Goal: Browse casually

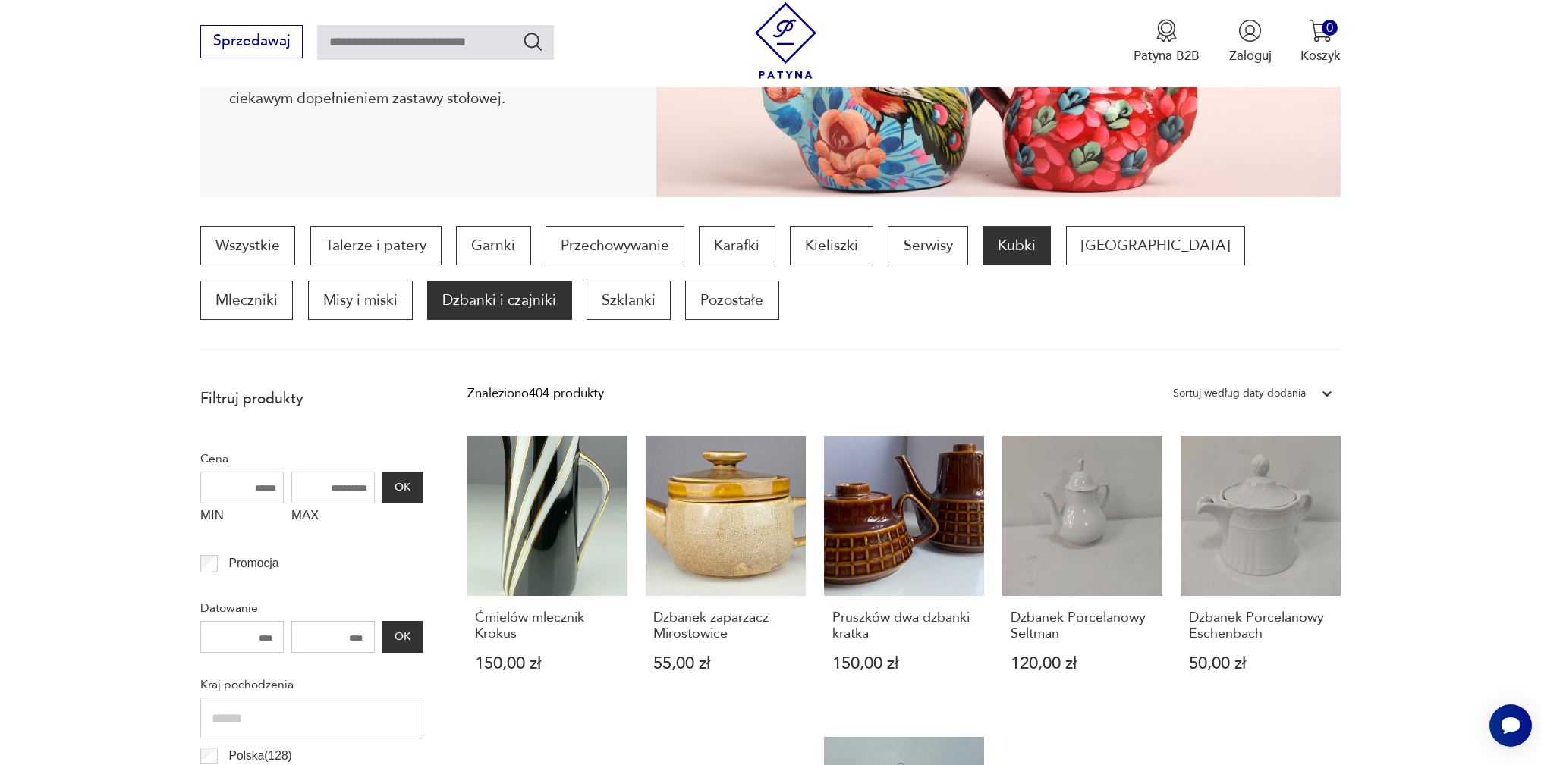
scroll to position [504, 0]
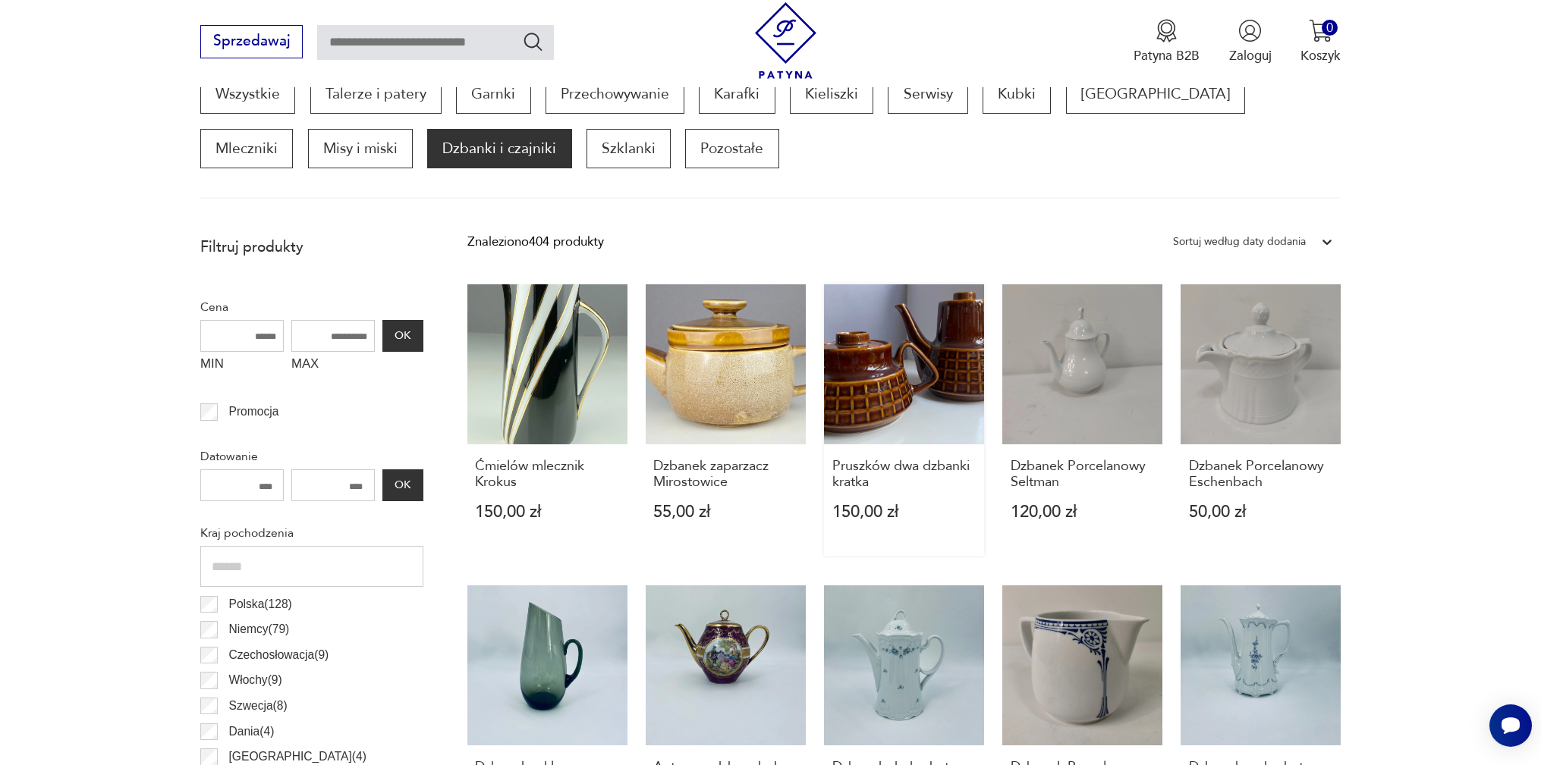
click at [885, 357] on link "Pruszków dwa dzbanki kratka 150,00 zł" at bounding box center [904, 420] width 160 height 272
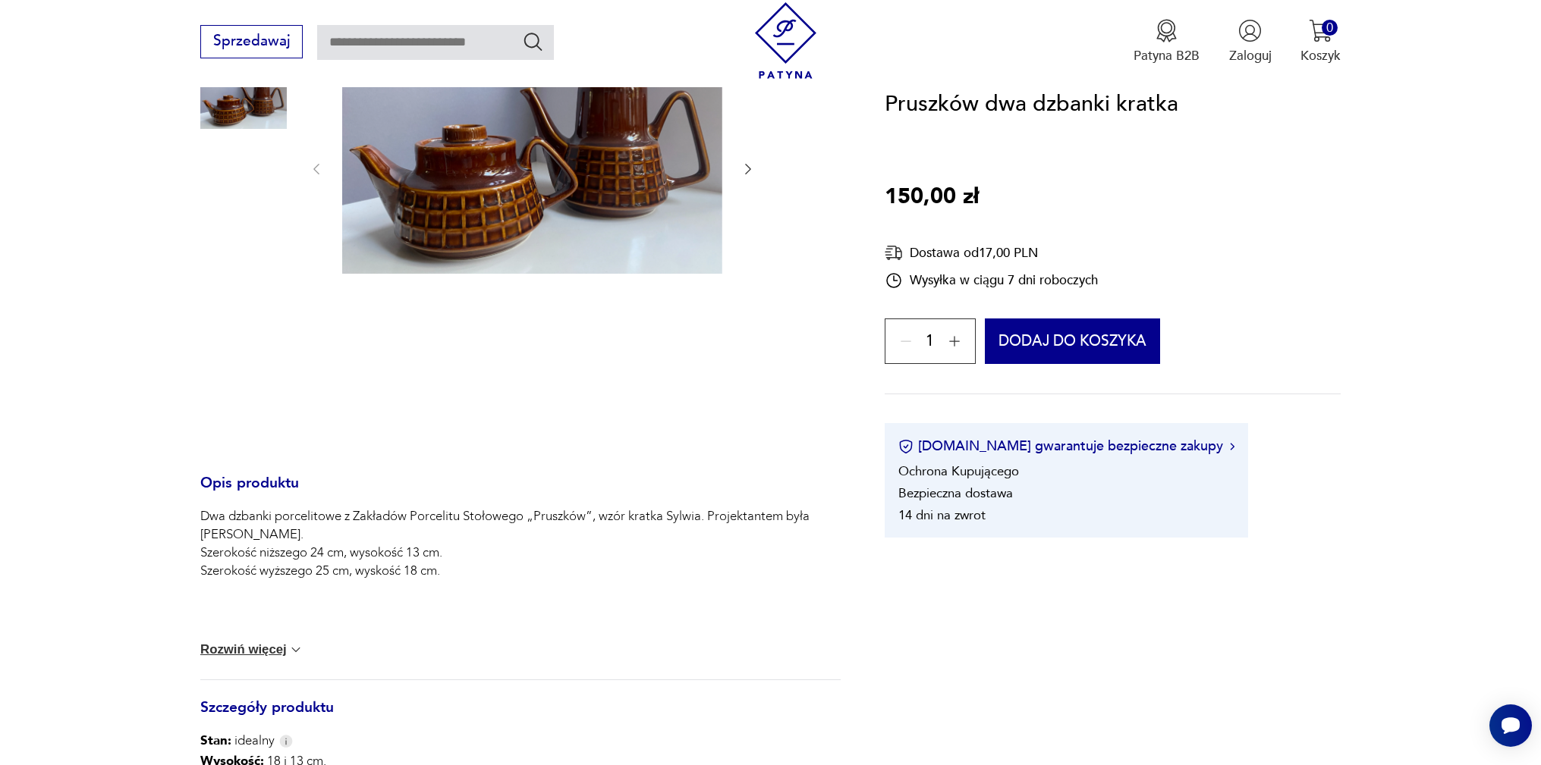
scroll to position [228, 0]
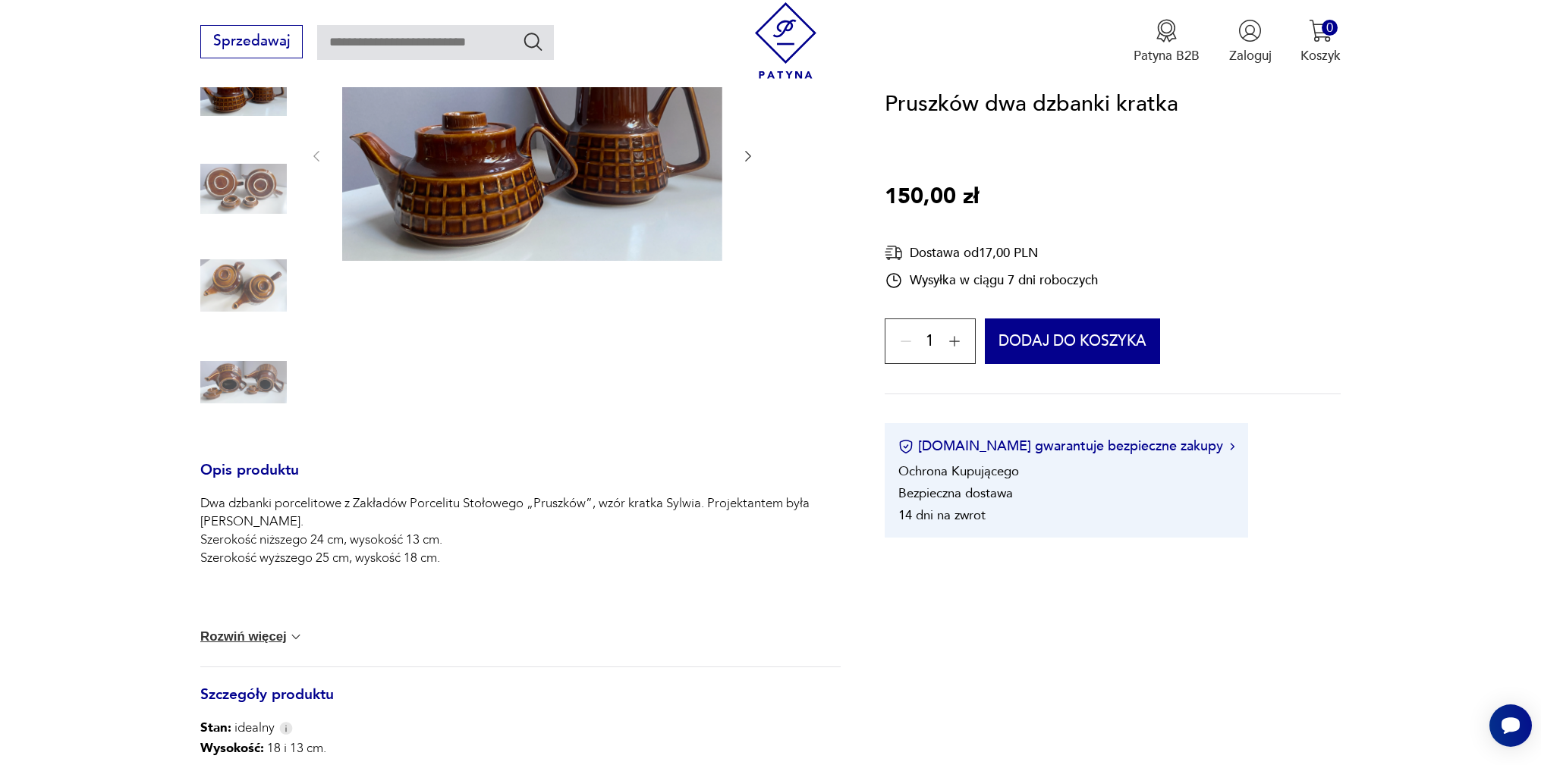
click at [259, 380] on img at bounding box center [243, 382] width 86 height 86
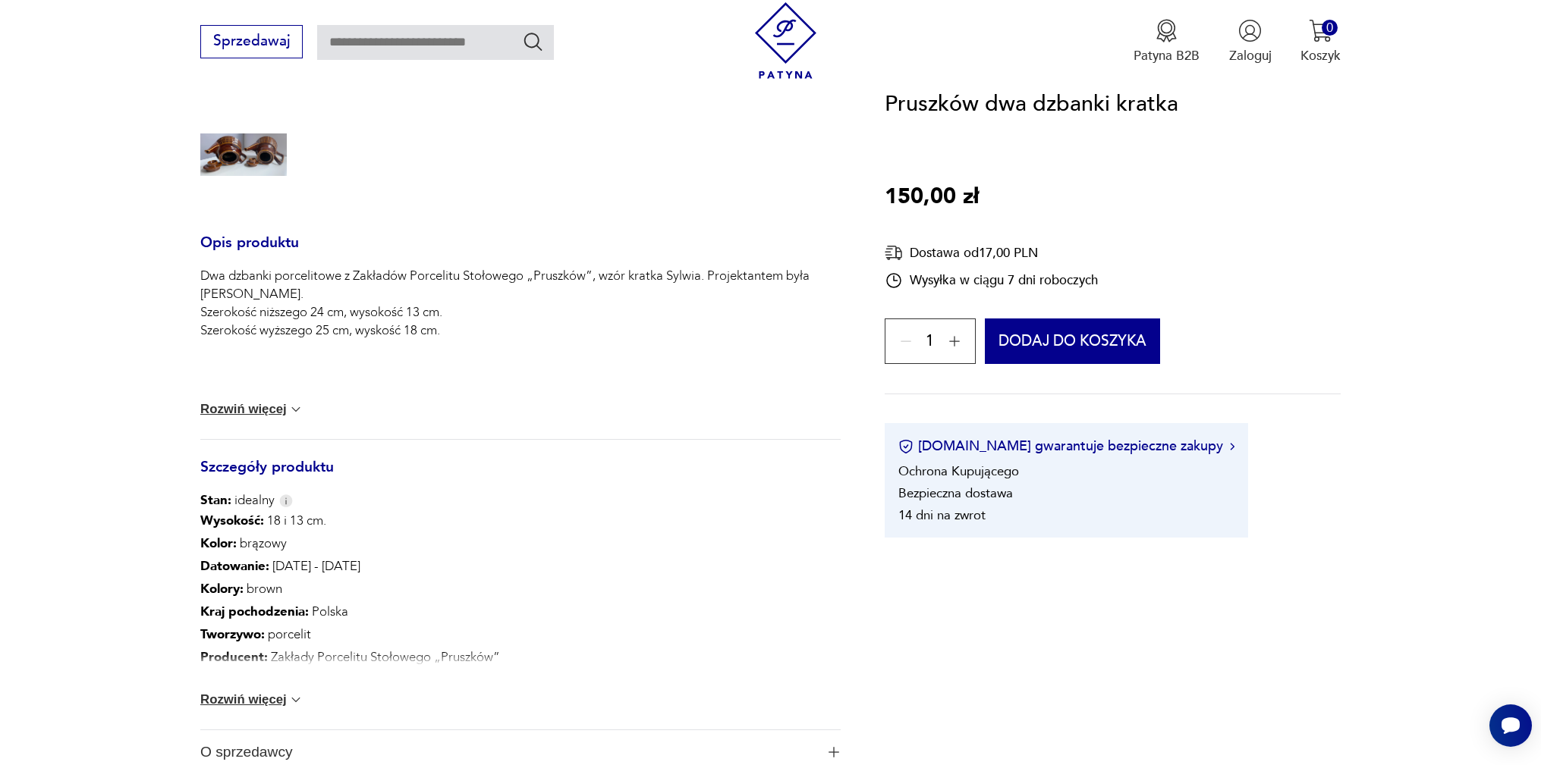
scroll to position [152, 0]
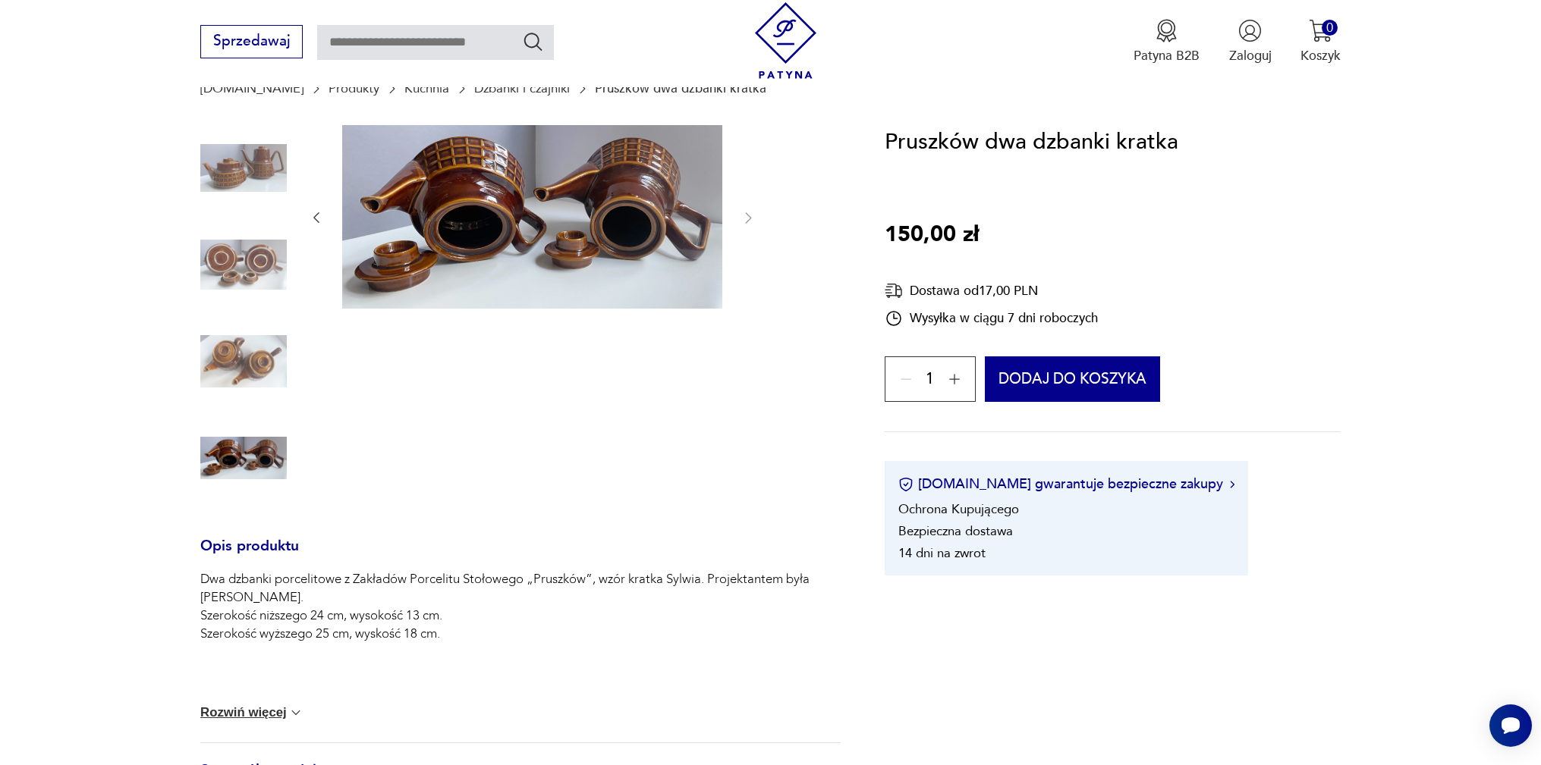
click at [237, 250] on img at bounding box center [243, 264] width 86 height 86
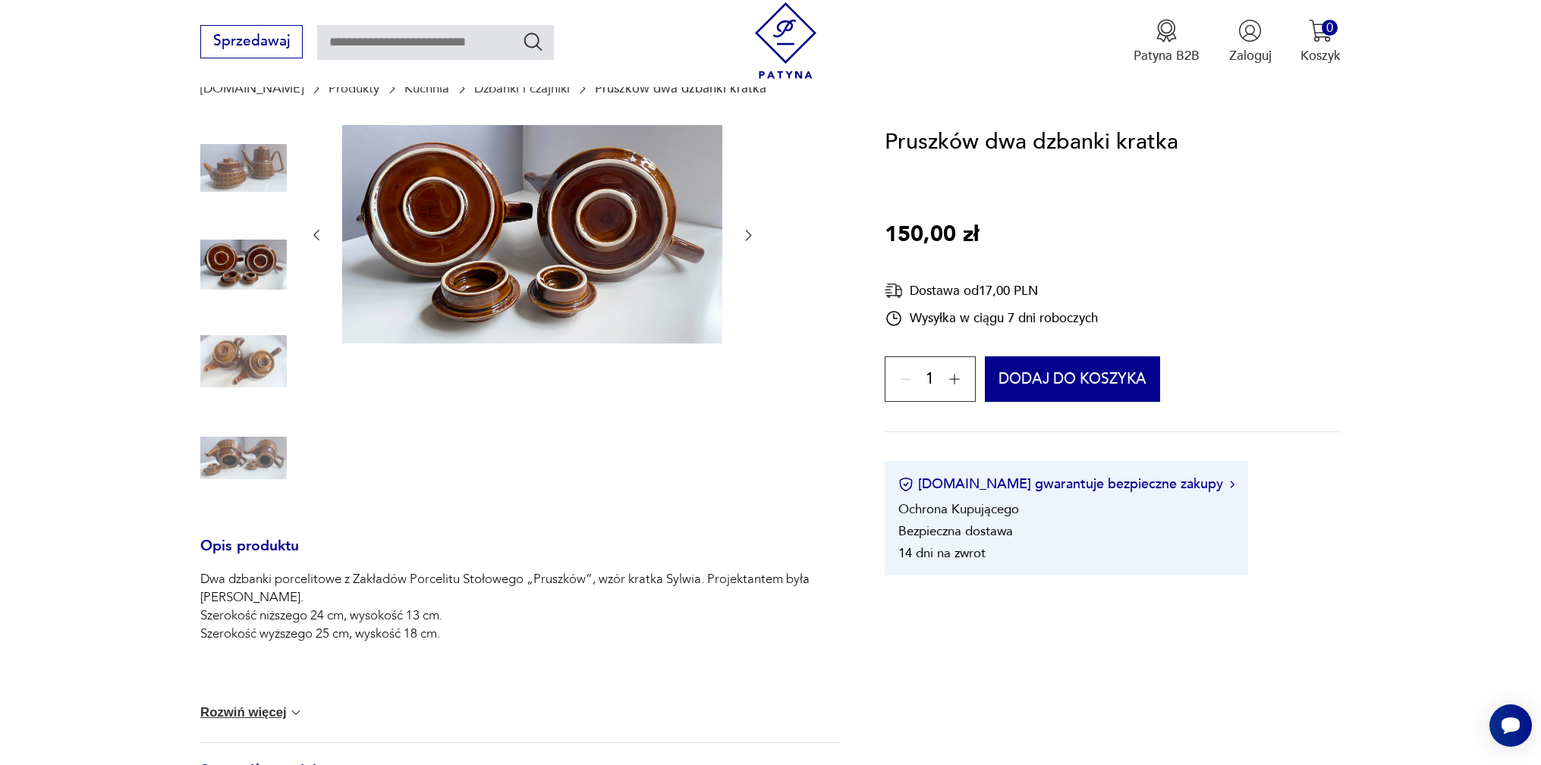
click at [247, 361] on img at bounding box center [243, 362] width 86 height 86
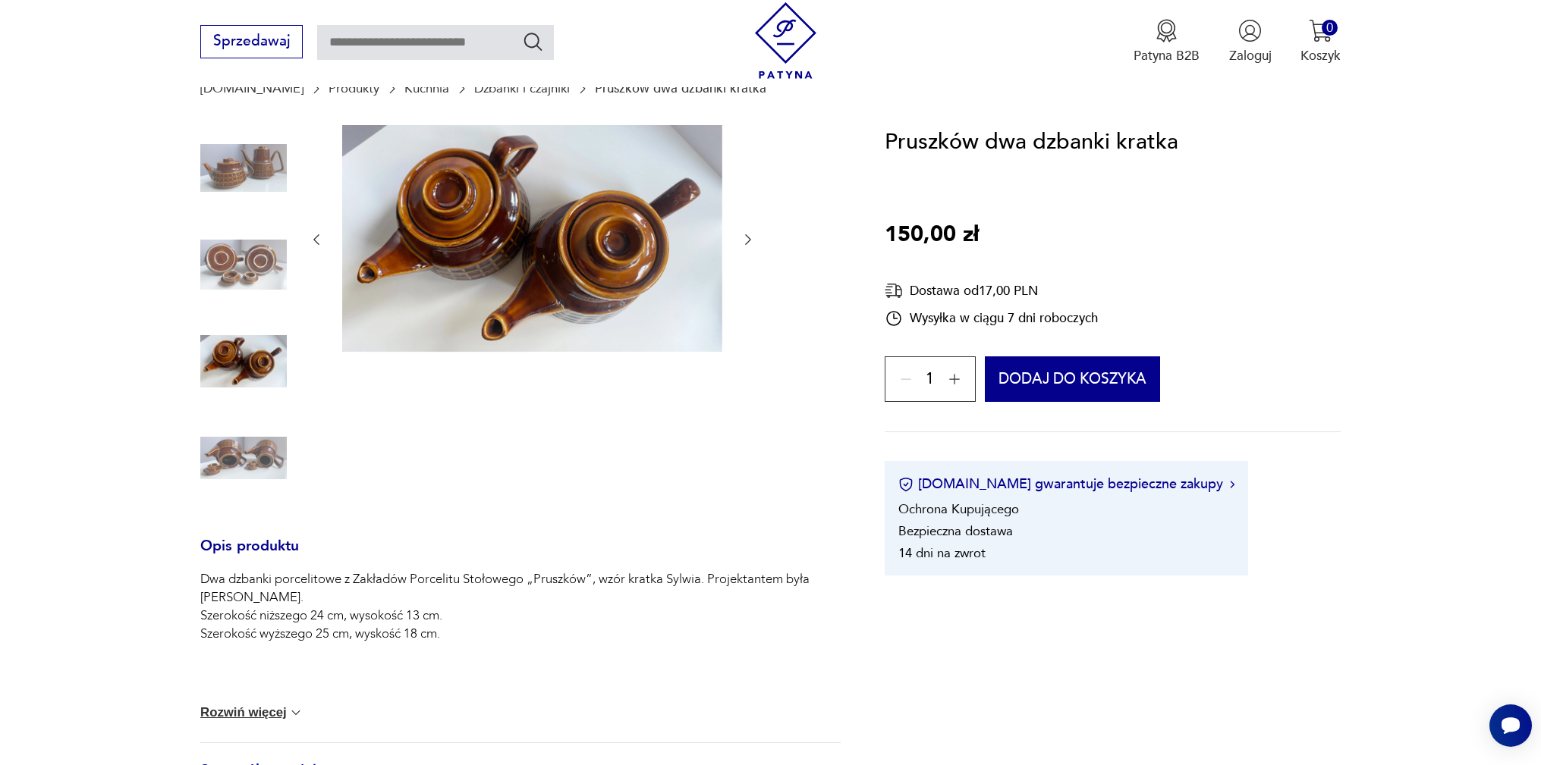
click at [248, 454] on img at bounding box center [243, 458] width 86 height 86
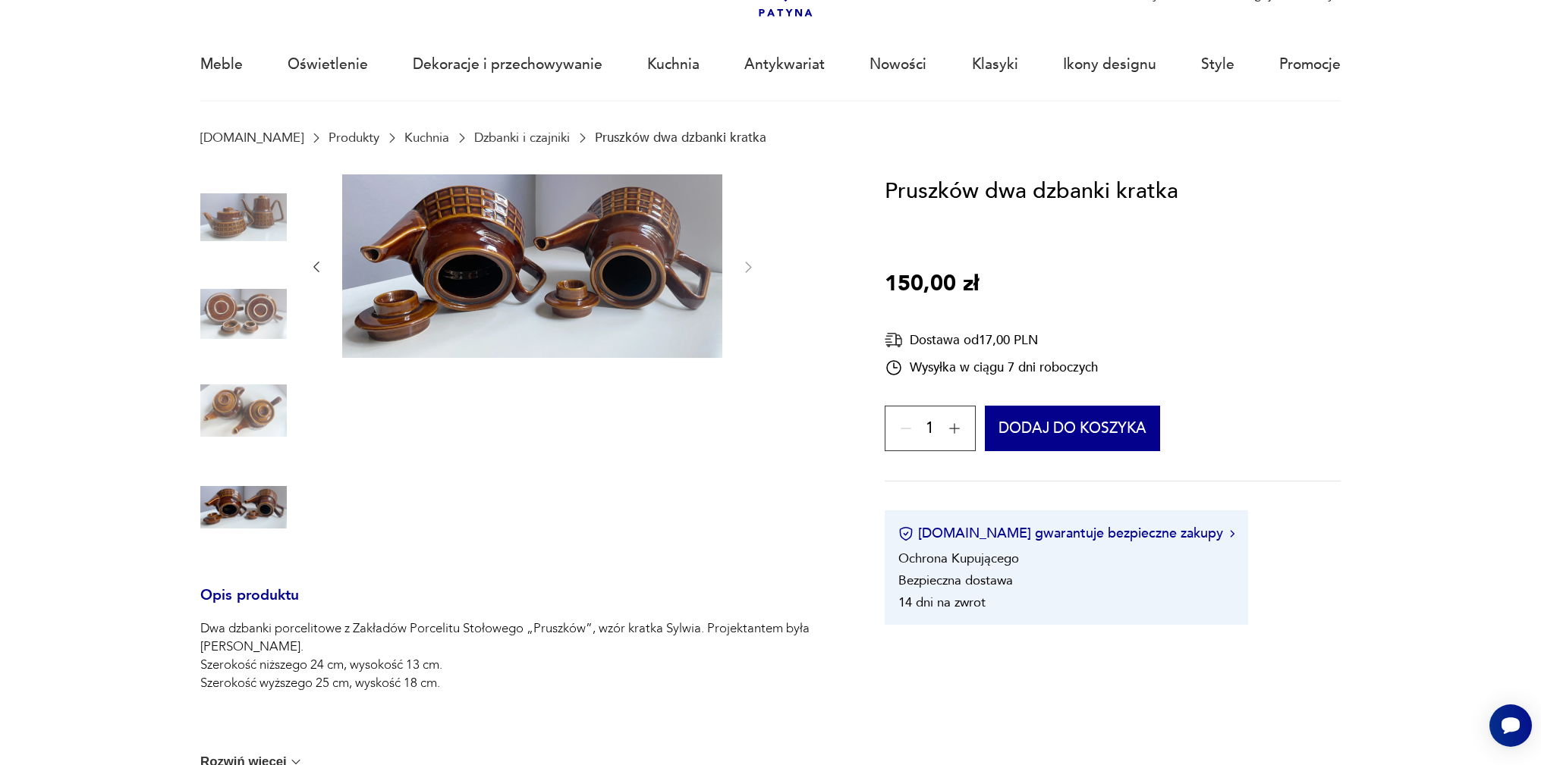
scroll to position [76, 0]
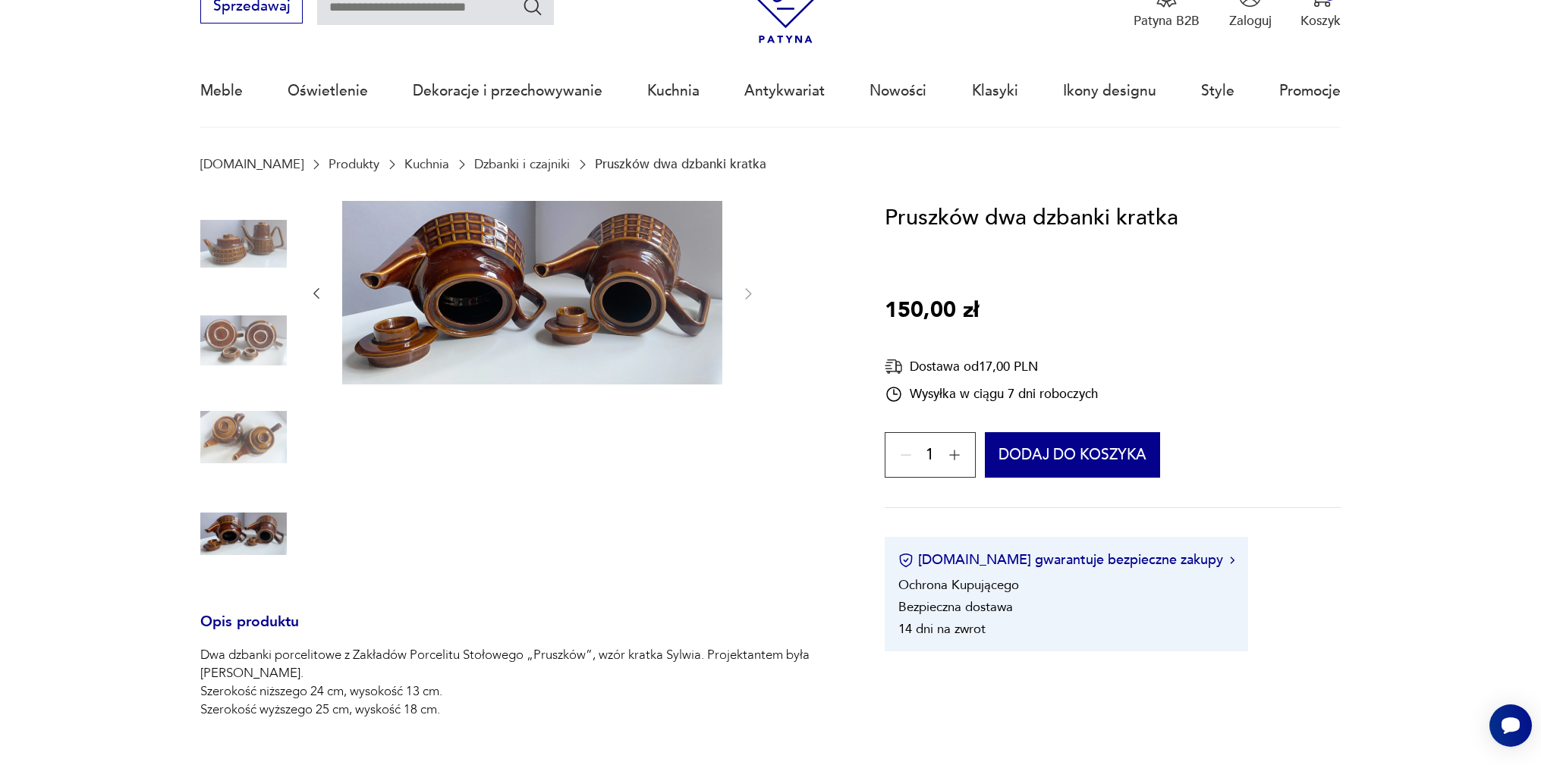
click at [472, 264] on img at bounding box center [532, 293] width 380 height 184
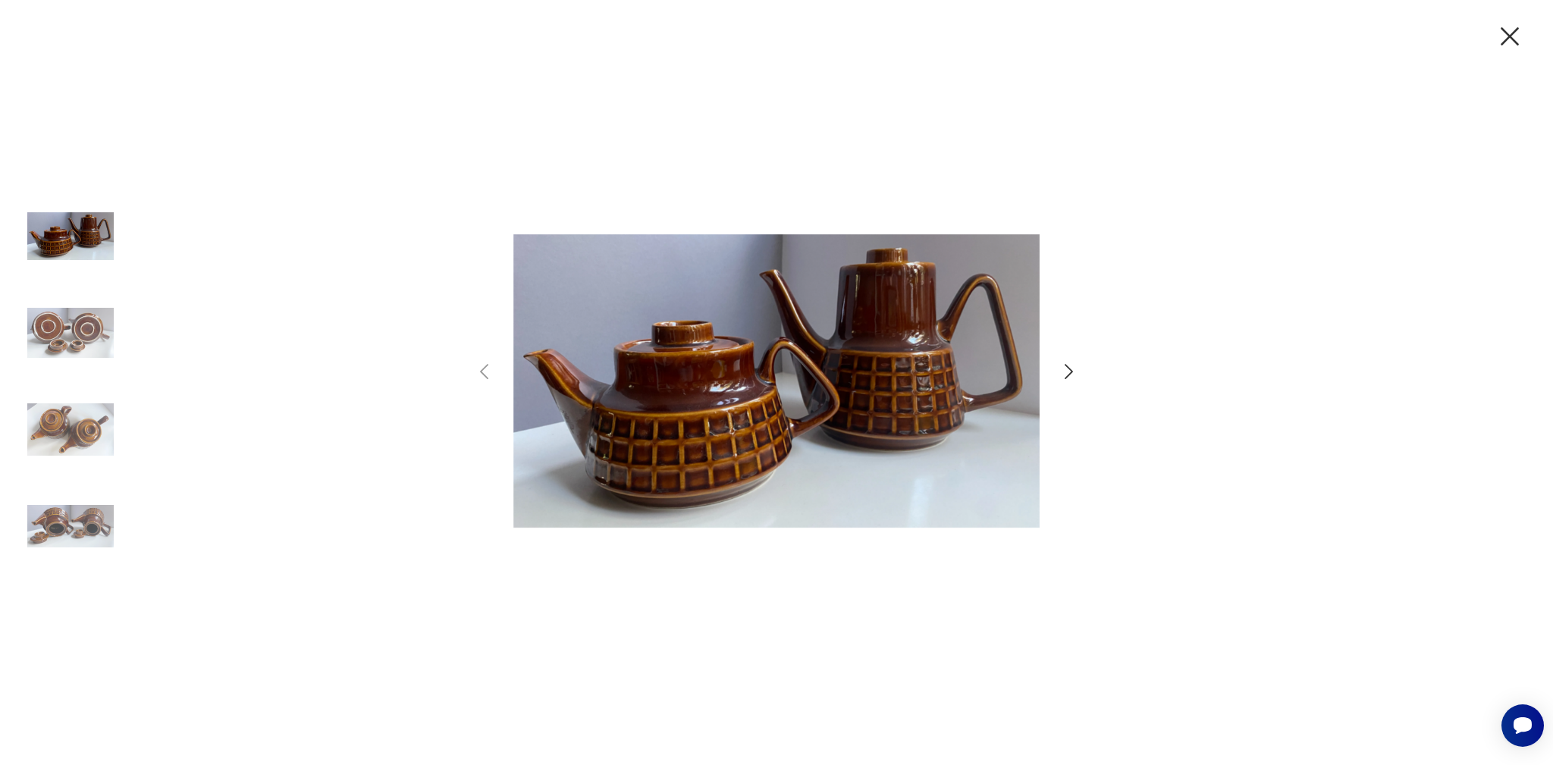
click at [86, 510] on img at bounding box center [70, 526] width 86 height 86
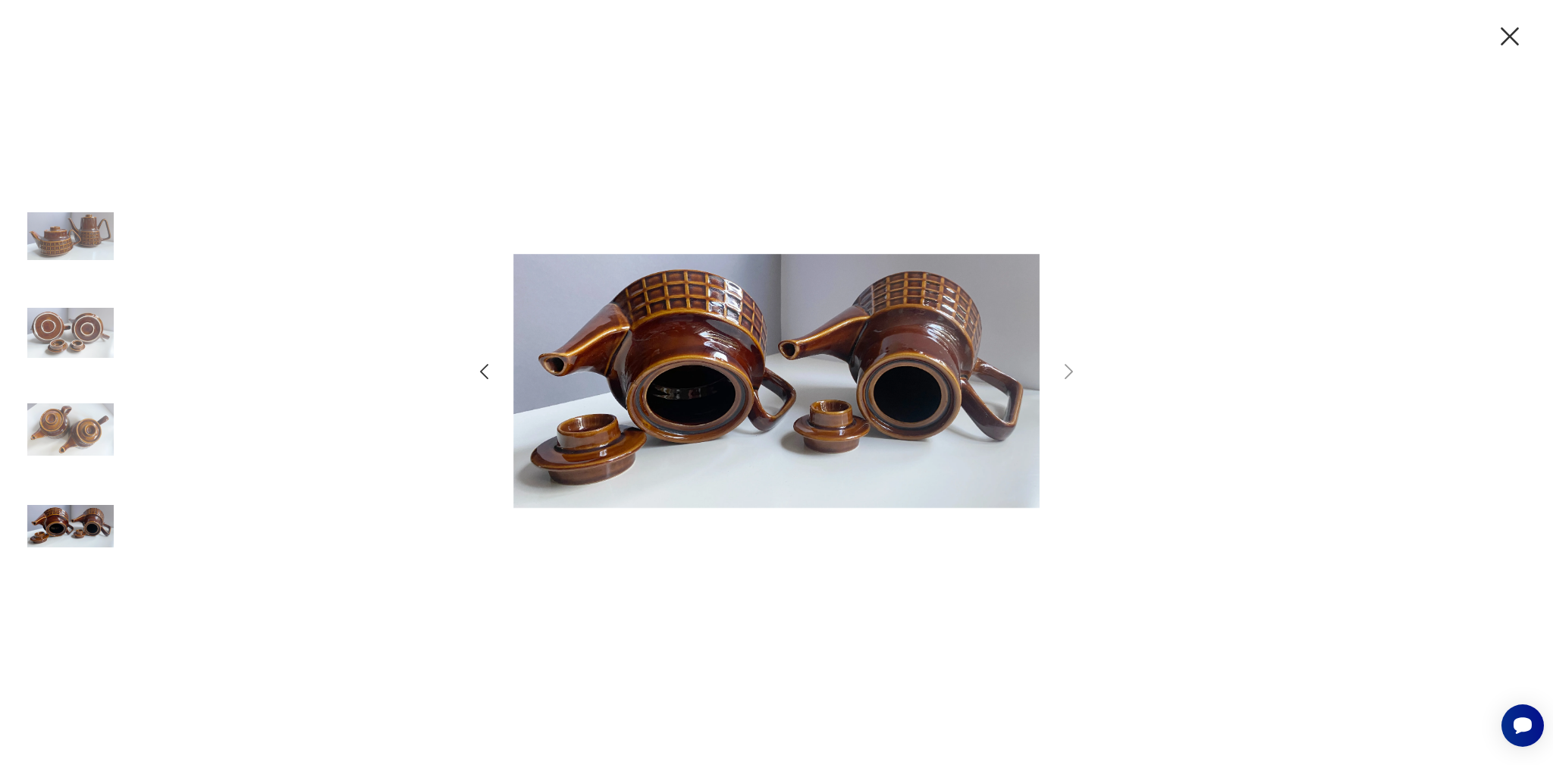
click at [1519, 36] on icon "button" at bounding box center [1510, 36] width 32 height 32
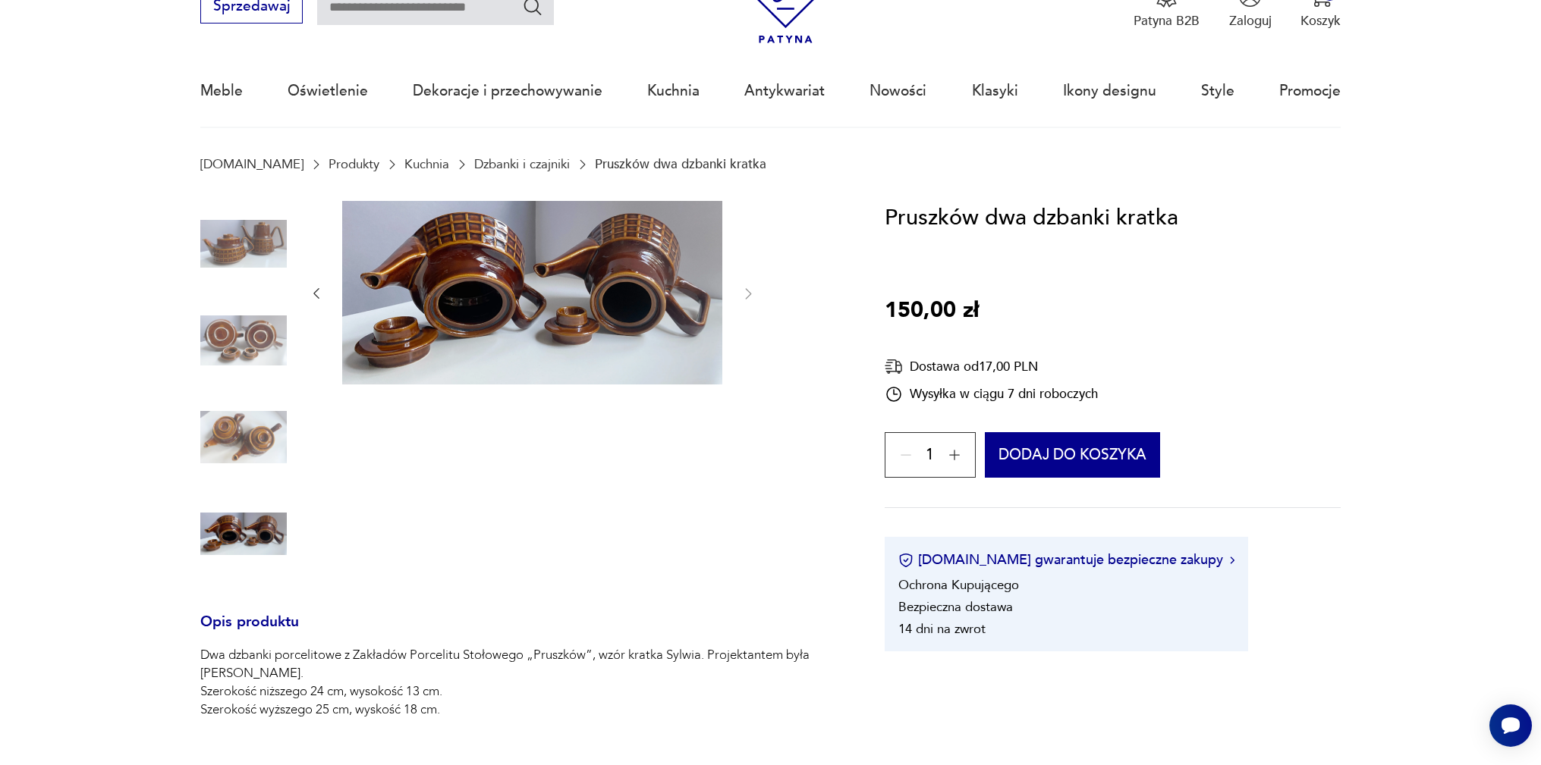
click at [241, 262] on img at bounding box center [243, 244] width 86 height 86
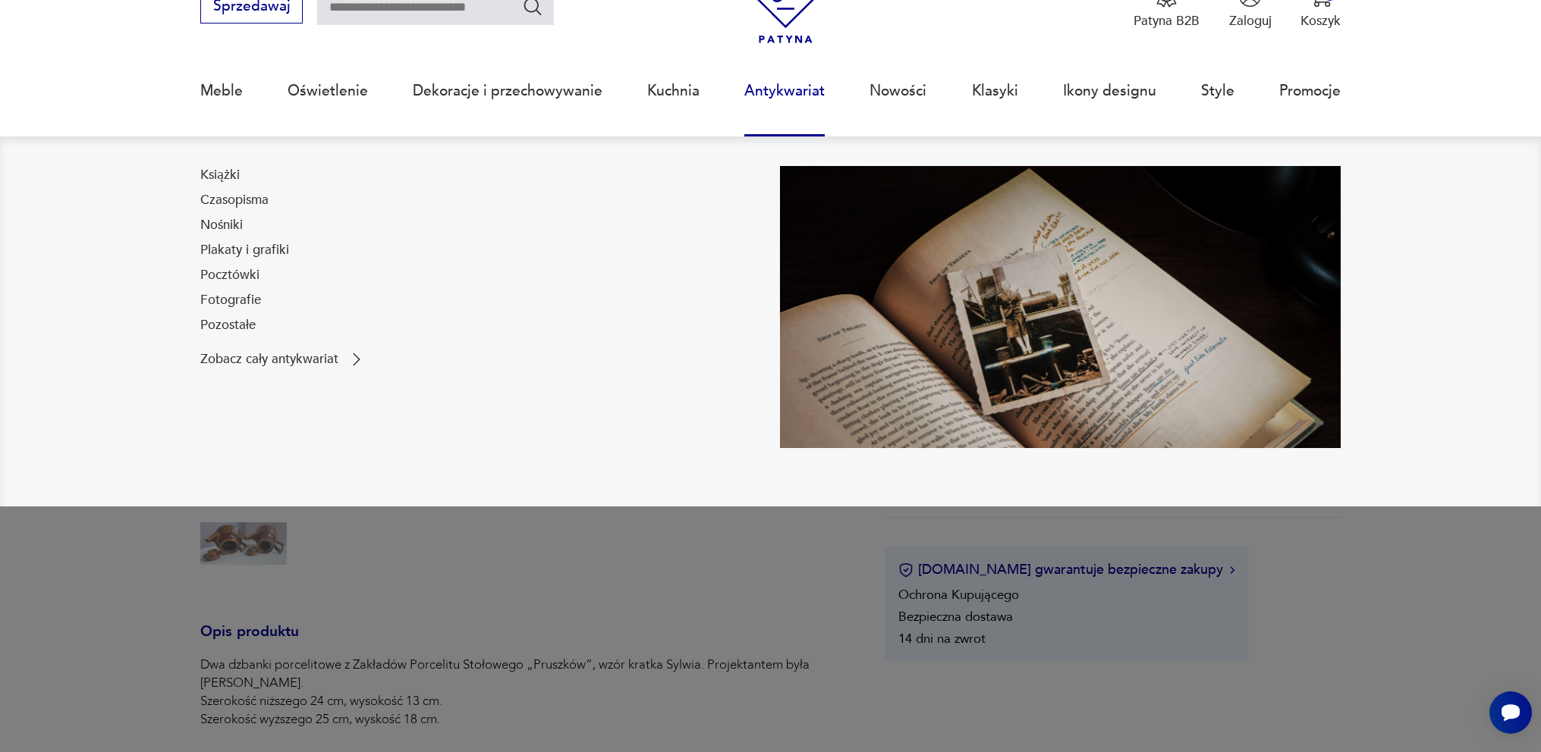
click at [470, 161] on nav "Książki Czasopisma Nośniki Plakaty i grafiki Pocztówki Fotografie Pozostałe Zob…" at bounding box center [770, 322] width 1541 height 370
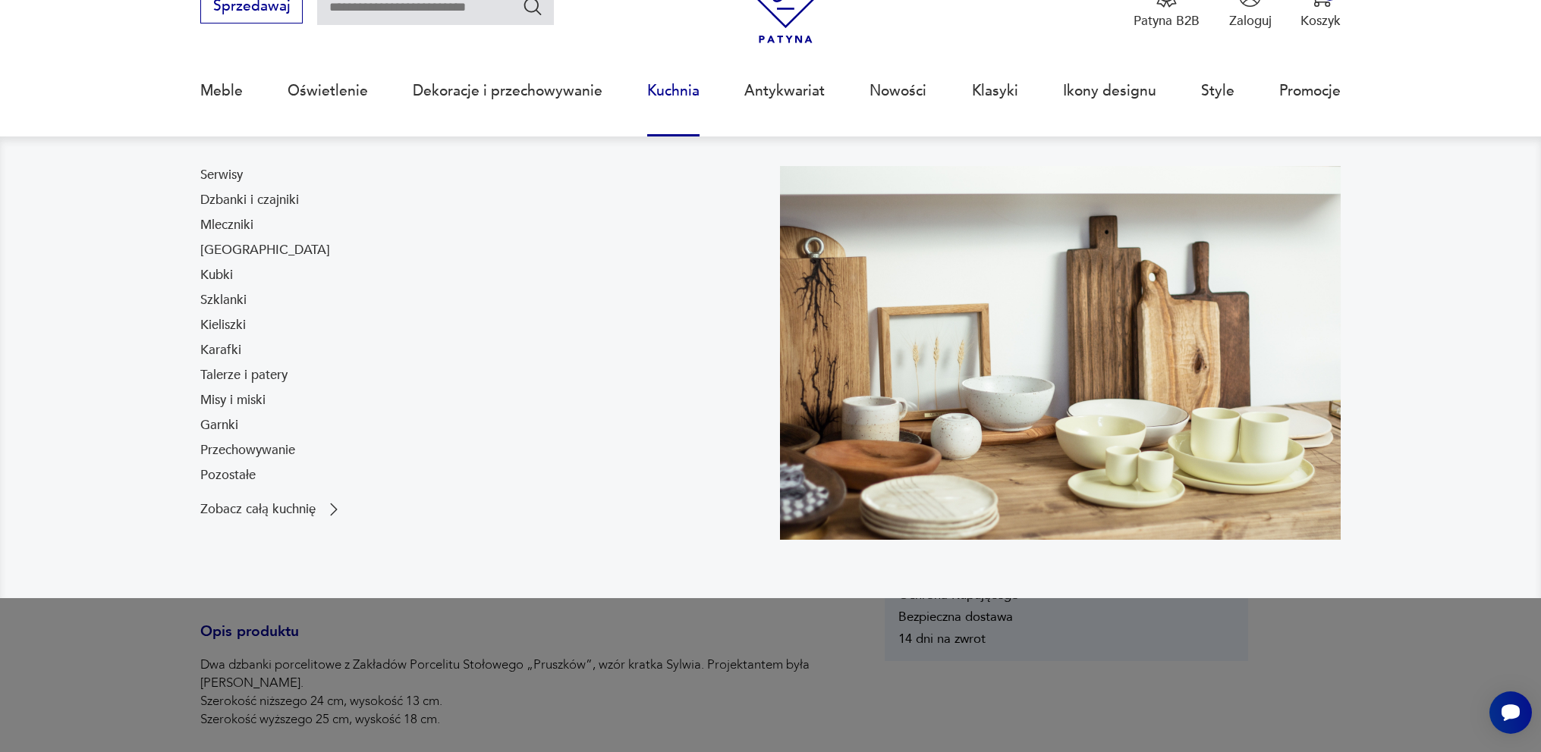
click at [674, 92] on link "Kuchnia" at bounding box center [673, 91] width 52 height 70
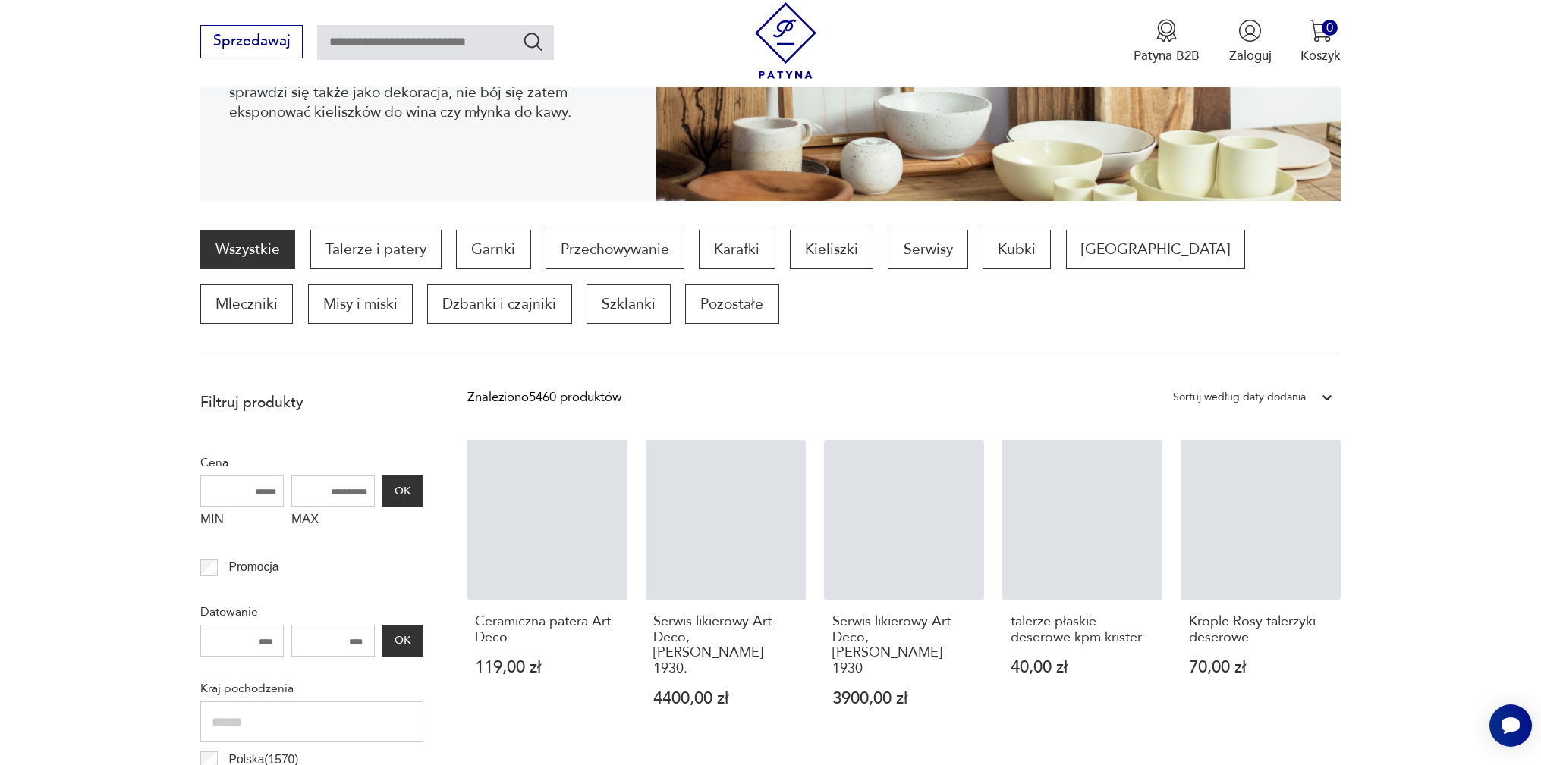
scroll to position [354, 0]
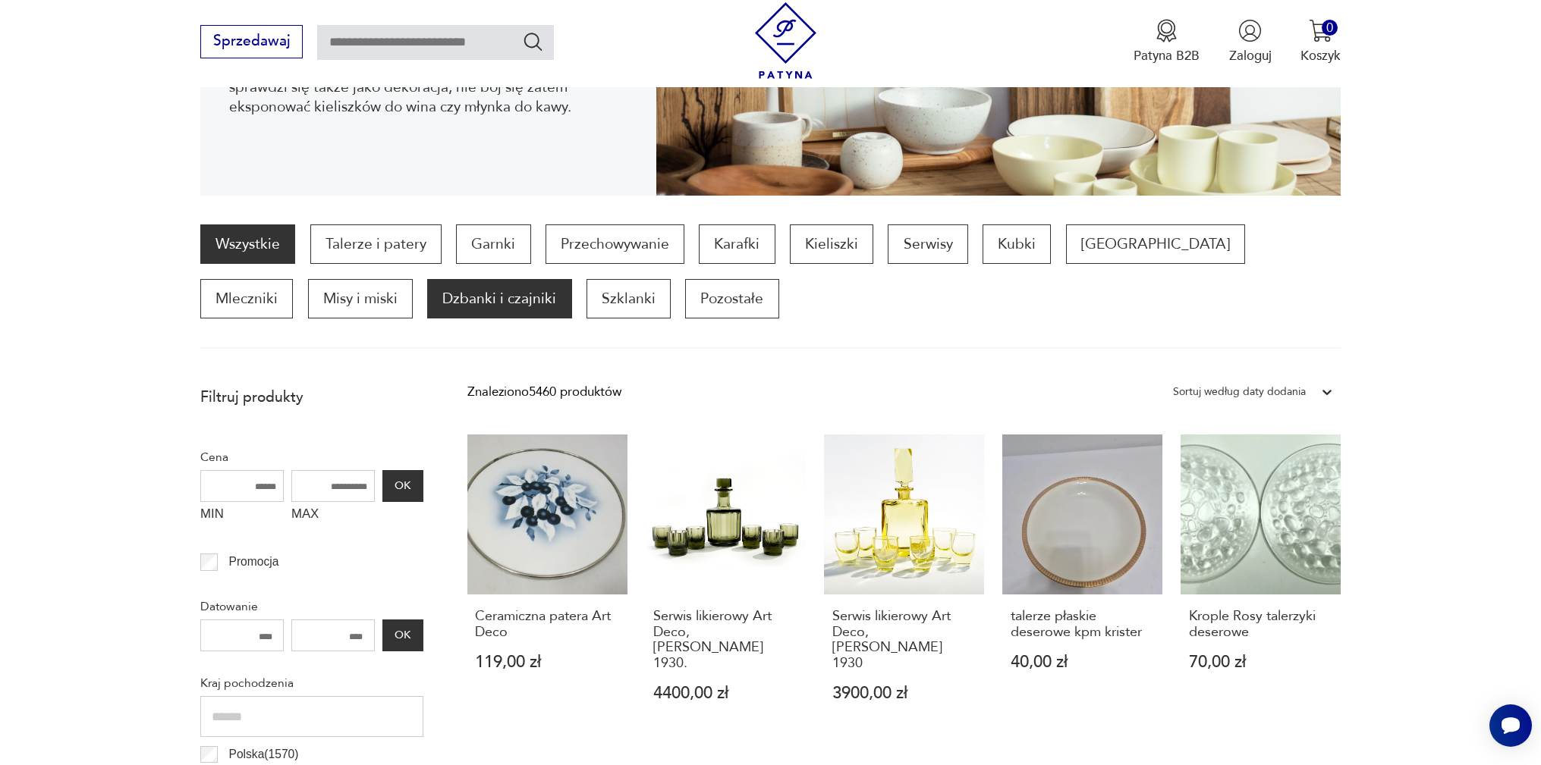
click at [427, 306] on p "Dzbanki i czajniki" at bounding box center [499, 298] width 144 height 39
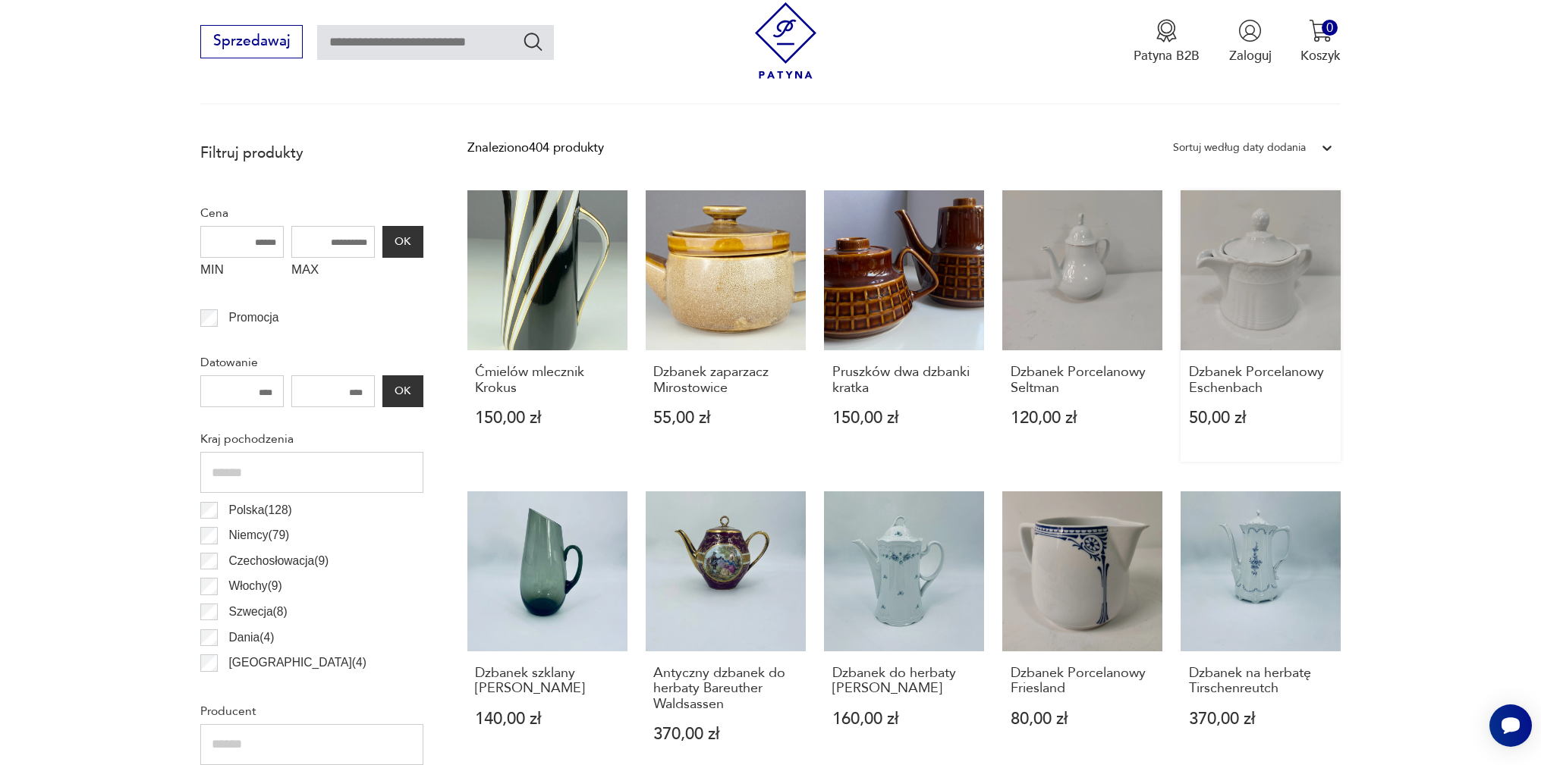
scroll to position [581, 0]
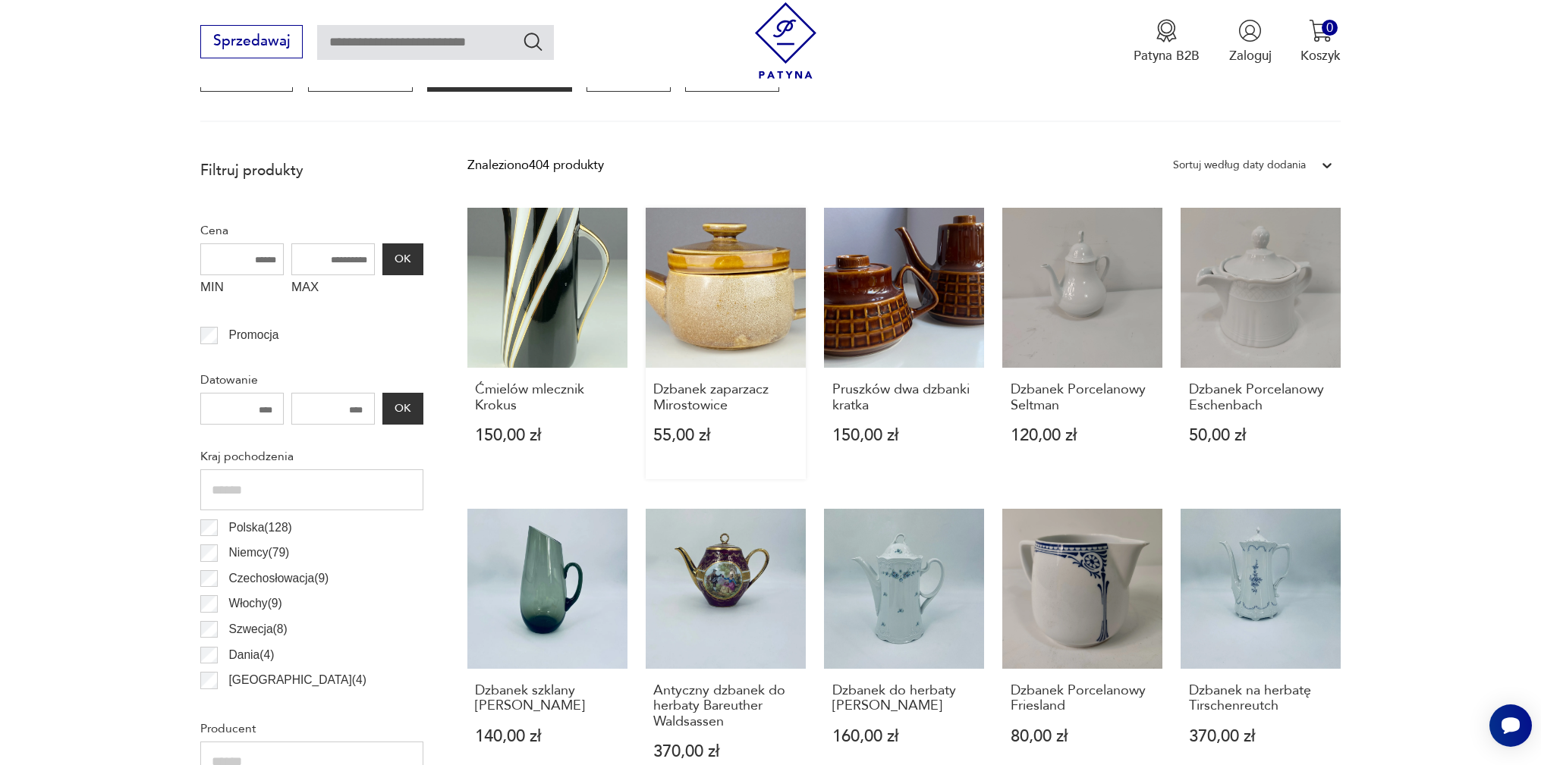
click at [745, 293] on link "Dzbanek zaparzacz Mirostowice 55,00 zł" at bounding box center [725, 344] width 160 height 272
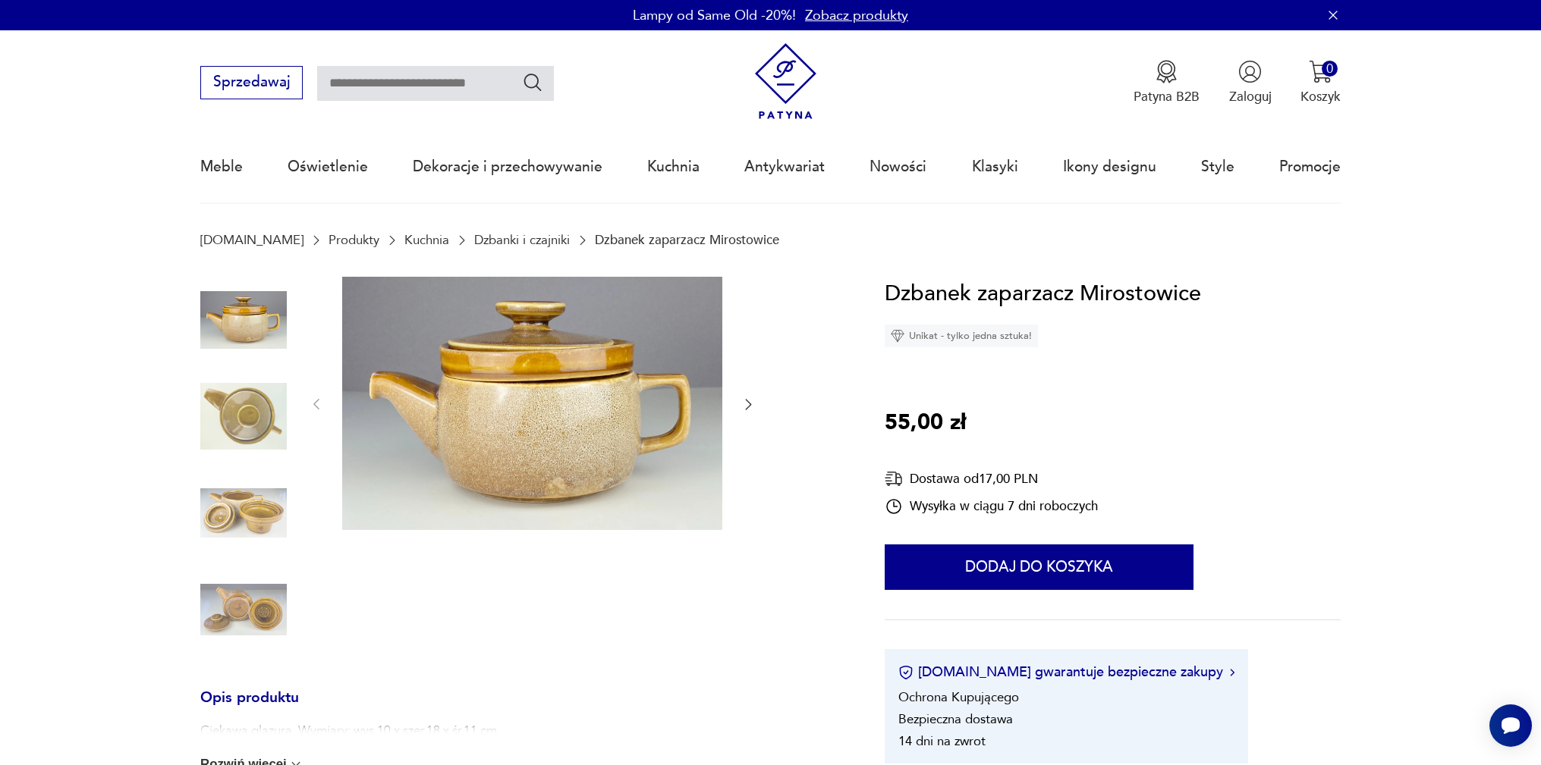
click at [247, 312] on img at bounding box center [243, 320] width 86 height 86
click at [239, 422] on img at bounding box center [243, 416] width 86 height 86
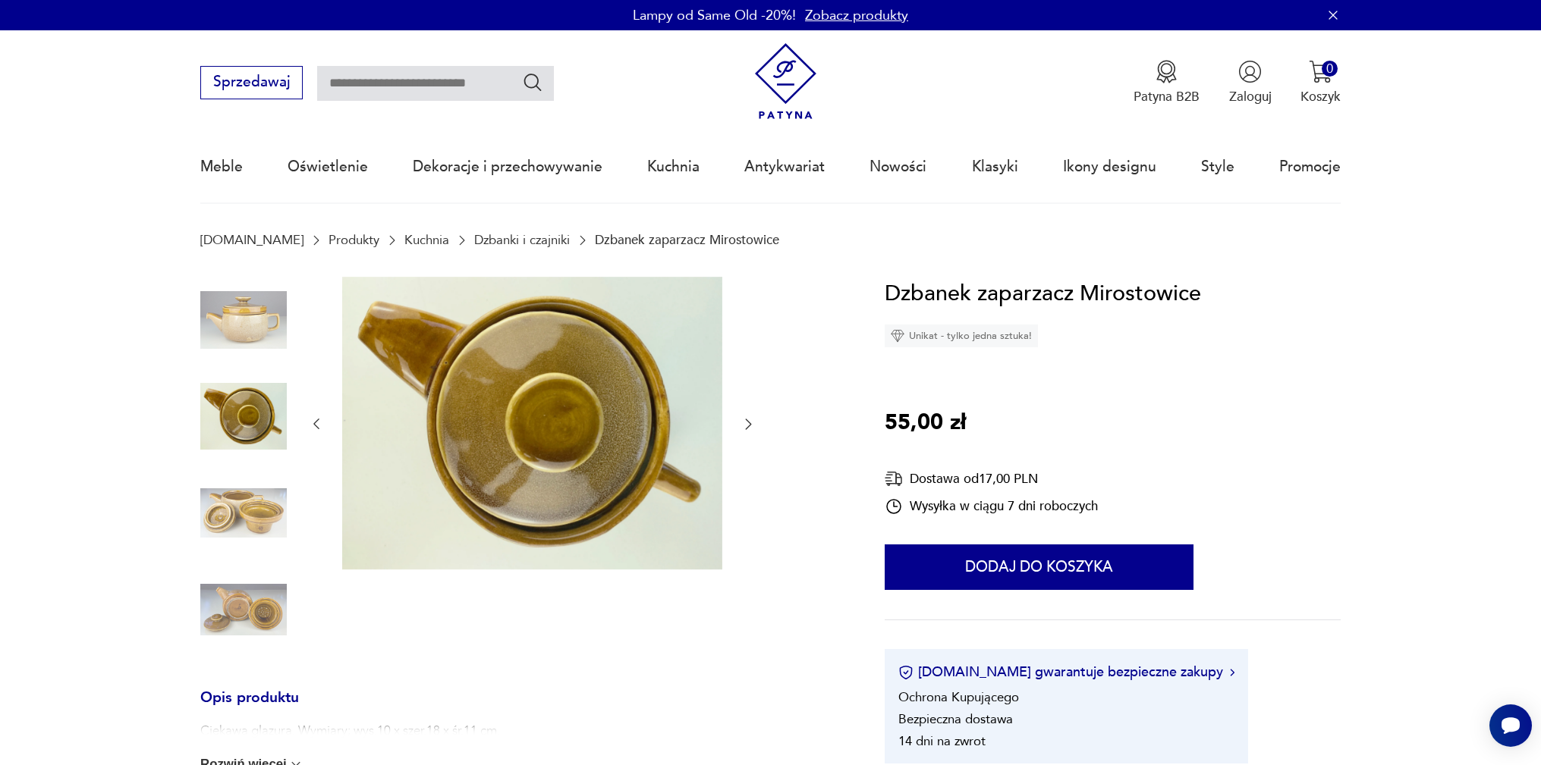
click at [242, 502] on img at bounding box center [243, 513] width 86 height 86
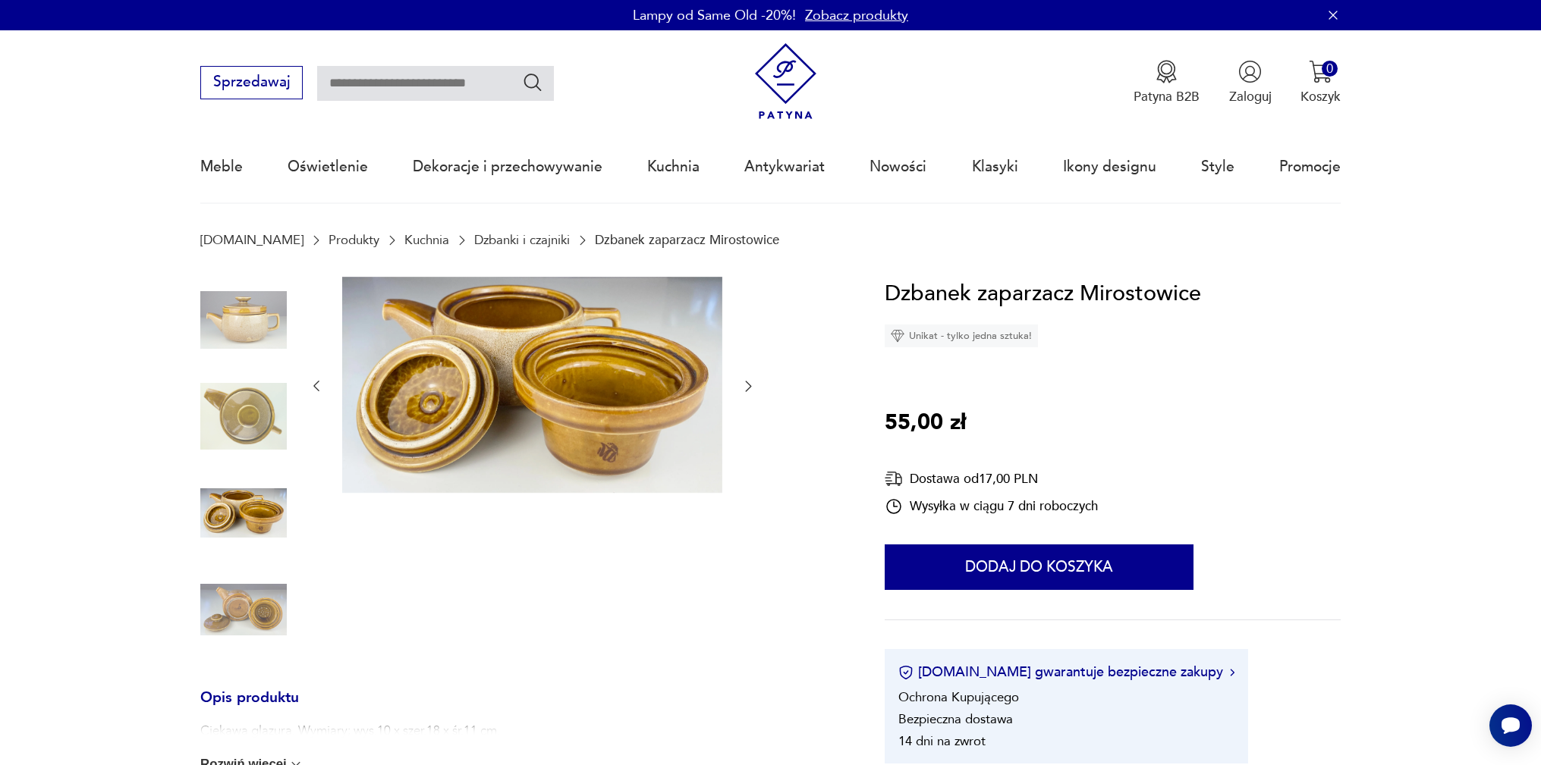
click at [242, 613] on img at bounding box center [243, 610] width 86 height 86
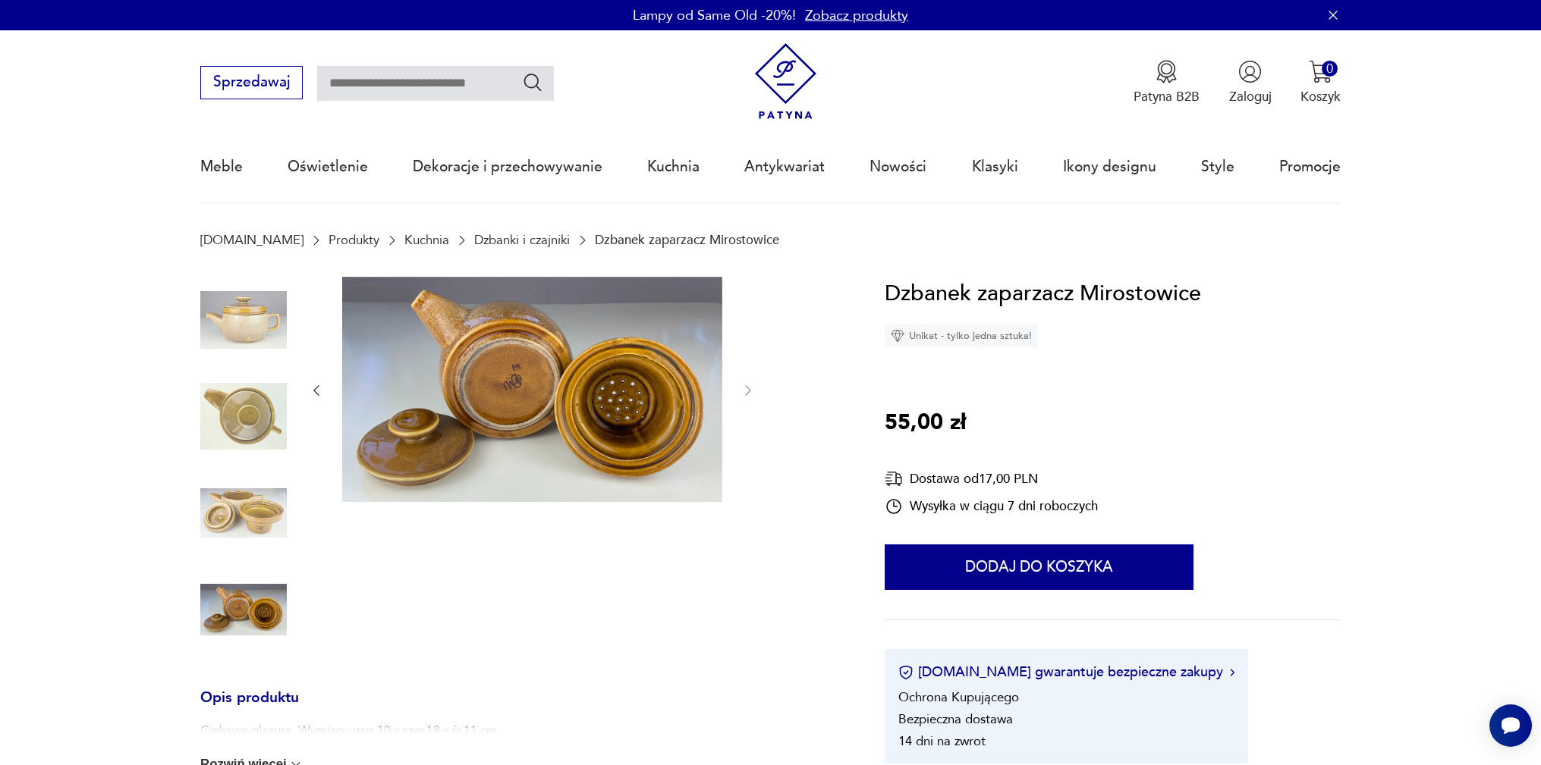
click at [497, 358] on img at bounding box center [532, 389] width 380 height 225
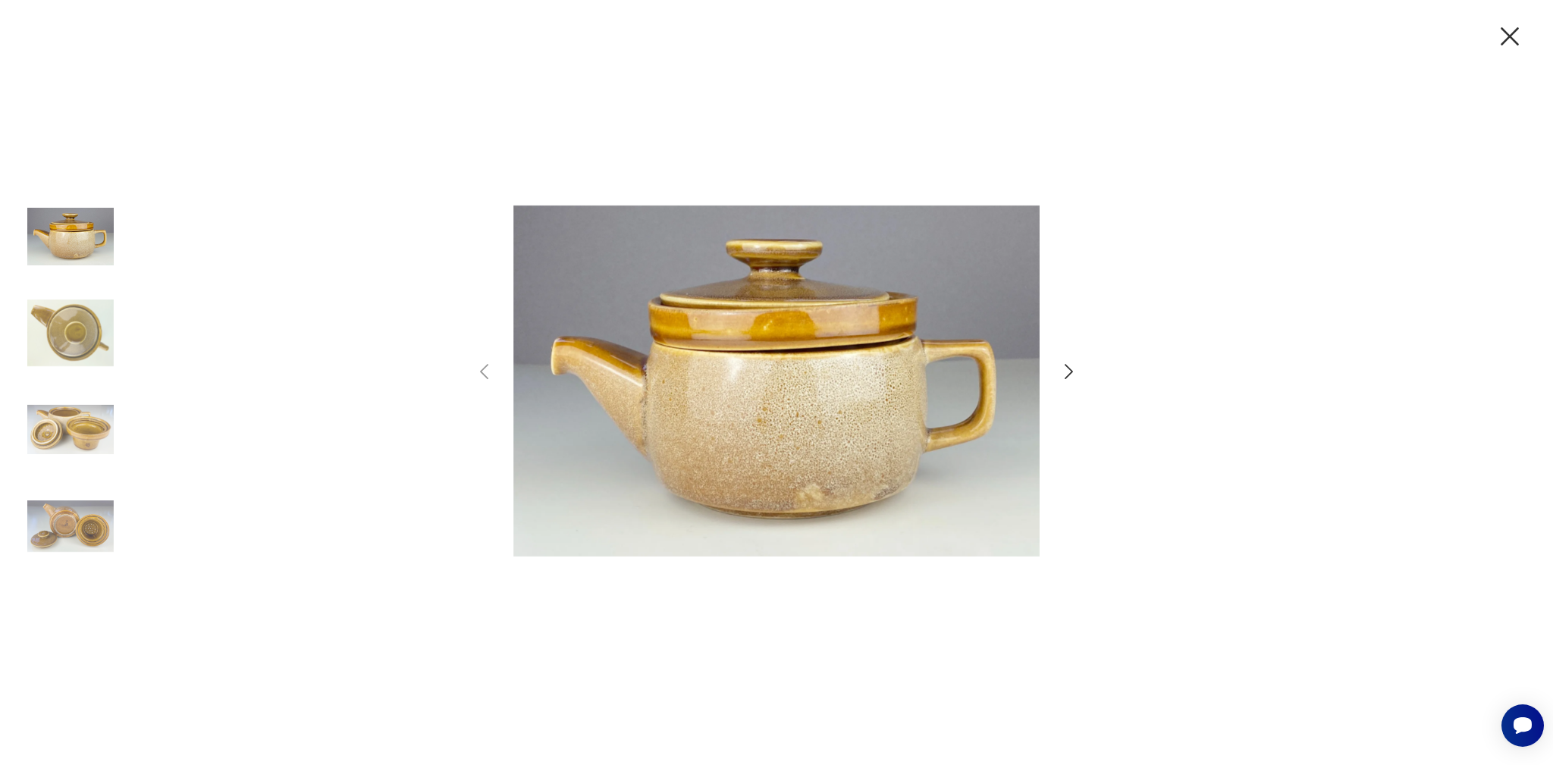
click at [1069, 372] on icon "button" at bounding box center [1069, 372] width 22 height 22
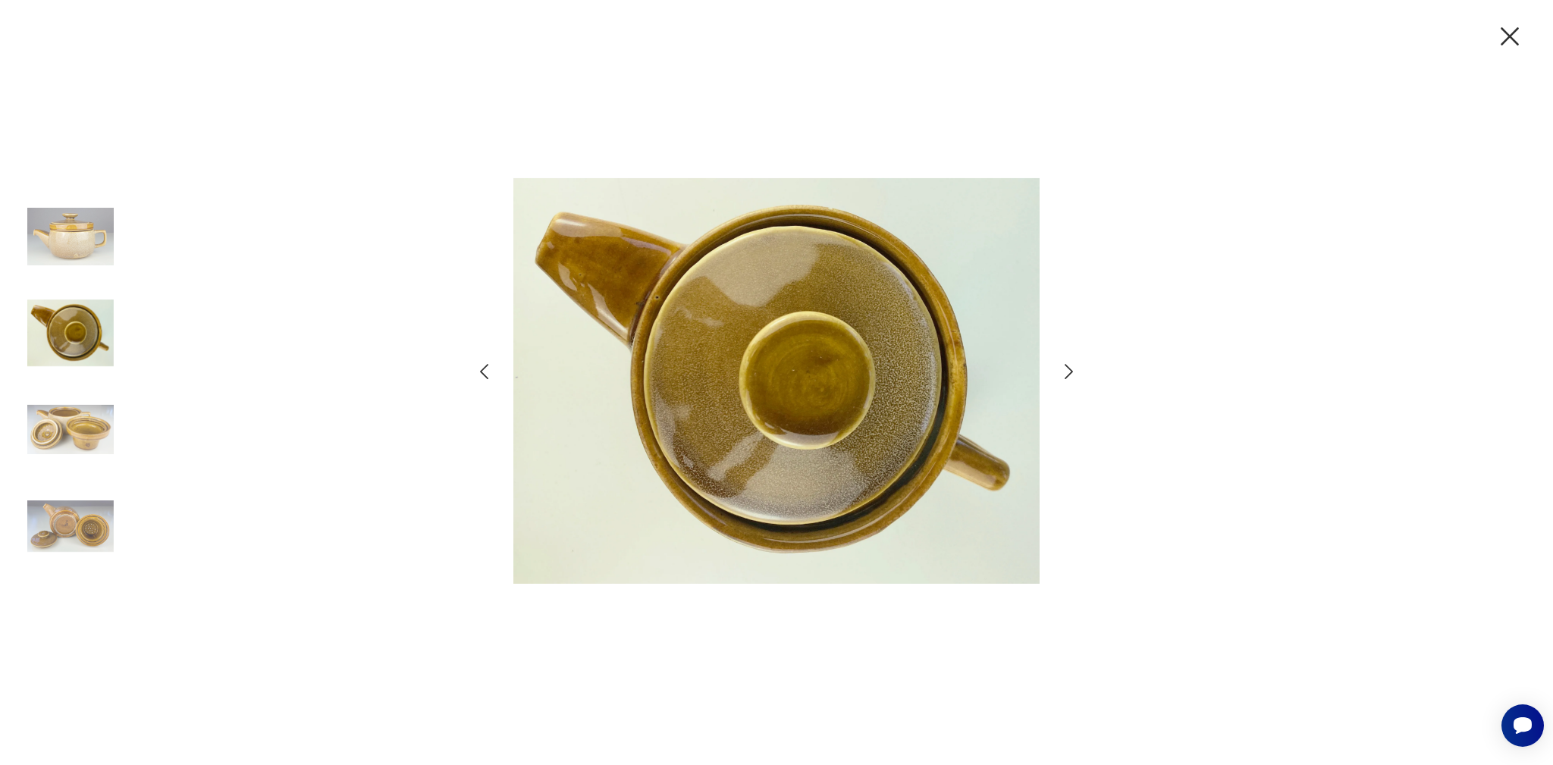
click at [1069, 372] on icon "button" at bounding box center [1069, 372] width 22 height 22
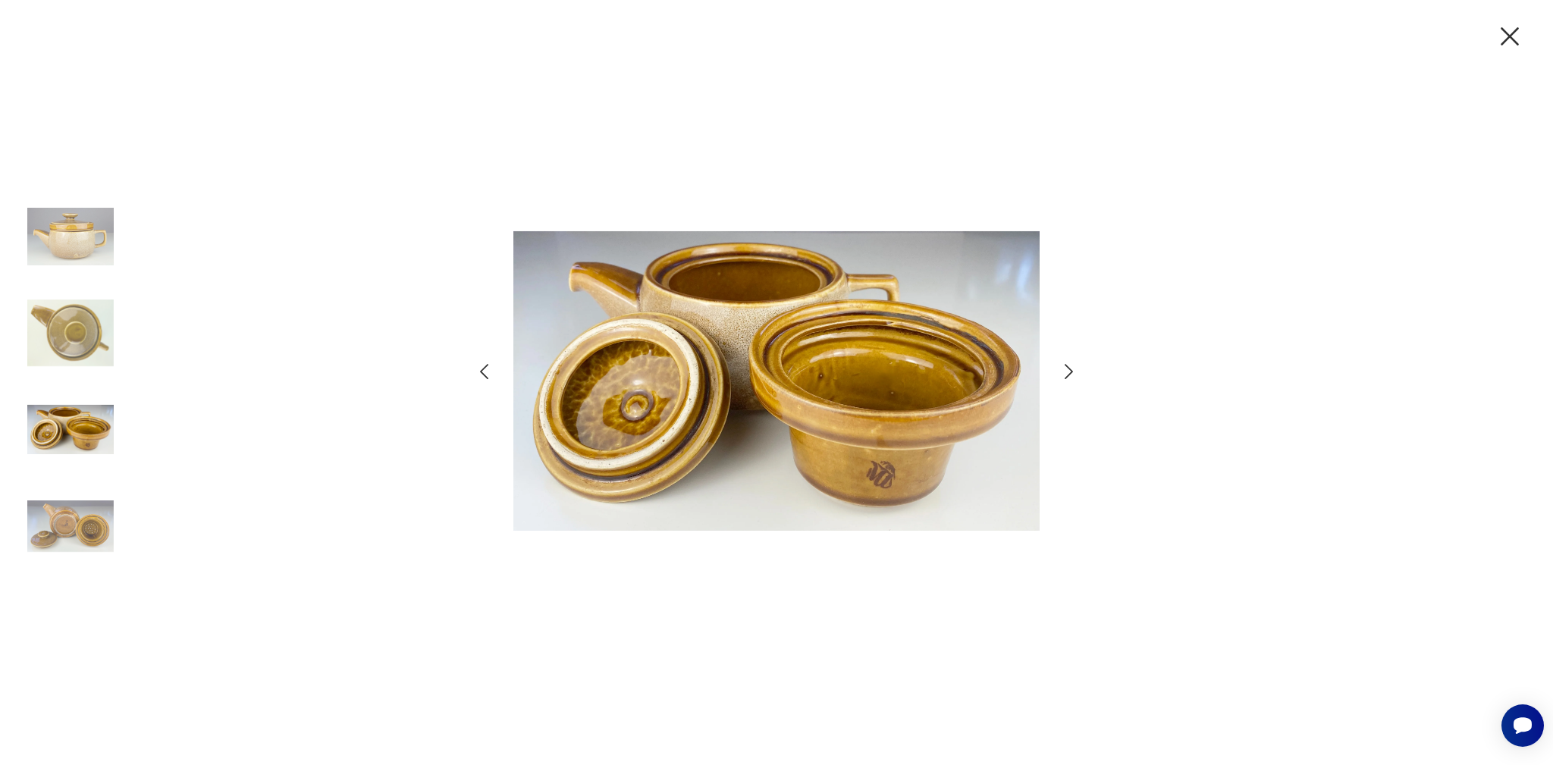
click at [1069, 374] on icon "button" at bounding box center [1069, 371] width 8 height 15
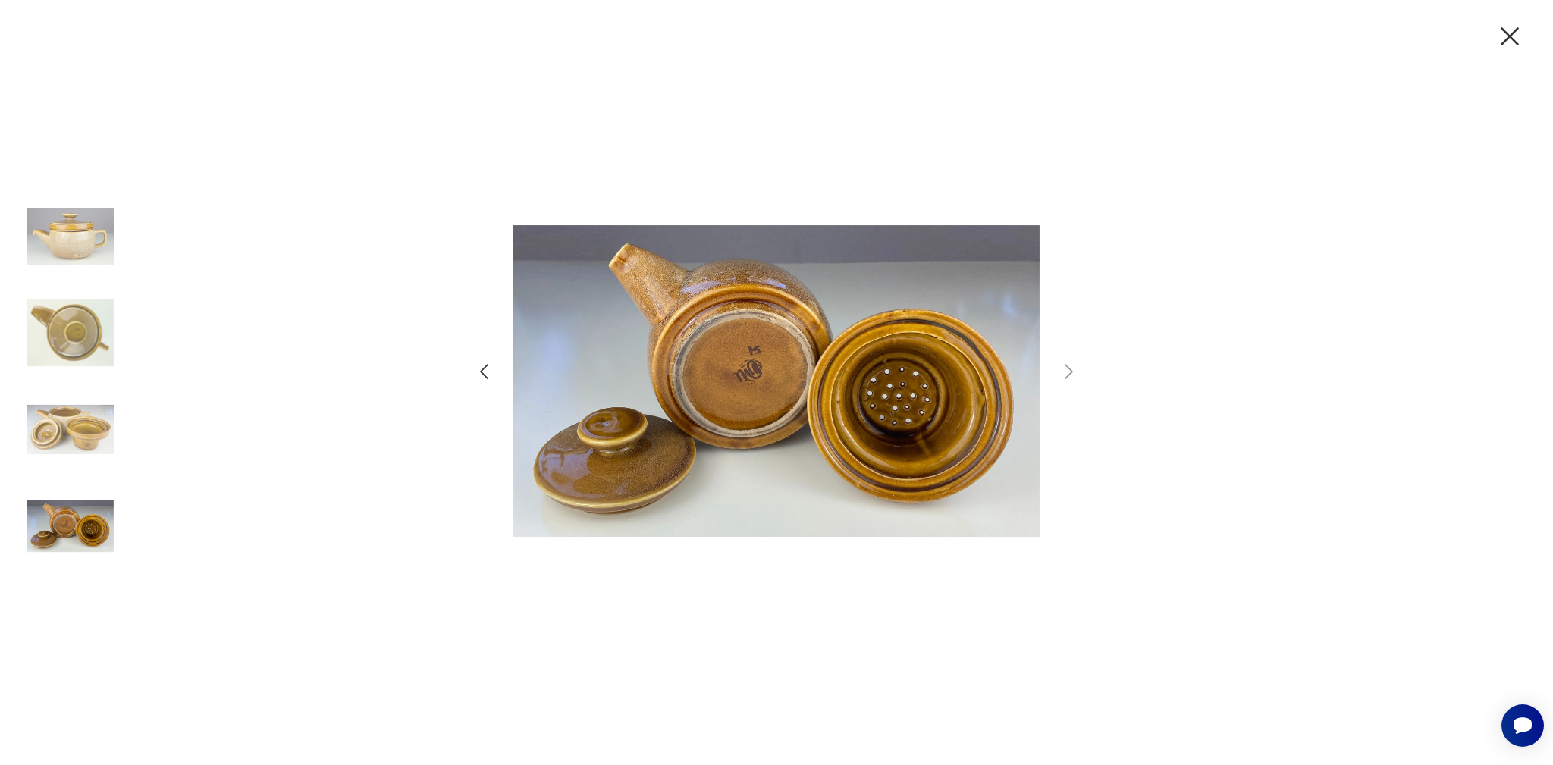
click at [1510, 33] on icon "button" at bounding box center [1510, 36] width 32 height 32
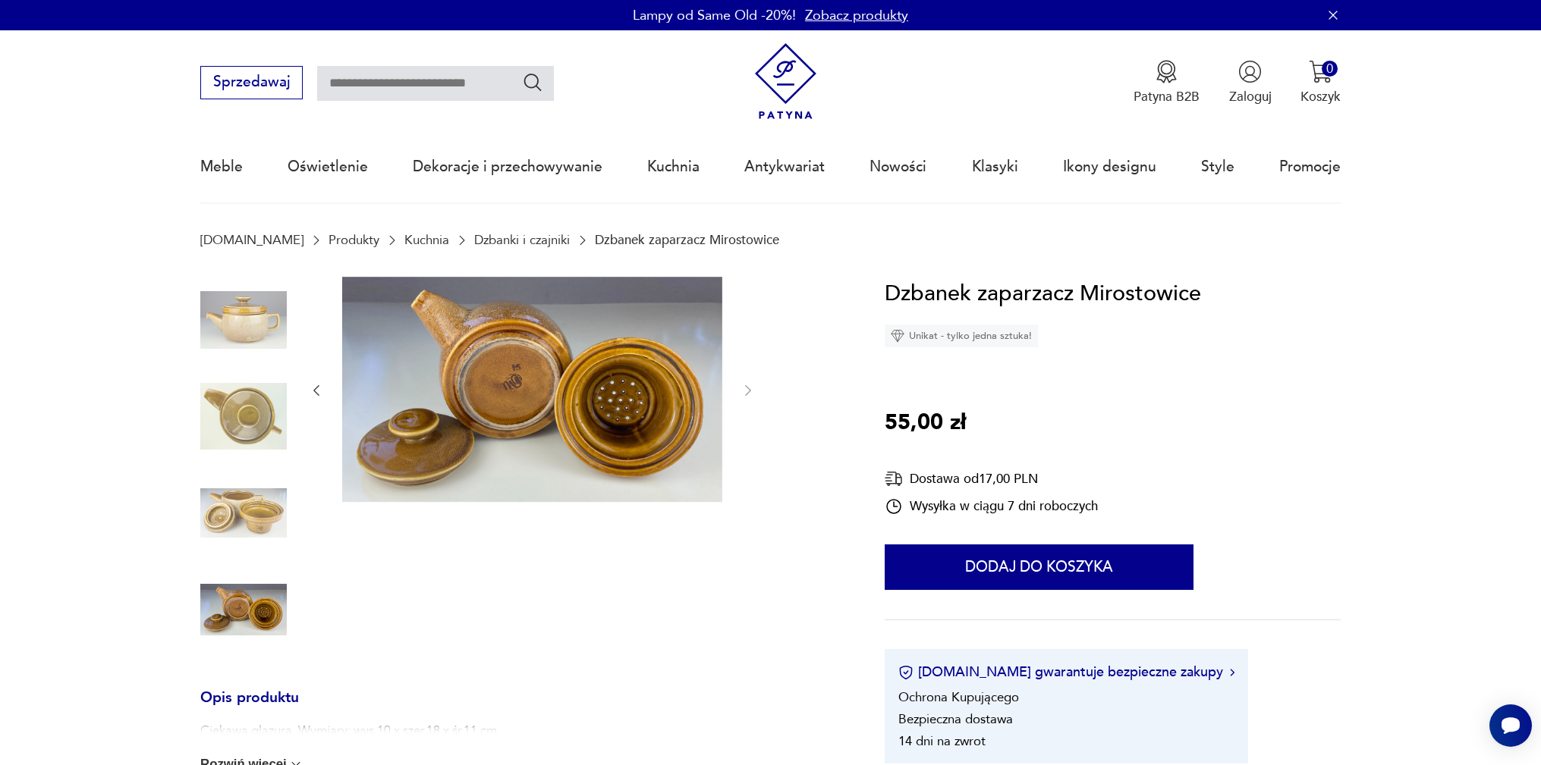
click at [492, 369] on img at bounding box center [532, 389] width 380 height 225
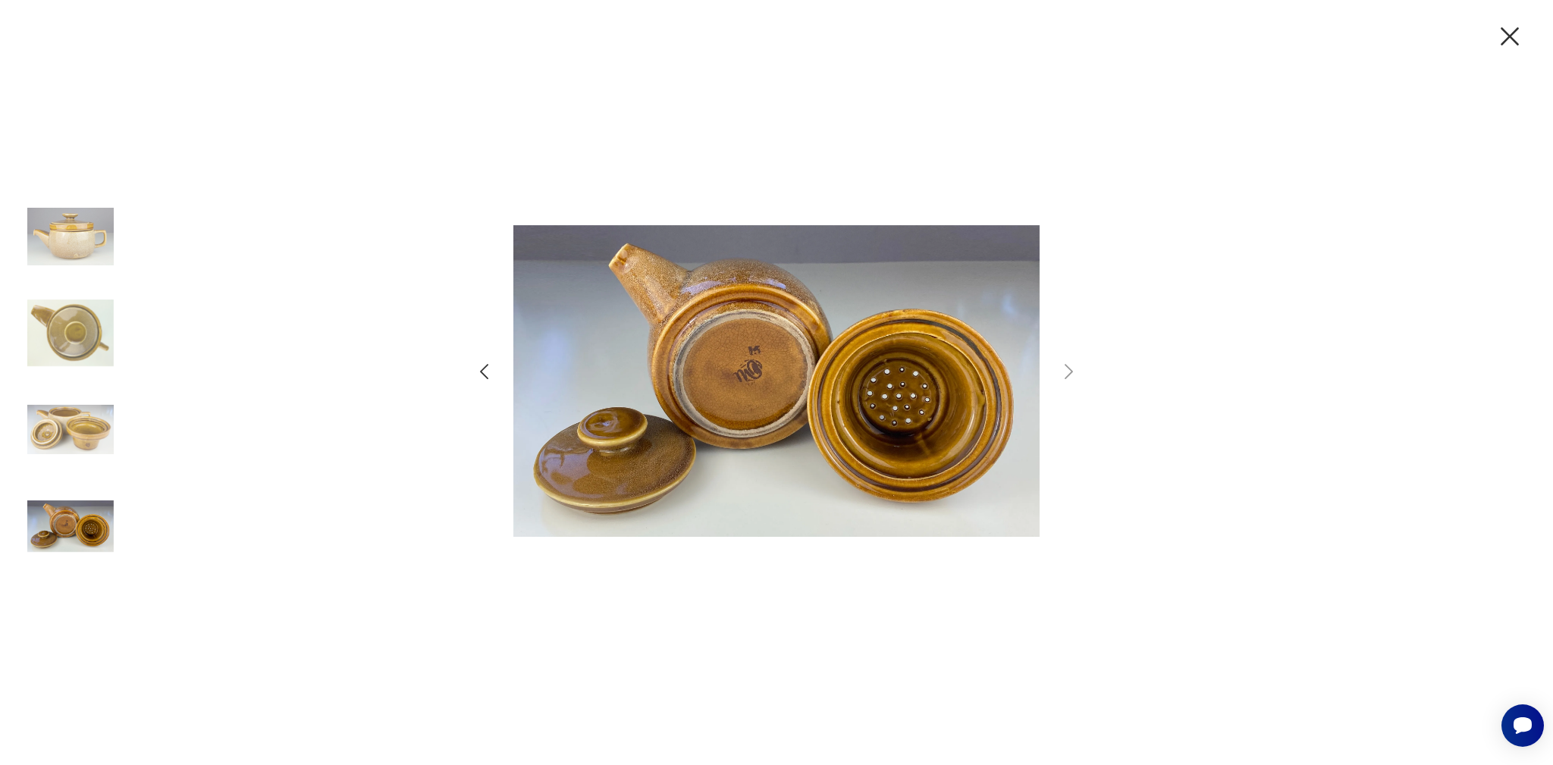
click at [1071, 374] on icon "button" at bounding box center [1069, 371] width 8 height 15
click at [1072, 372] on icon "button" at bounding box center [1069, 371] width 8 height 15
click at [1066, 366] on icon "button" at bounding box center [1069, 371] width 8 height 15
click at [1509, 36] on icon "button" at bounding box center [1510, 36] width 32 height 32
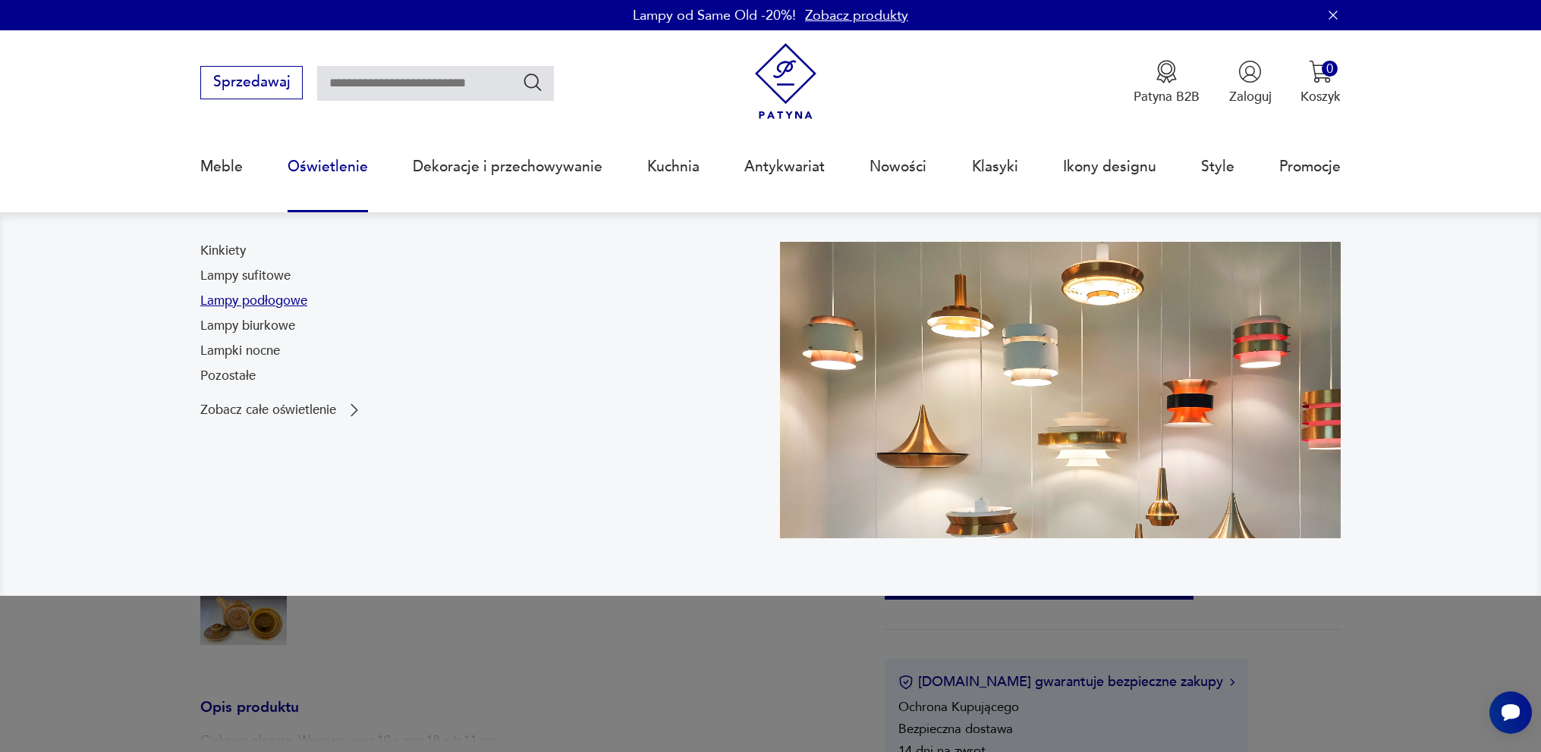
click at [265, 302] on link "Lampy podłogowe" at bounding box center [253, 301] width 107 height 18
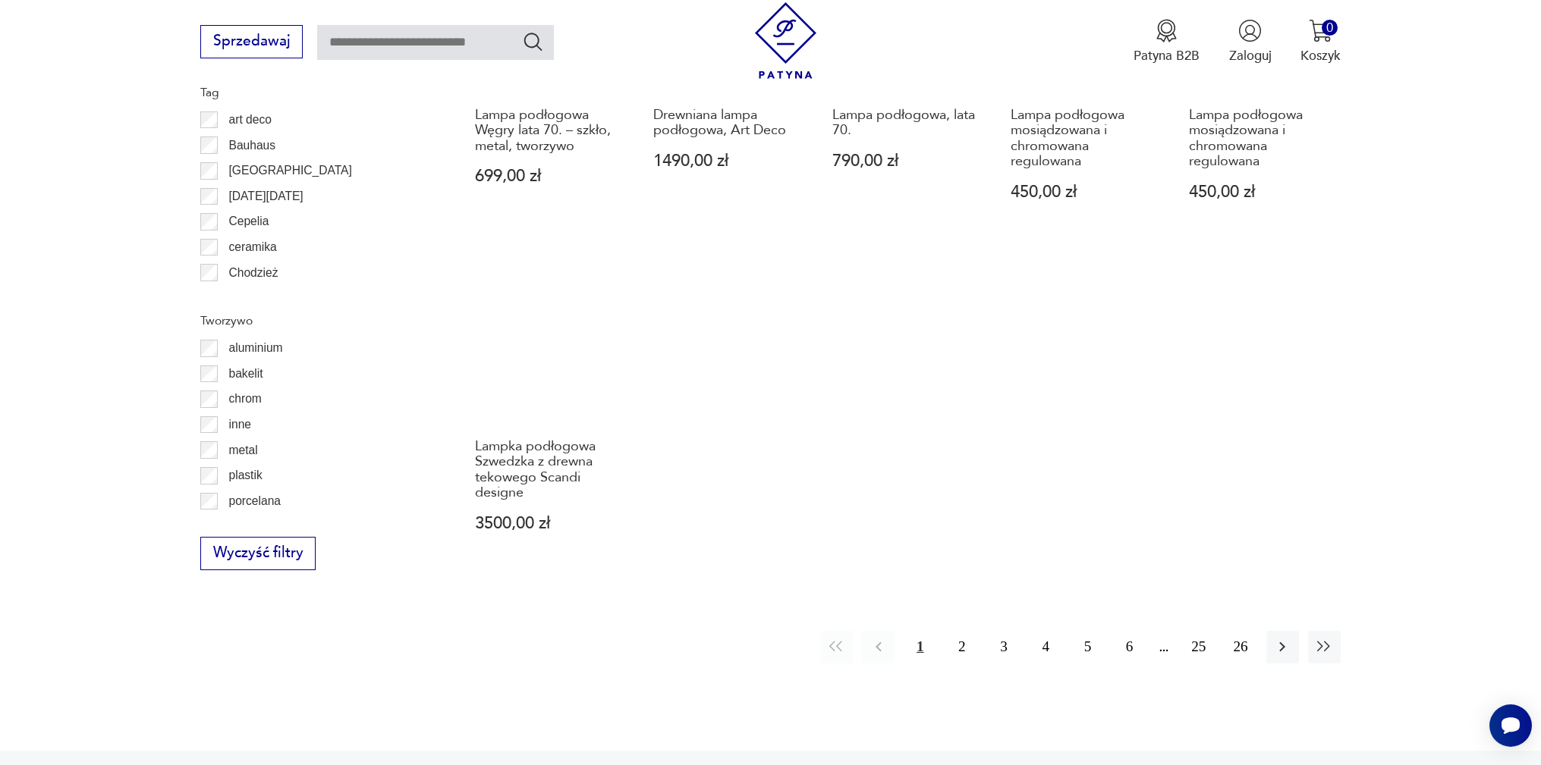
scroll to position [1492, 0]
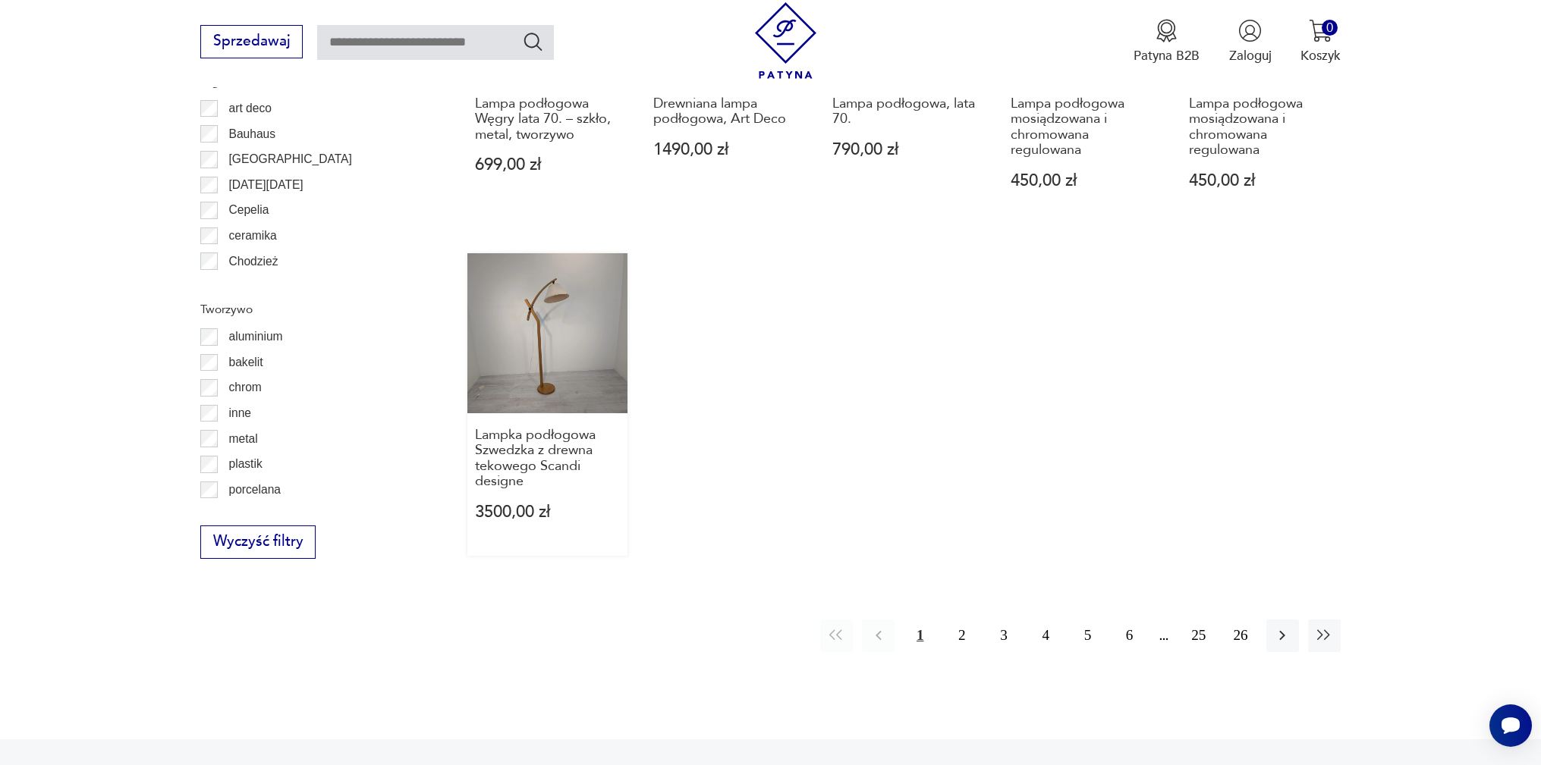
click at [529, 307] on link "Lampka podłogowa Szwedzka z drewna tekowego Scandi designe 3500,00 zł" at bounding box center [547, 404] width 160 height 303
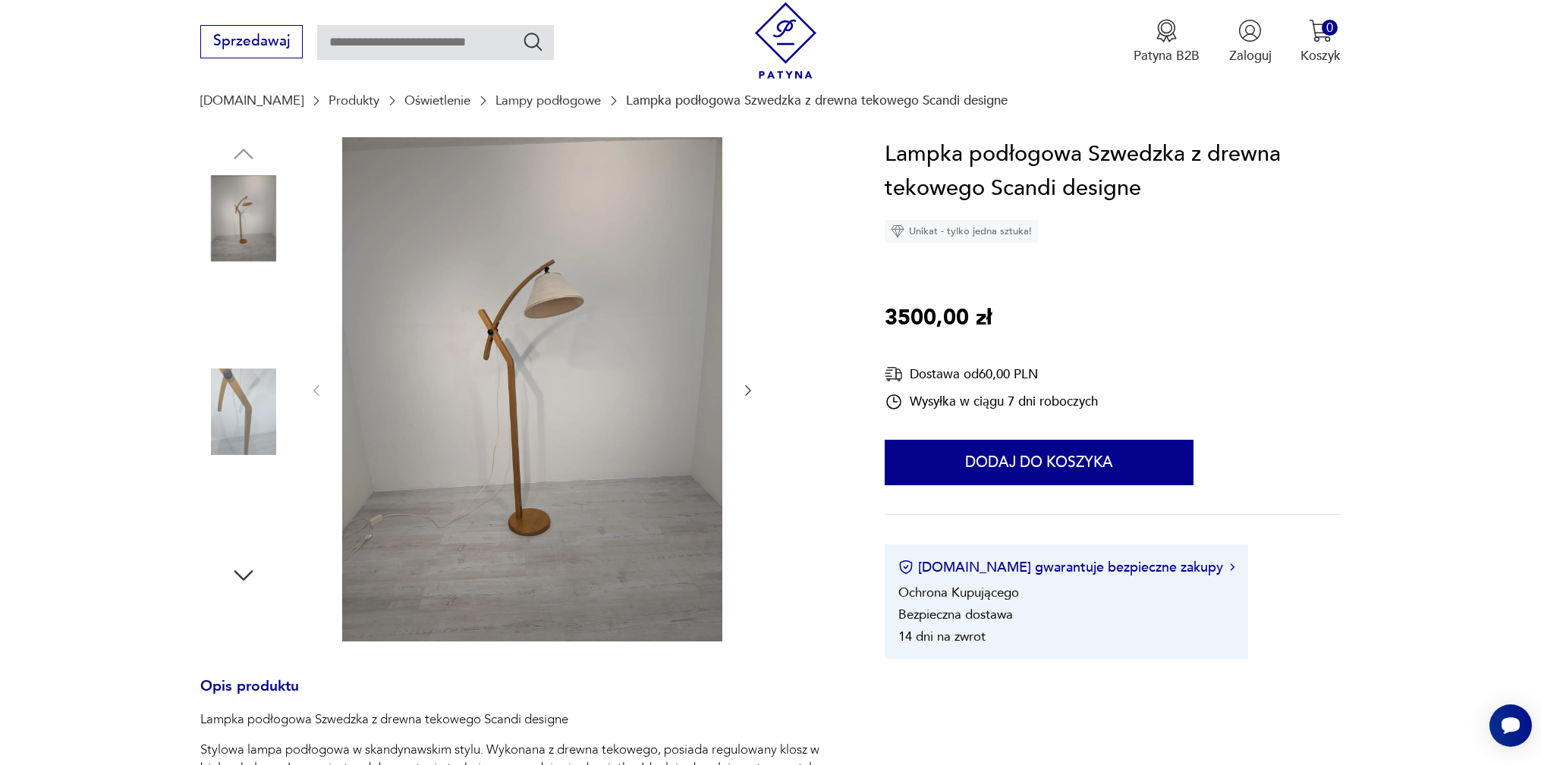
scroll to position [228, 0]
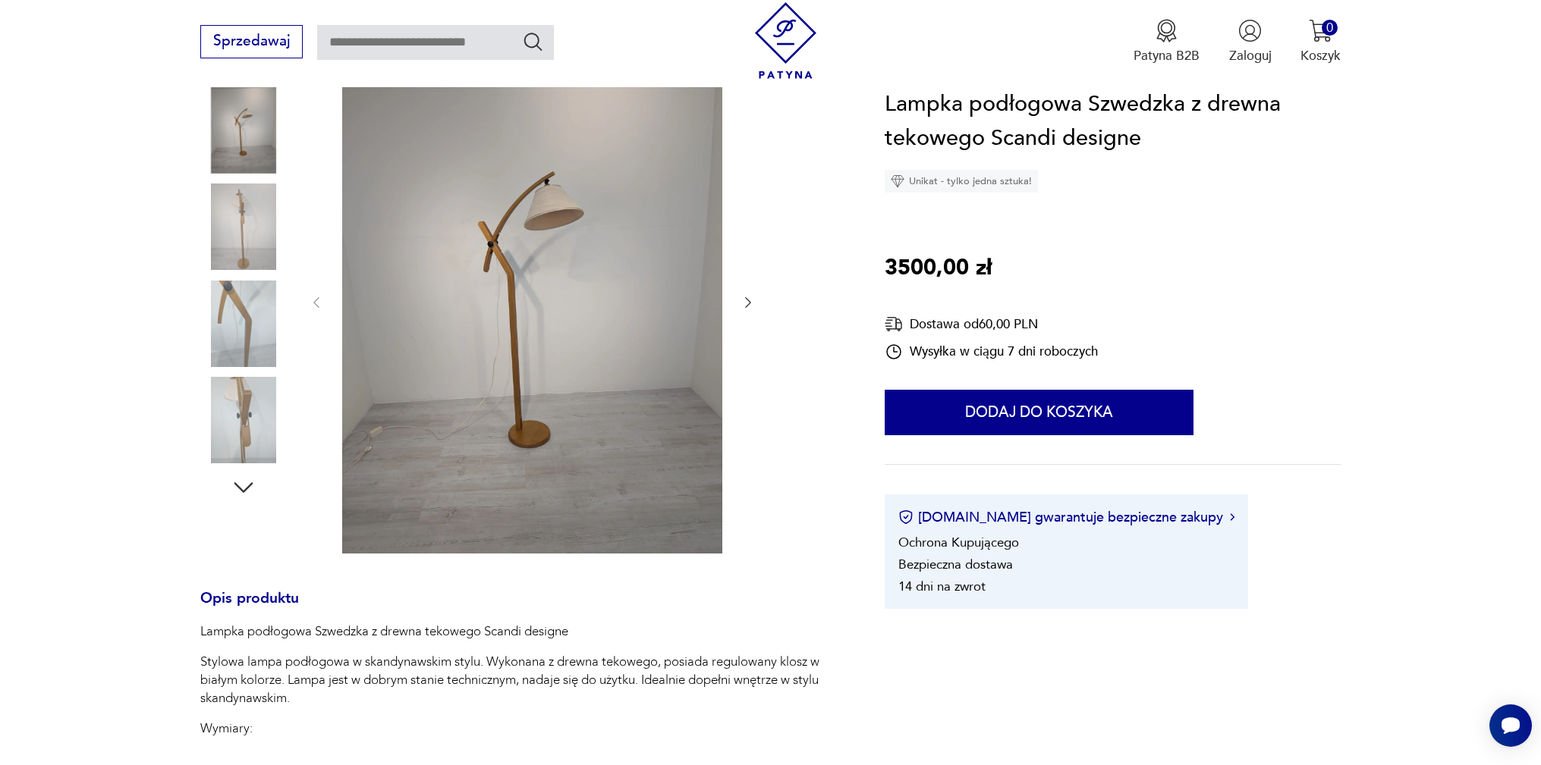
click at [524, 302] on img at bounding box center [532, 301] width 380 height 504
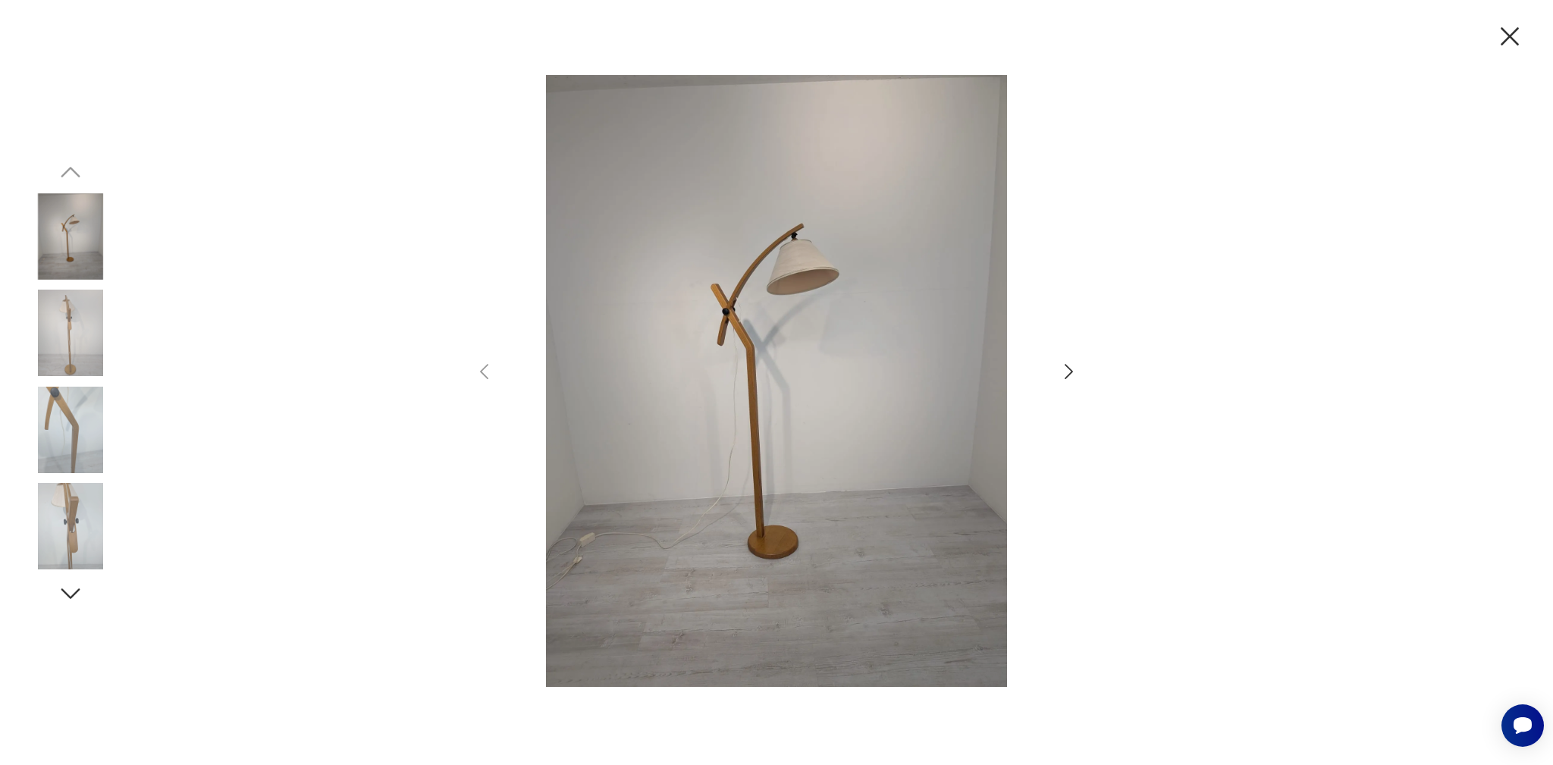
click at [1069, 372] on icon "button" at bounding box center [1069, 372] width 22 height 22
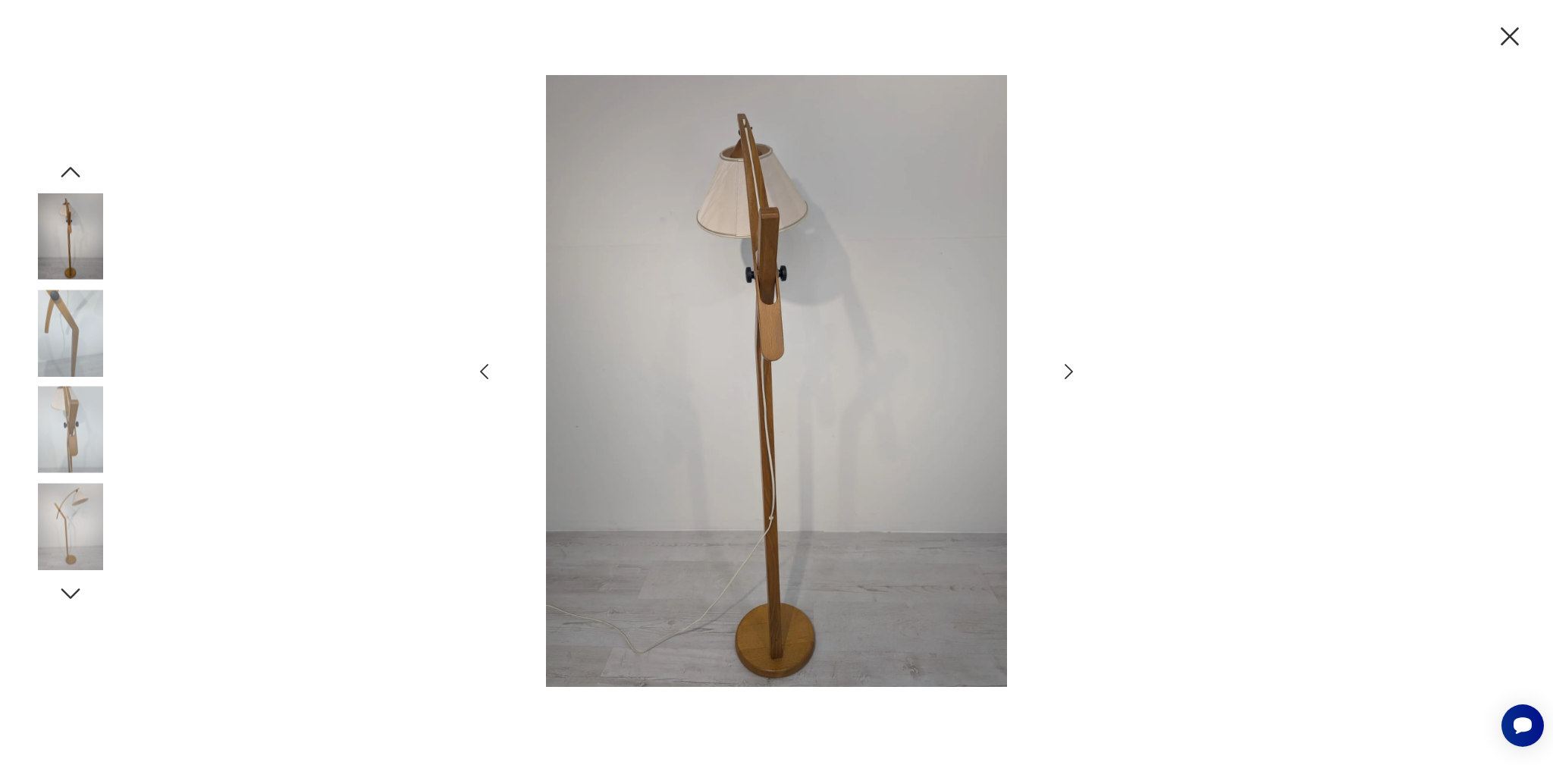
click at [1069, 372] on icon "button" at bounding box center [1069, 372] width 22 height 22
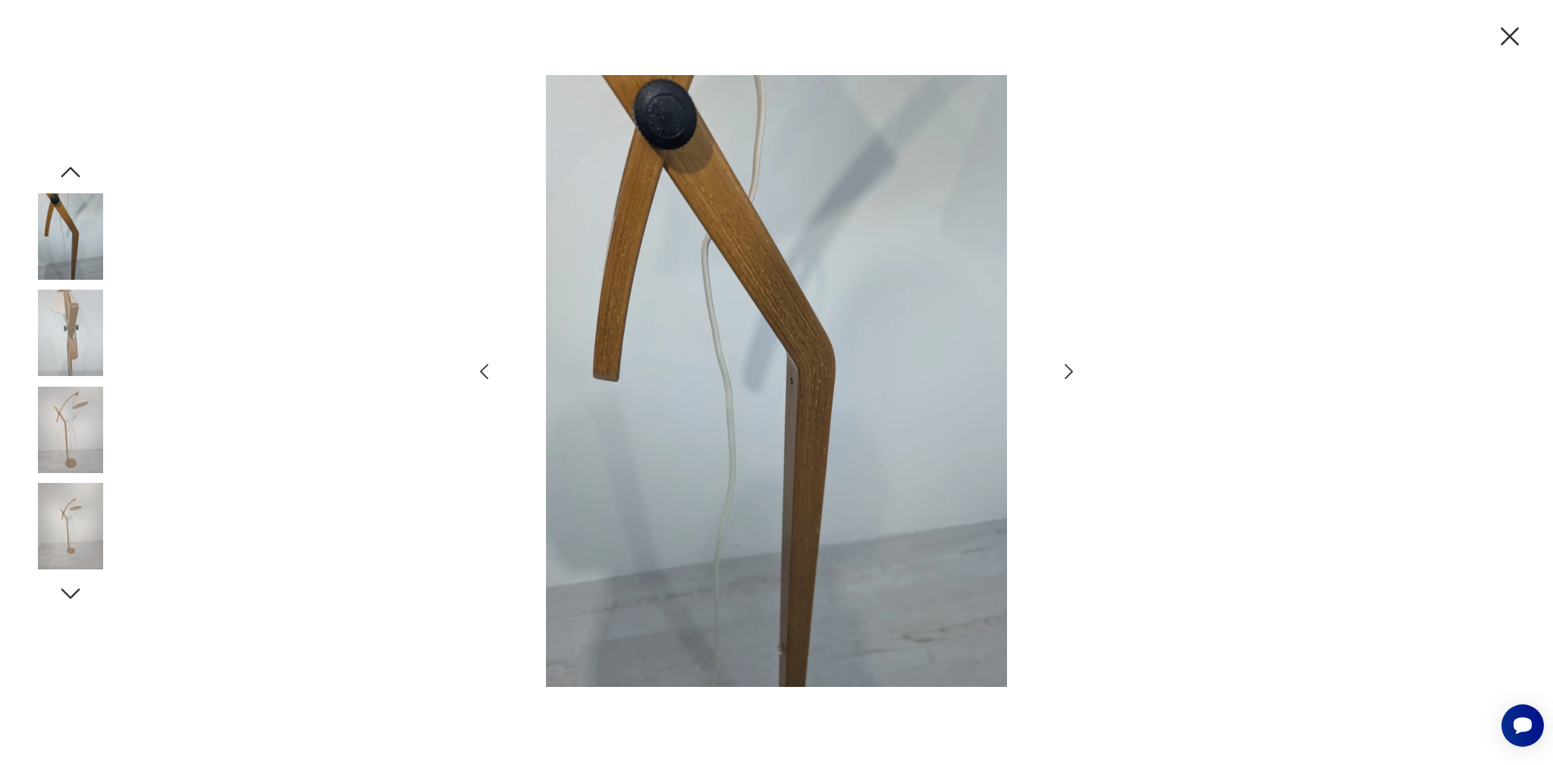
click at [1069, 372] on icon "button" at bounding box center [1069, 372] width 22 height 22
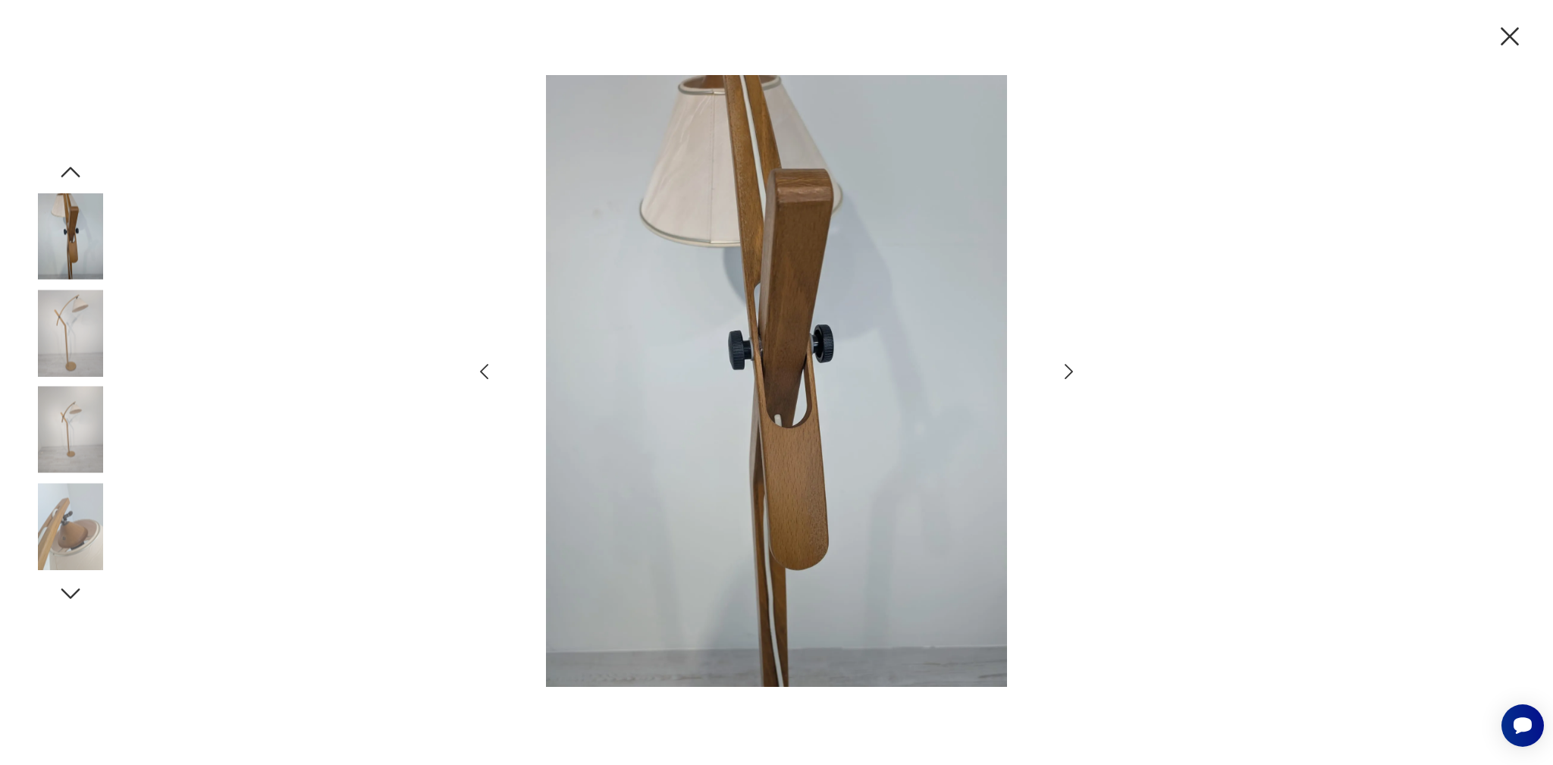
click at [1069, 372] on icon "button" at bounding box center [1069, 372] width 22 height 22
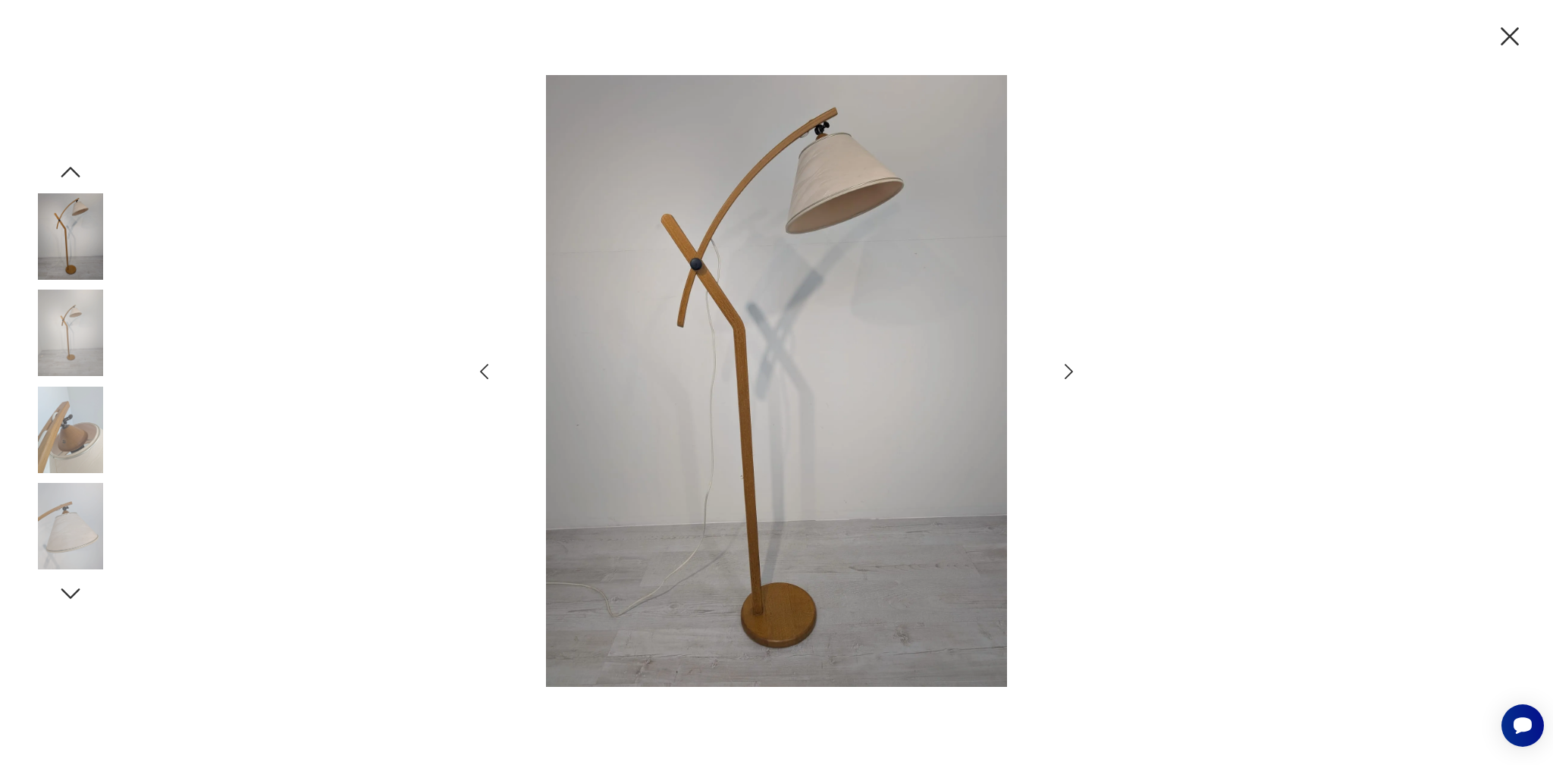
click at [1507, 42] on icon "button" at bounding box center [1510, 36] width 32 height 32
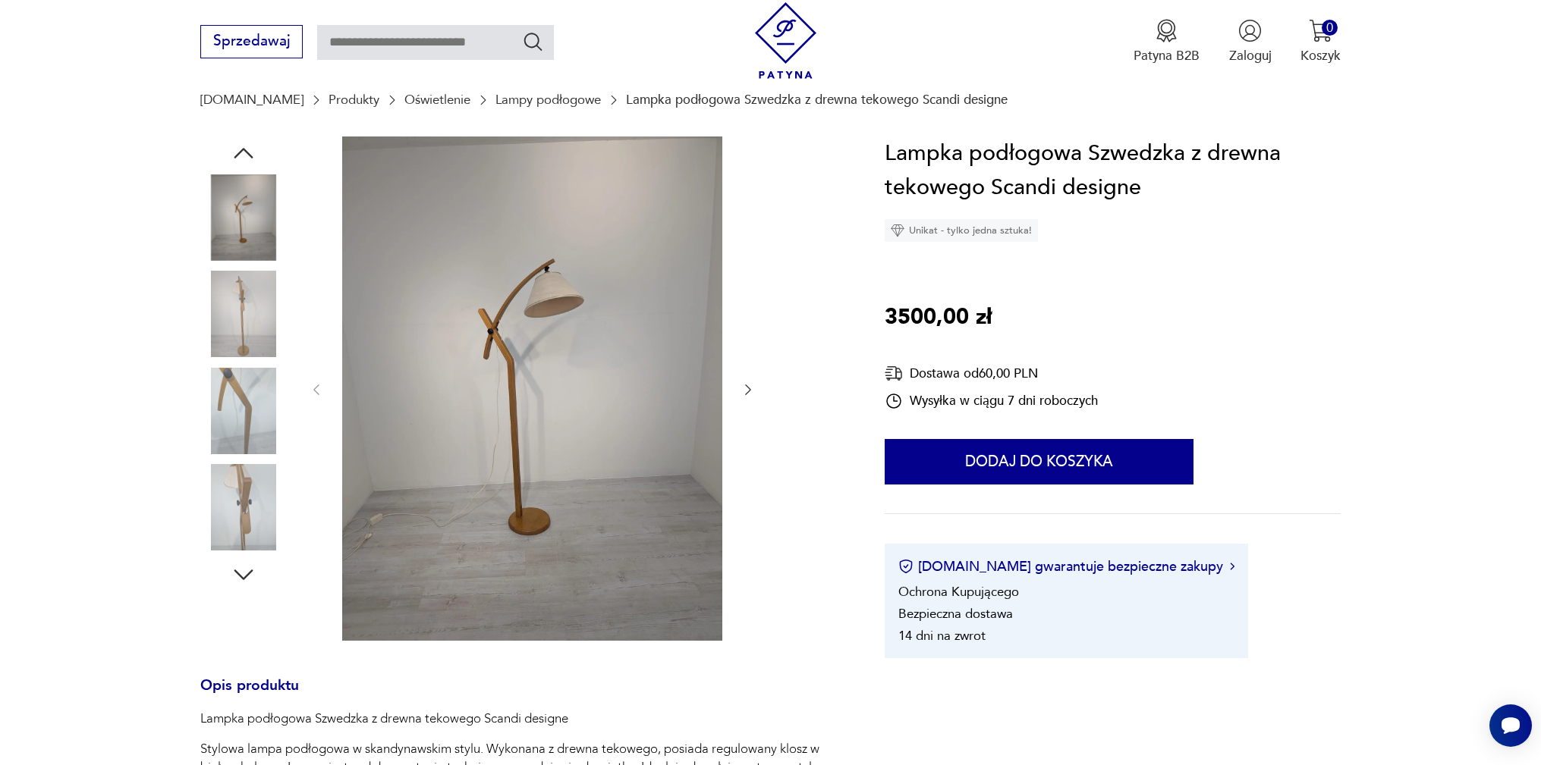
scroll to position [0, 0]
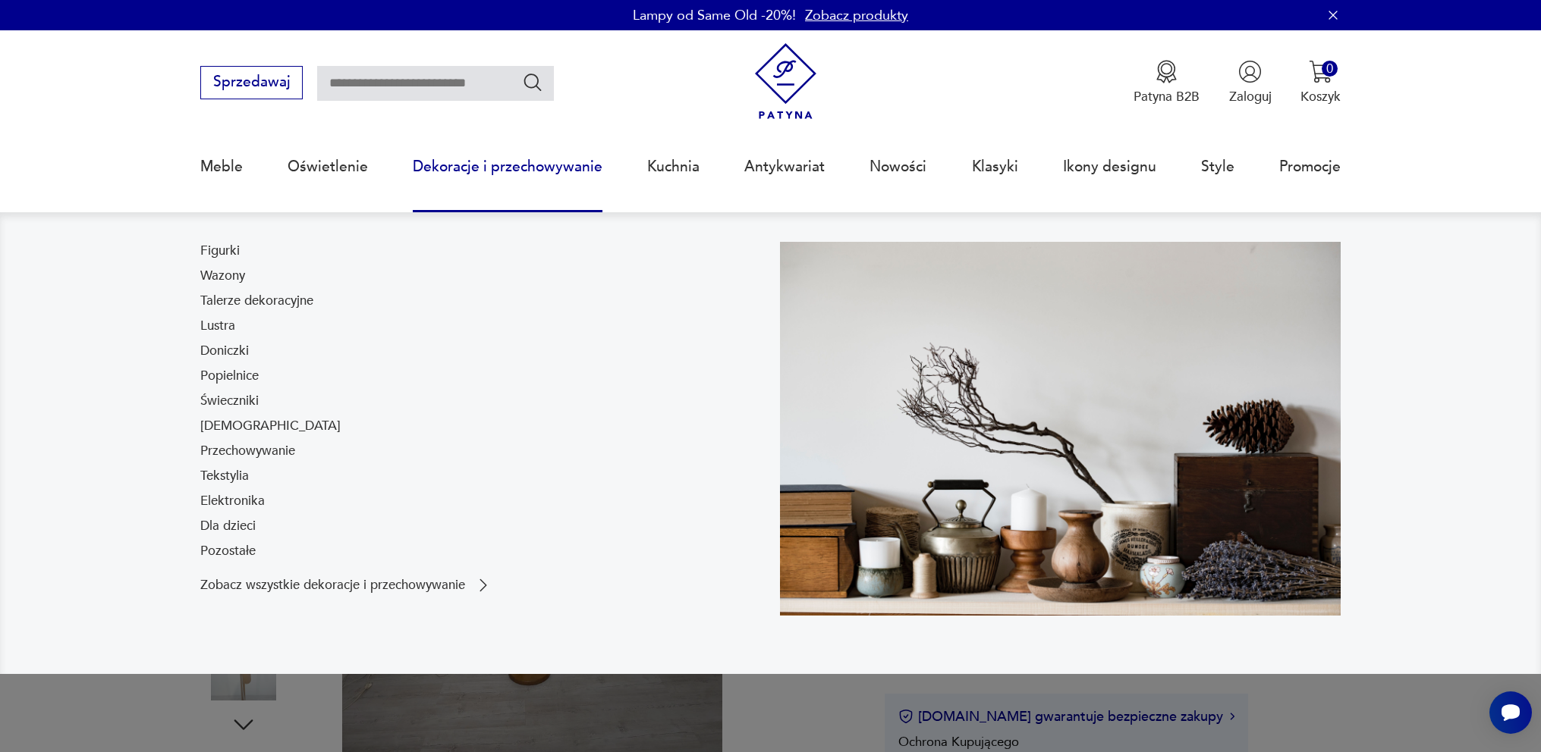
click at [463, 170] on link "Dekoracje i przechowywanie" at bounding box center [508, 167] width 190 height 70
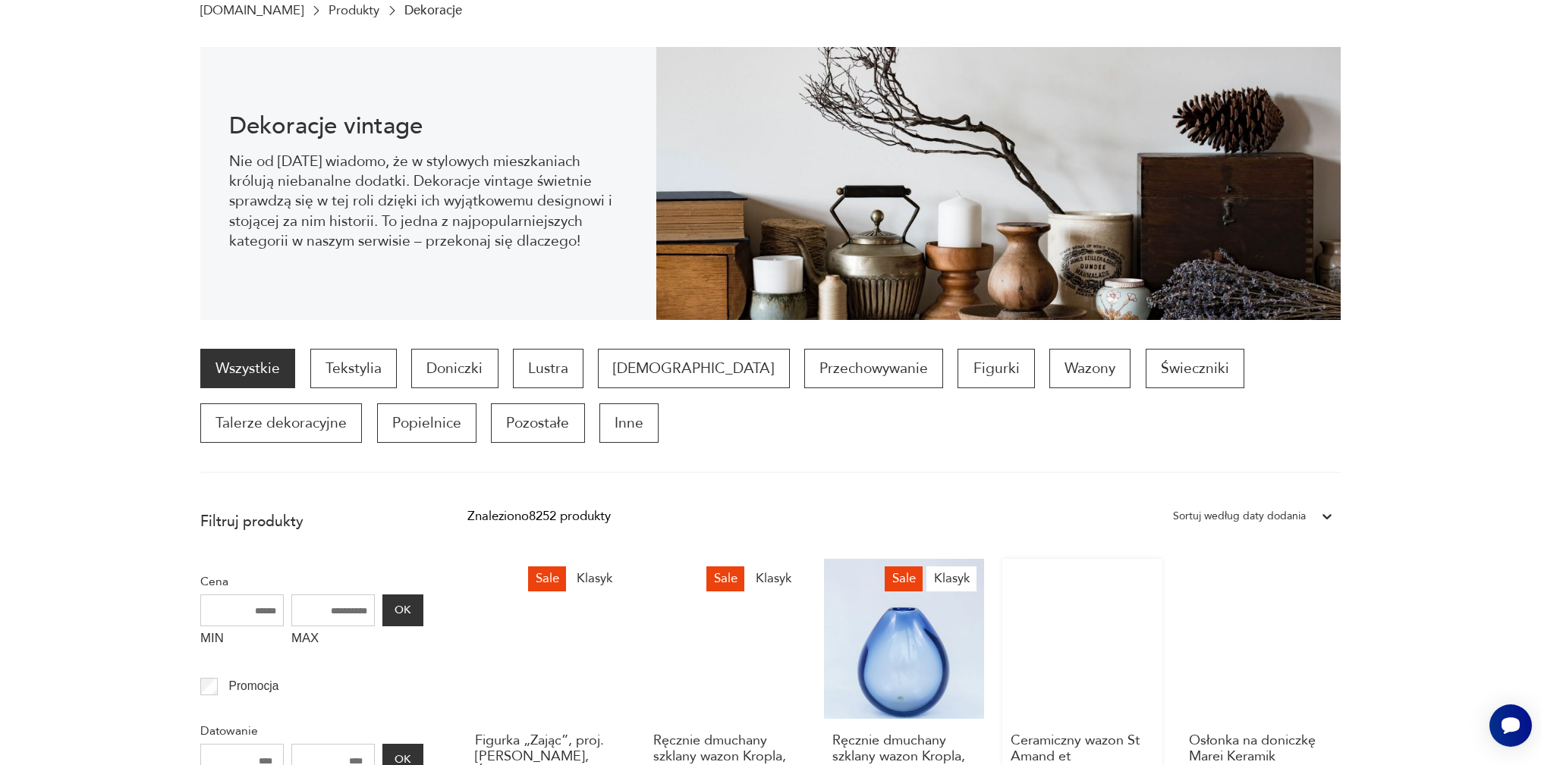
scroll to position [51, 0]
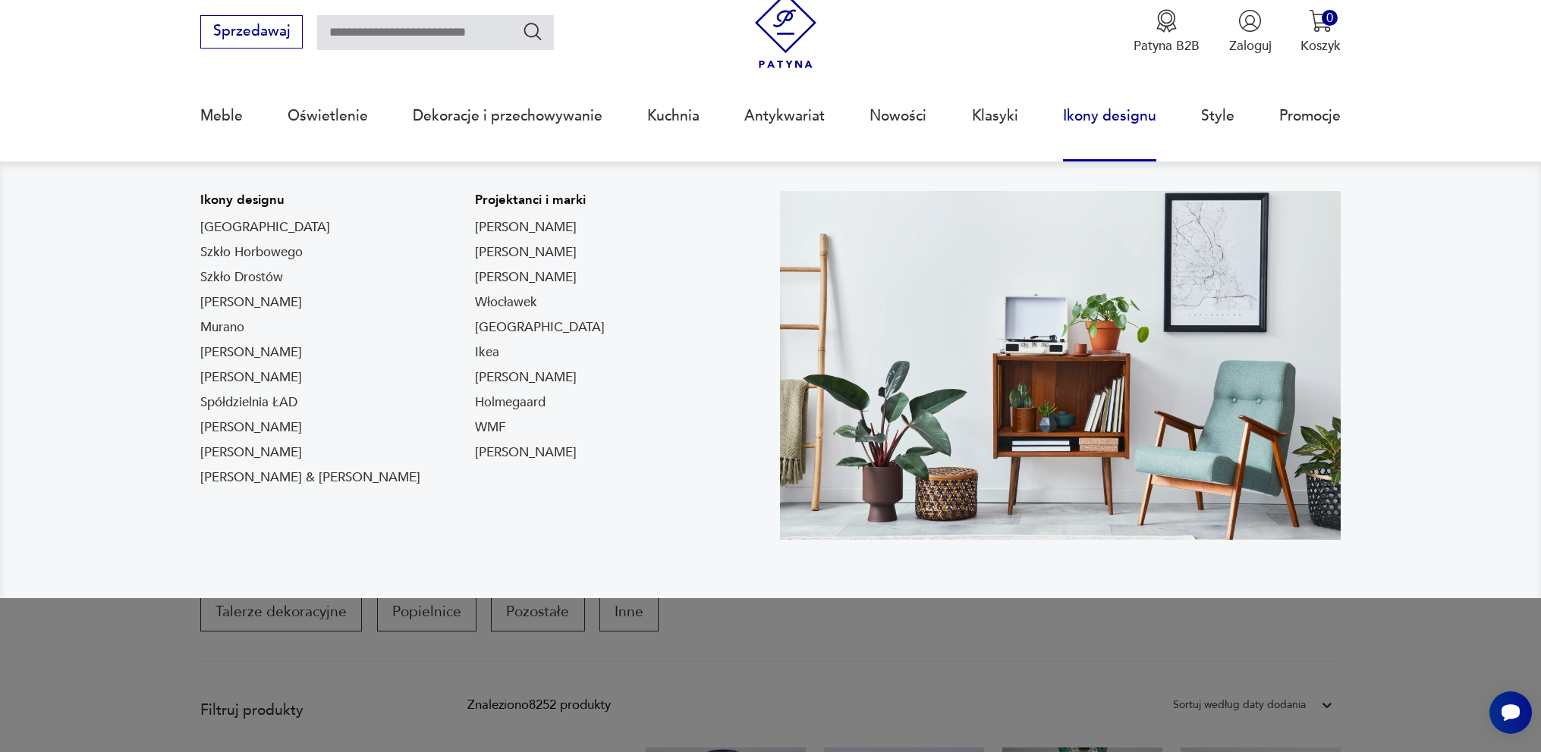
click at [1102, 119] on link "Ikony designu" at bounding box center [1109, 116] width 93 height 70
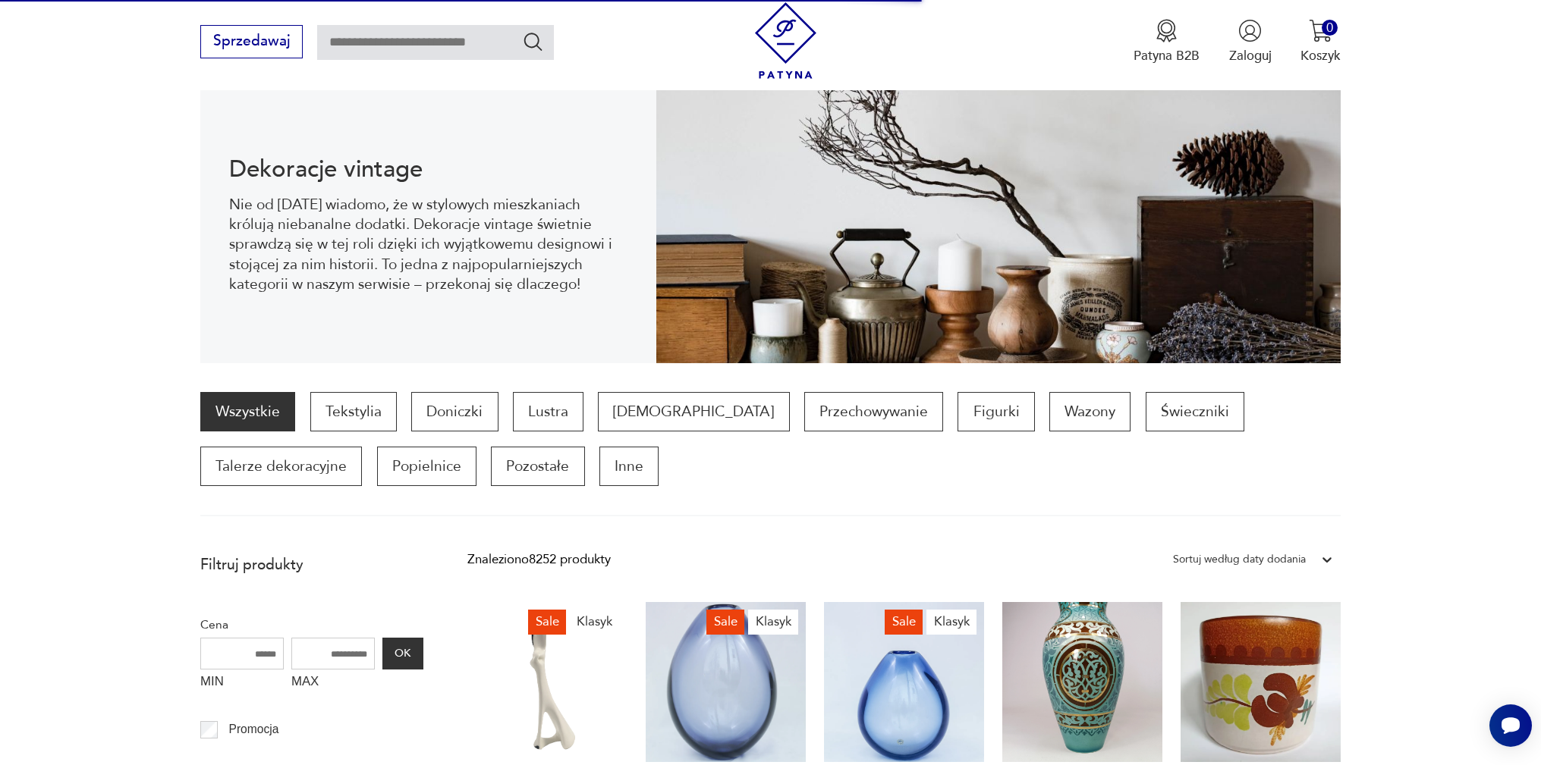
scroll to position [0, 0]
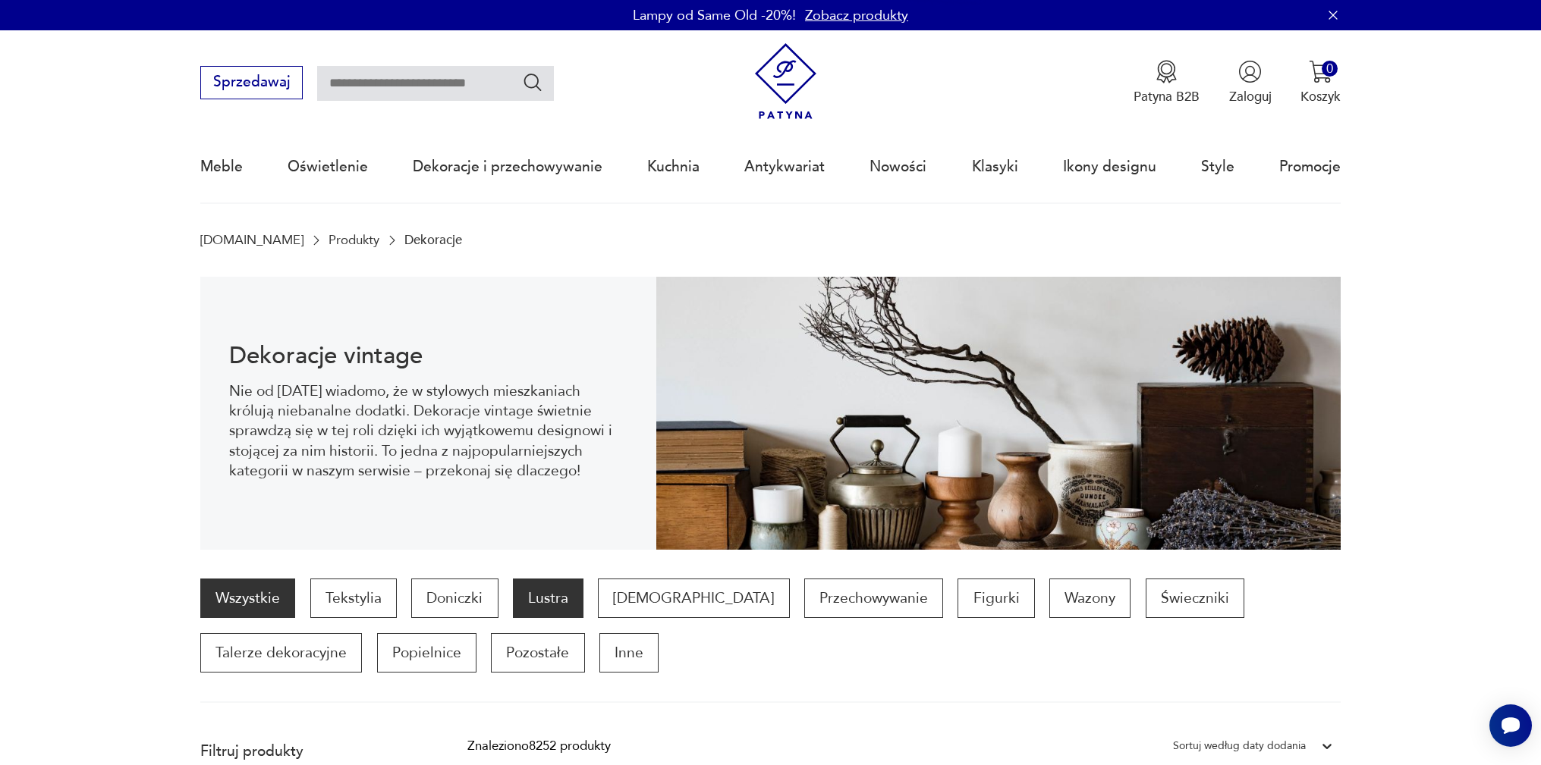
click at [556, 600] on p "Lustra" at bounding box center [548, 598] width 71 height 39
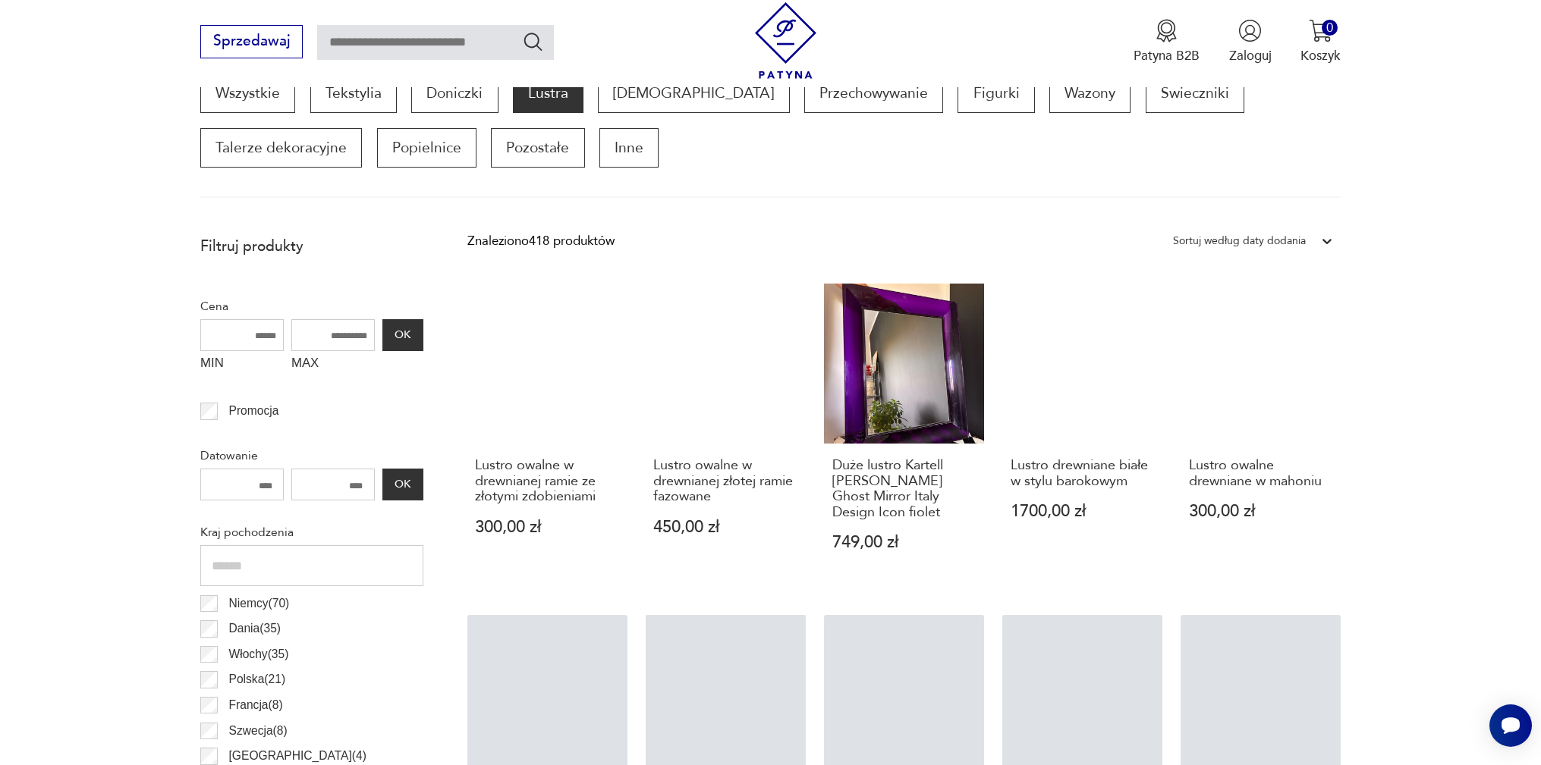
scroll to position [202, 0]
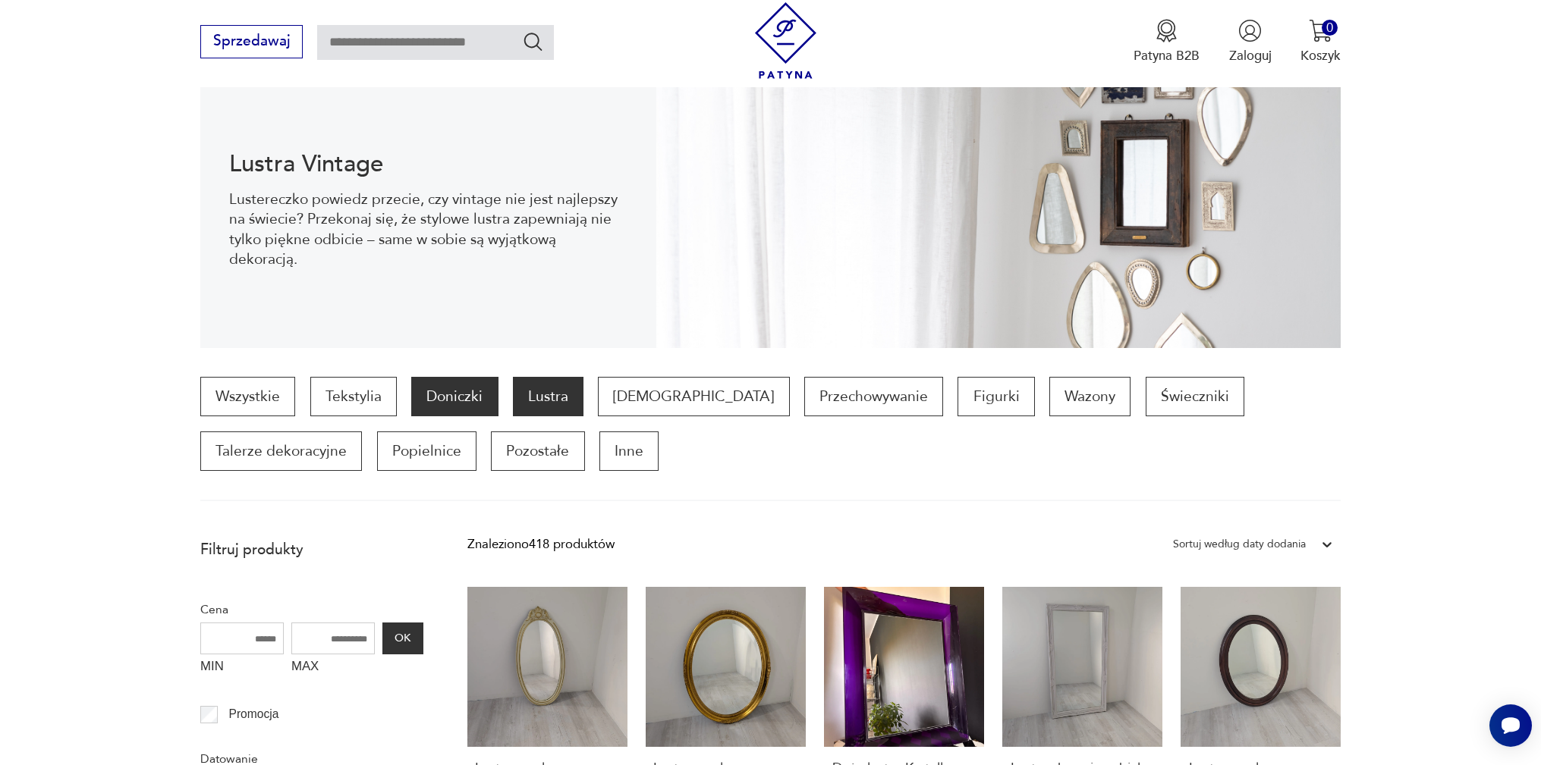
click at [451, 388] on p "Doniczki" at bounding box center [454, 396] width 86 height 39
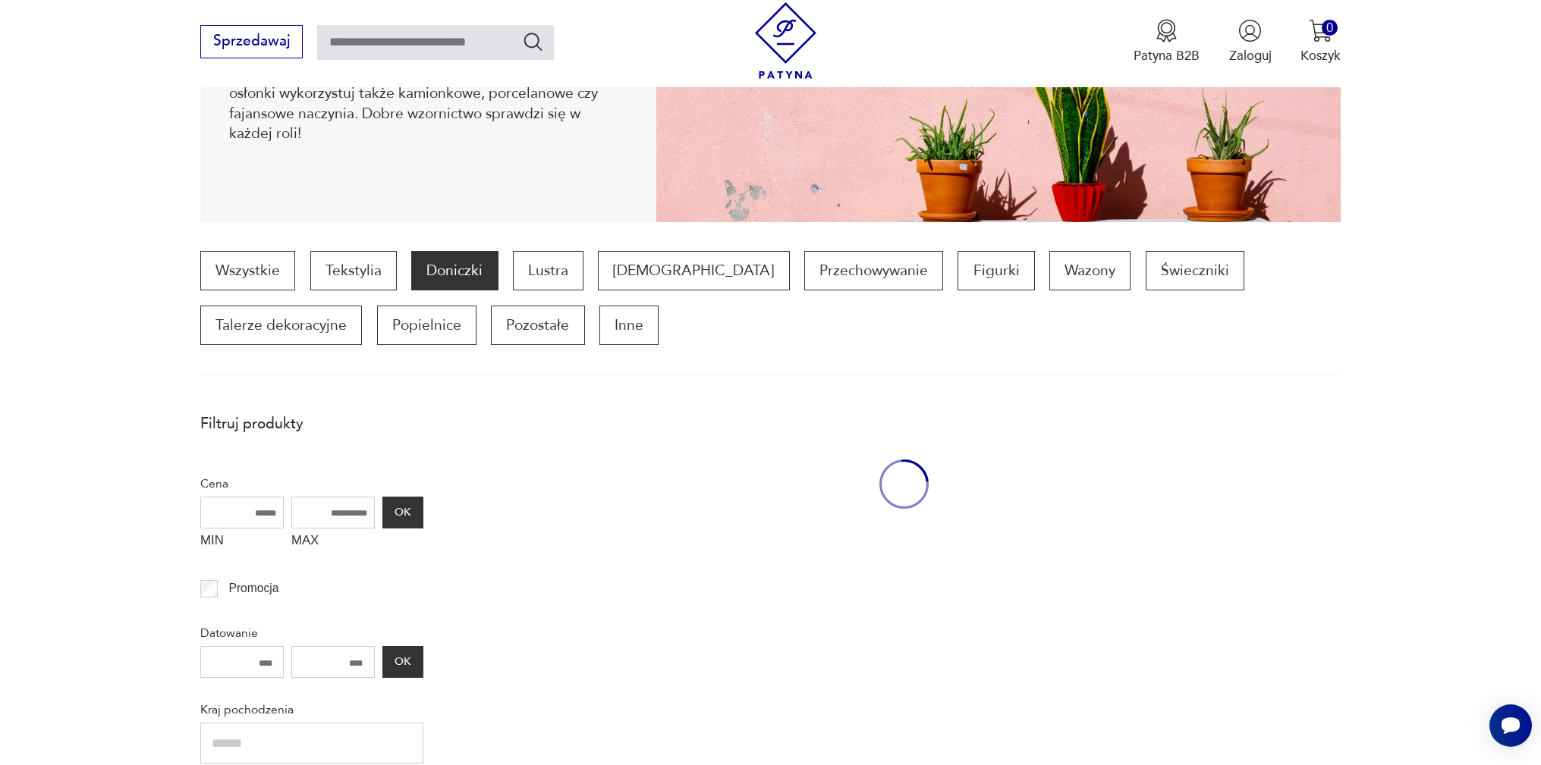
scroll to position [505, 0]
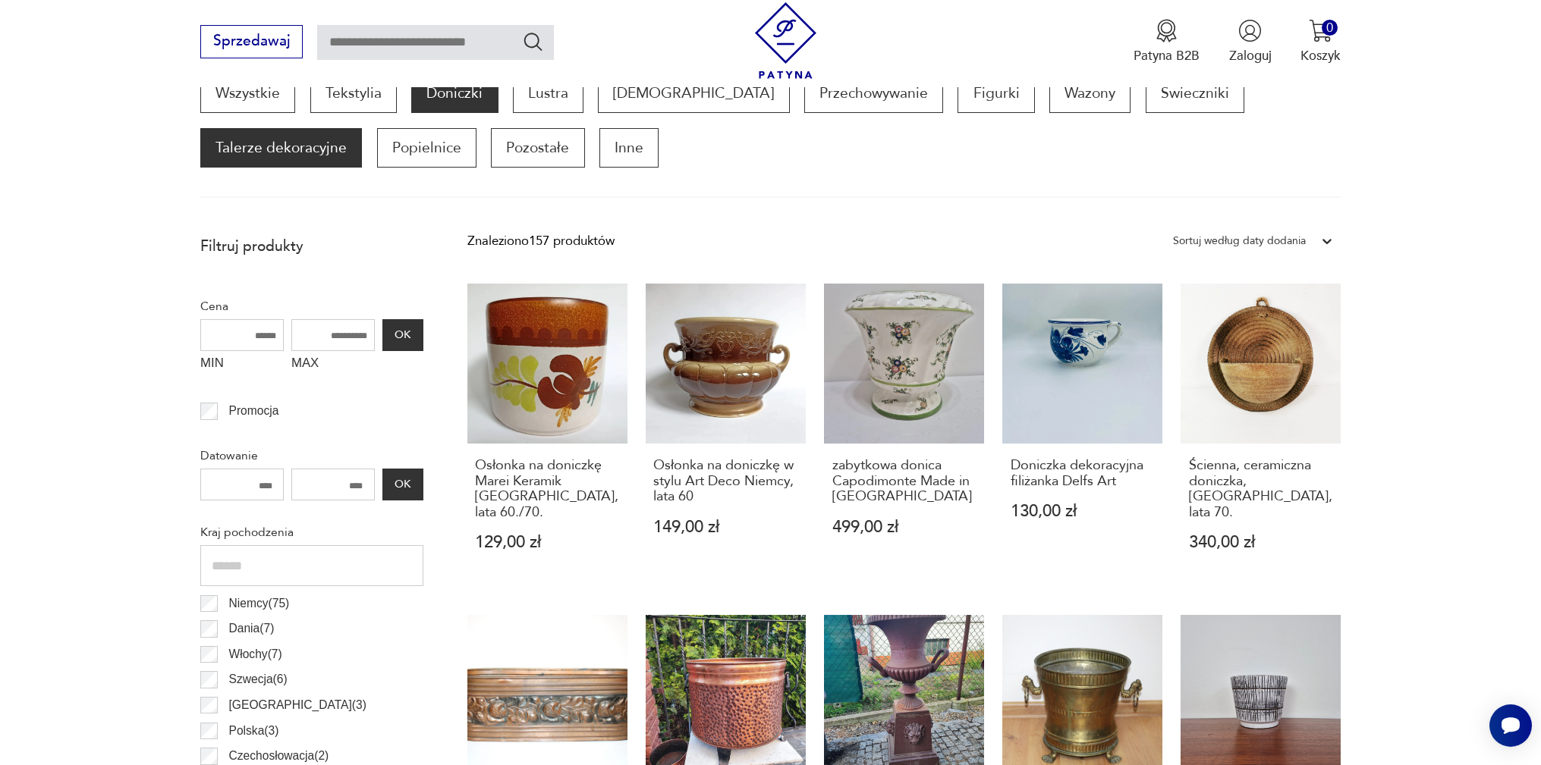
click at [362, 128] on p "Talerze dekoracyjne" at bounding box center [281, 147] width 162 height 39
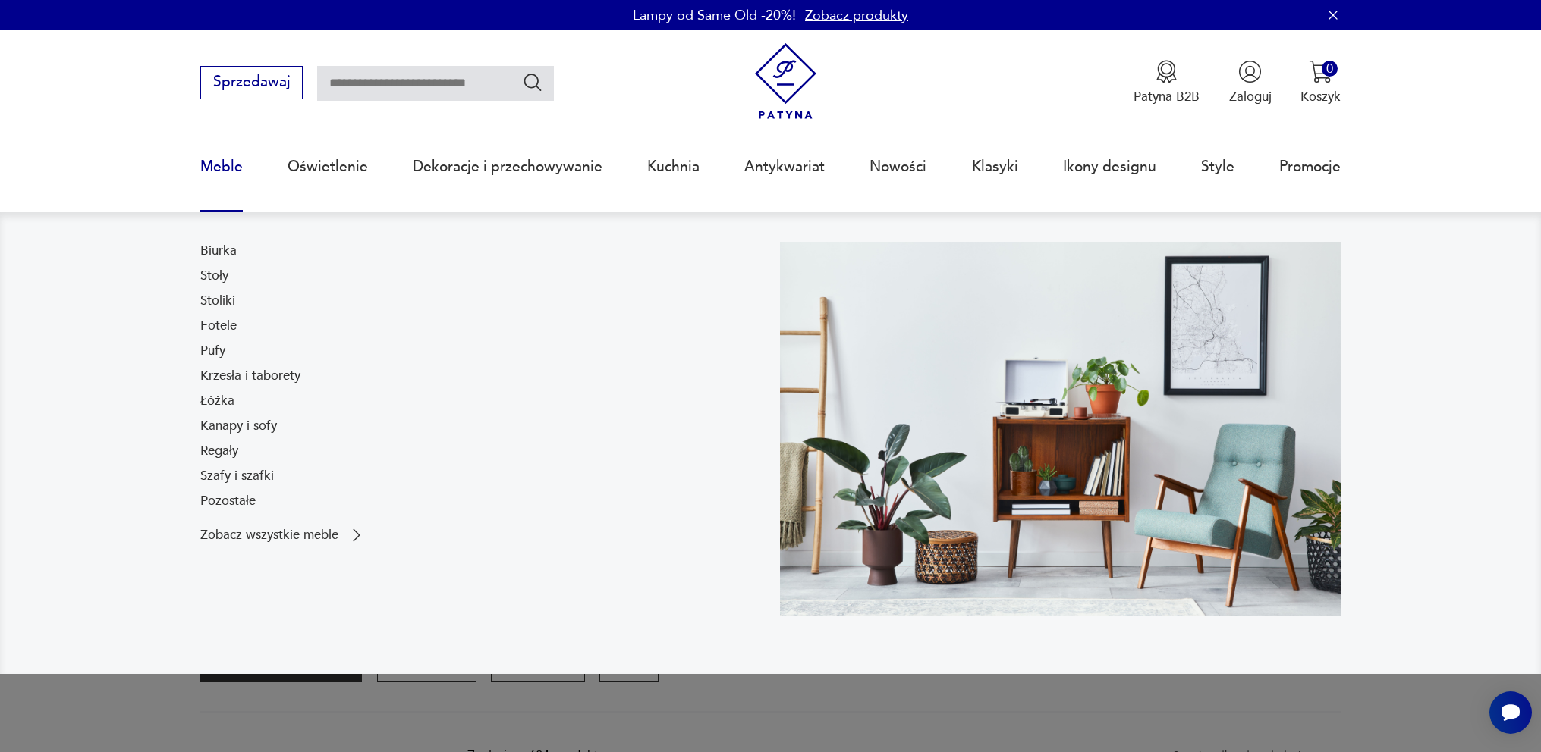
click at [218, 168] on link "Meble" at bounding box center [221, 167] width 42 height 70
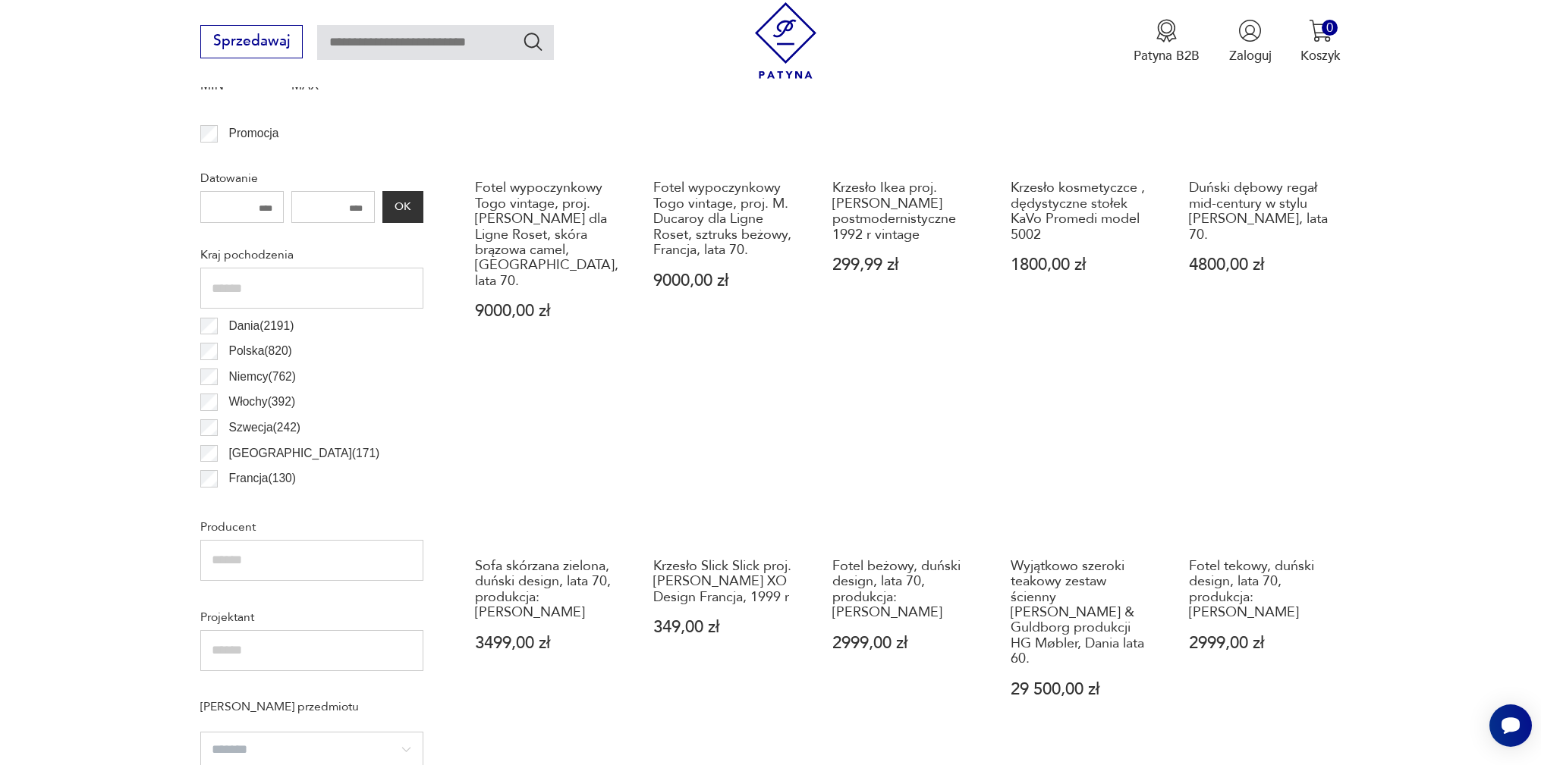
scroll to position [809, 0]
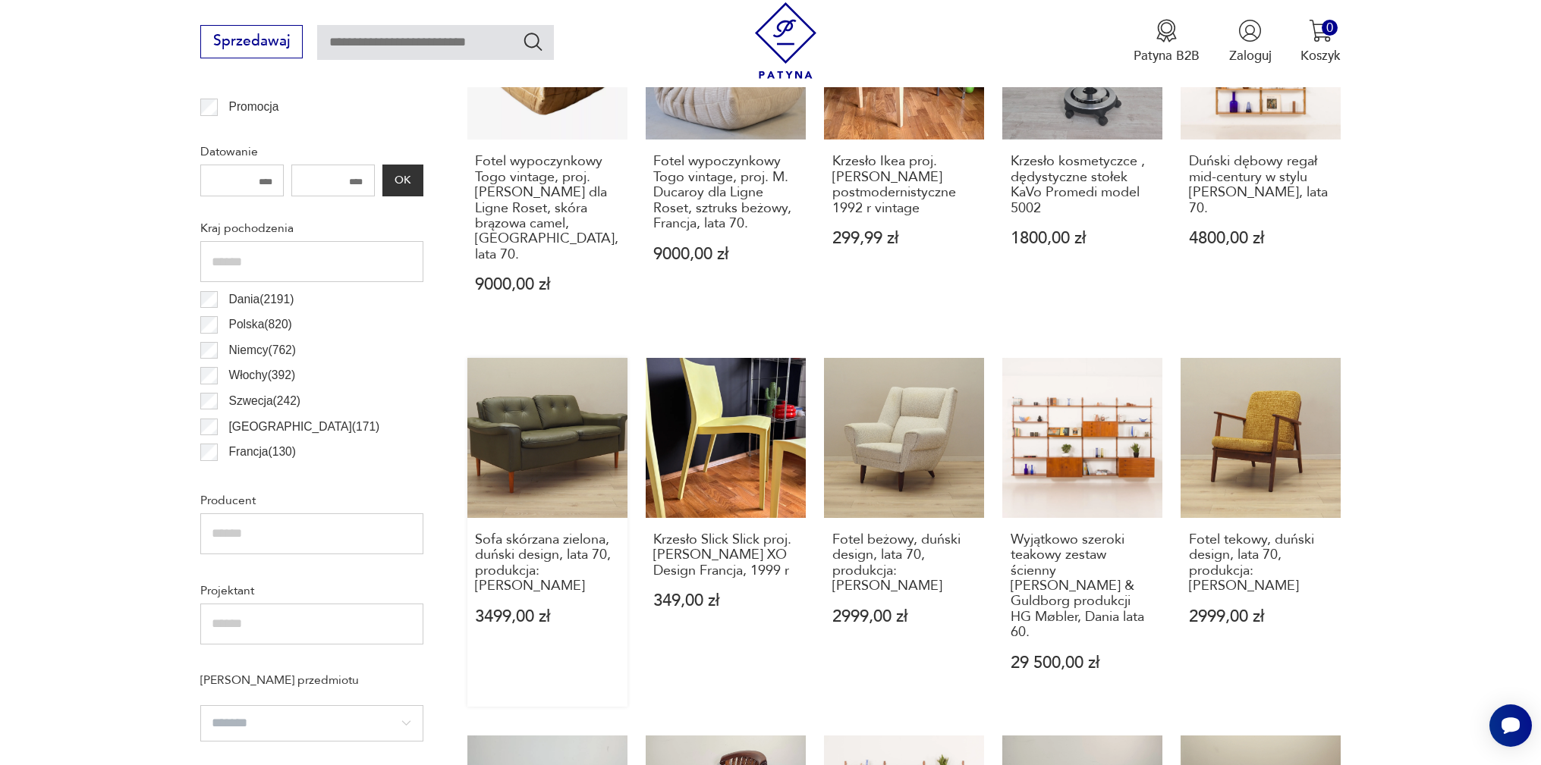
click at [549, 397] on link "Sofa skórzana zielona, duński design, lata 70, produkcja: [PERSON_NAME] 3499,00…" at bounding box center [547, 532] width 160 height 349
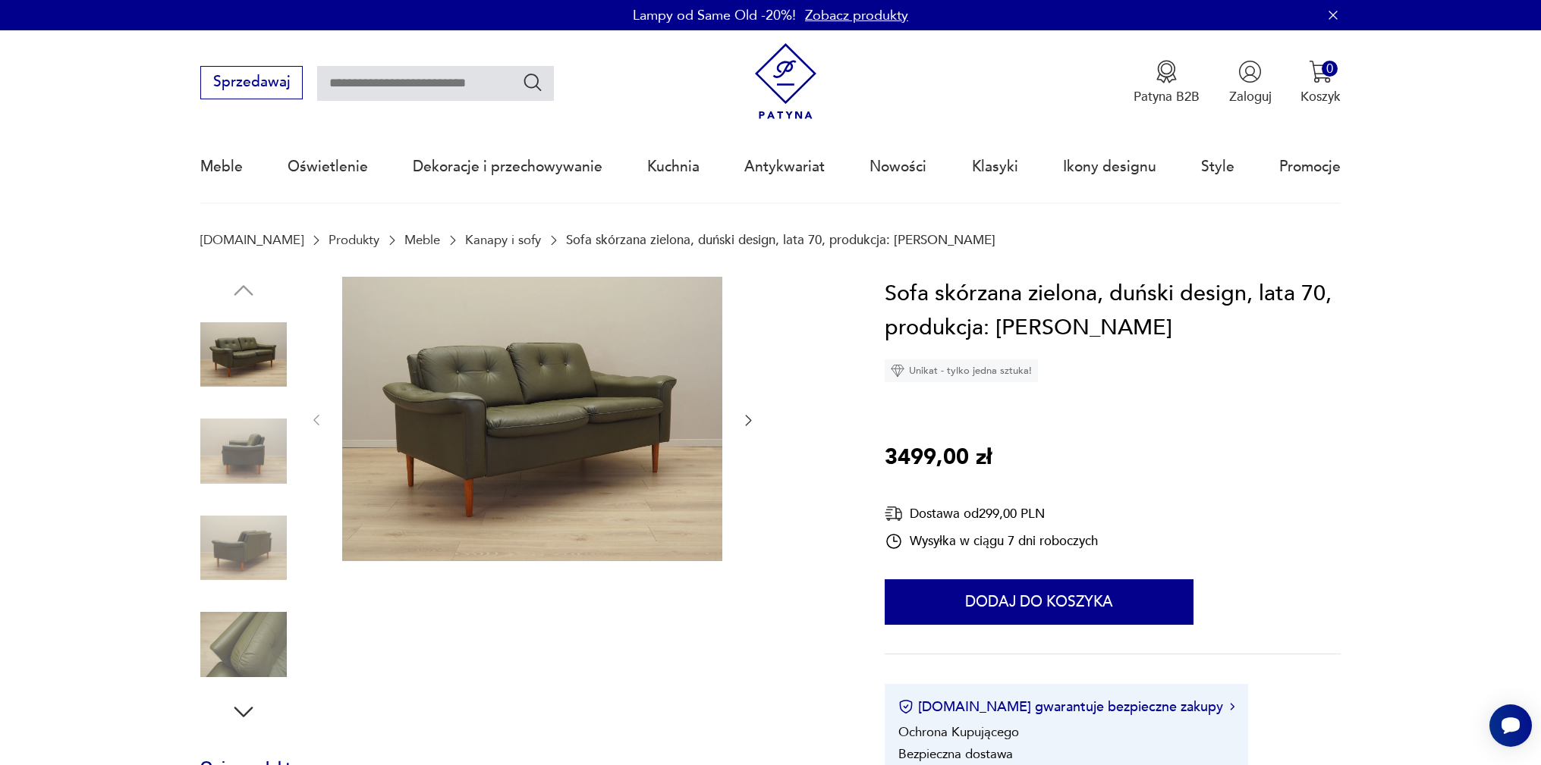
click at [595, 419] on img at bounding box center [532, 419] width 380 height 285
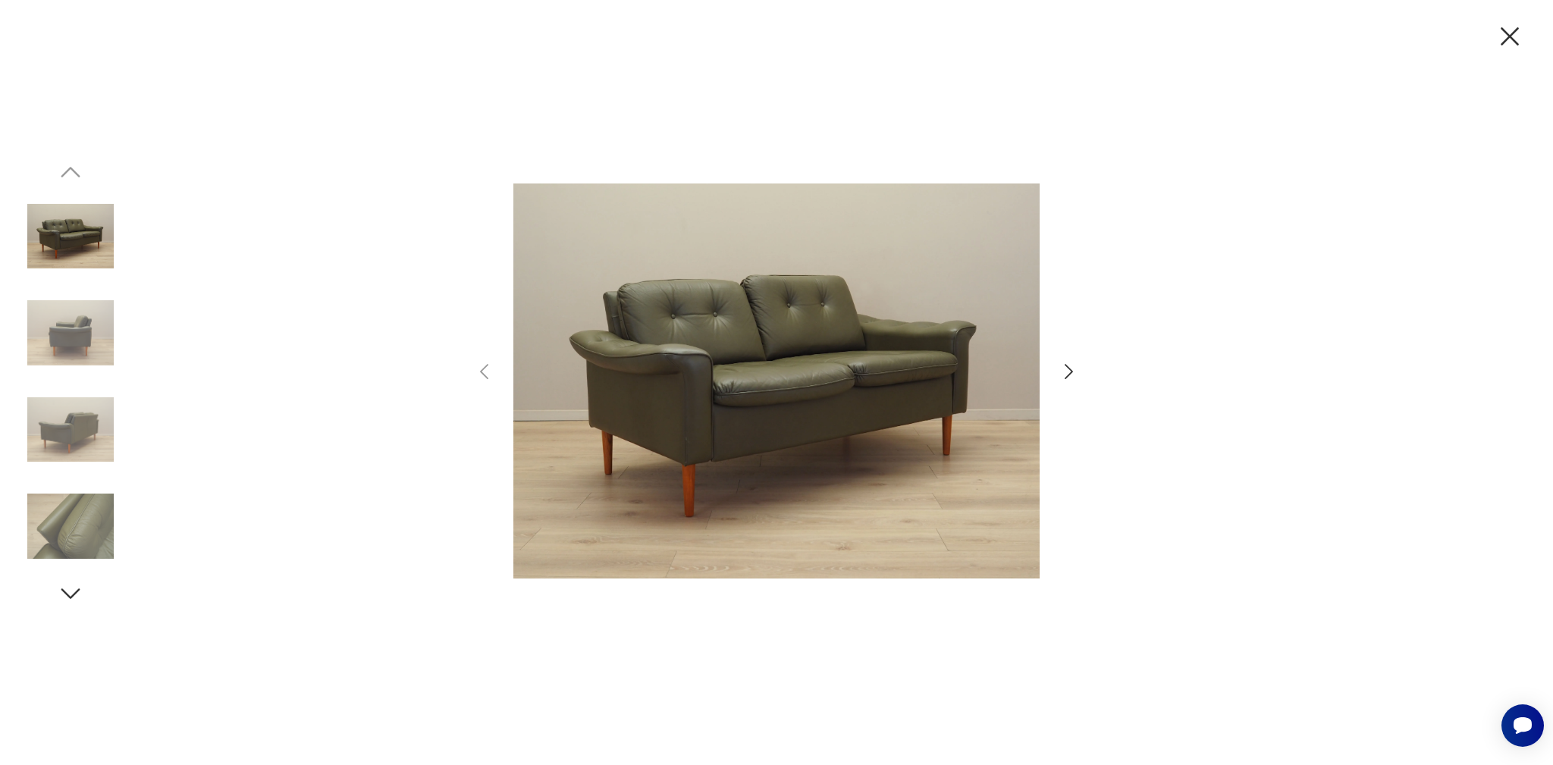
click at [1069, 369] on icon "button" at bounding box center [1069, 371] width 8 height 15
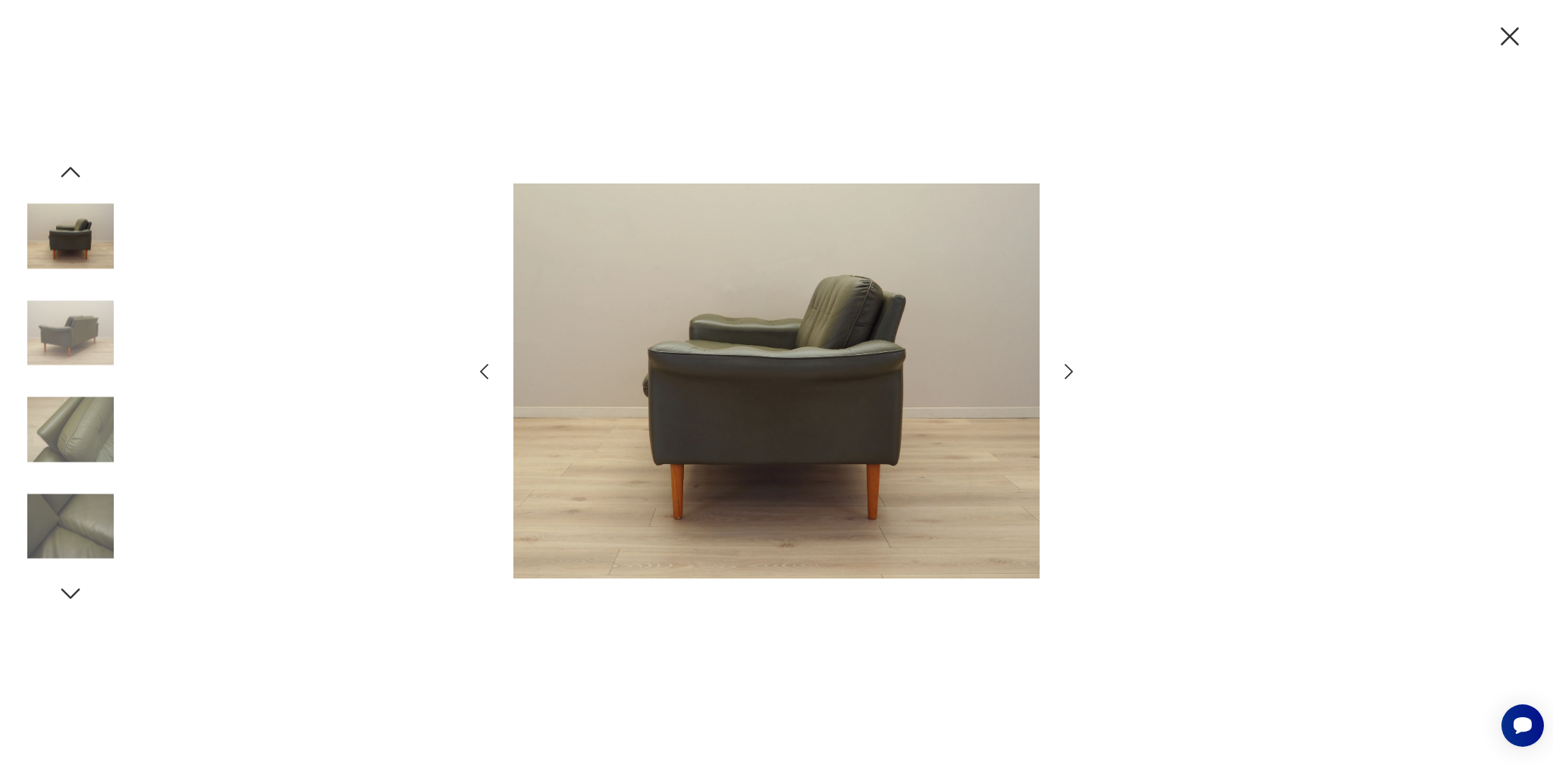
click at [1069, 369] on icon "button" at bounding box center [1069, 371] width 8 height 15
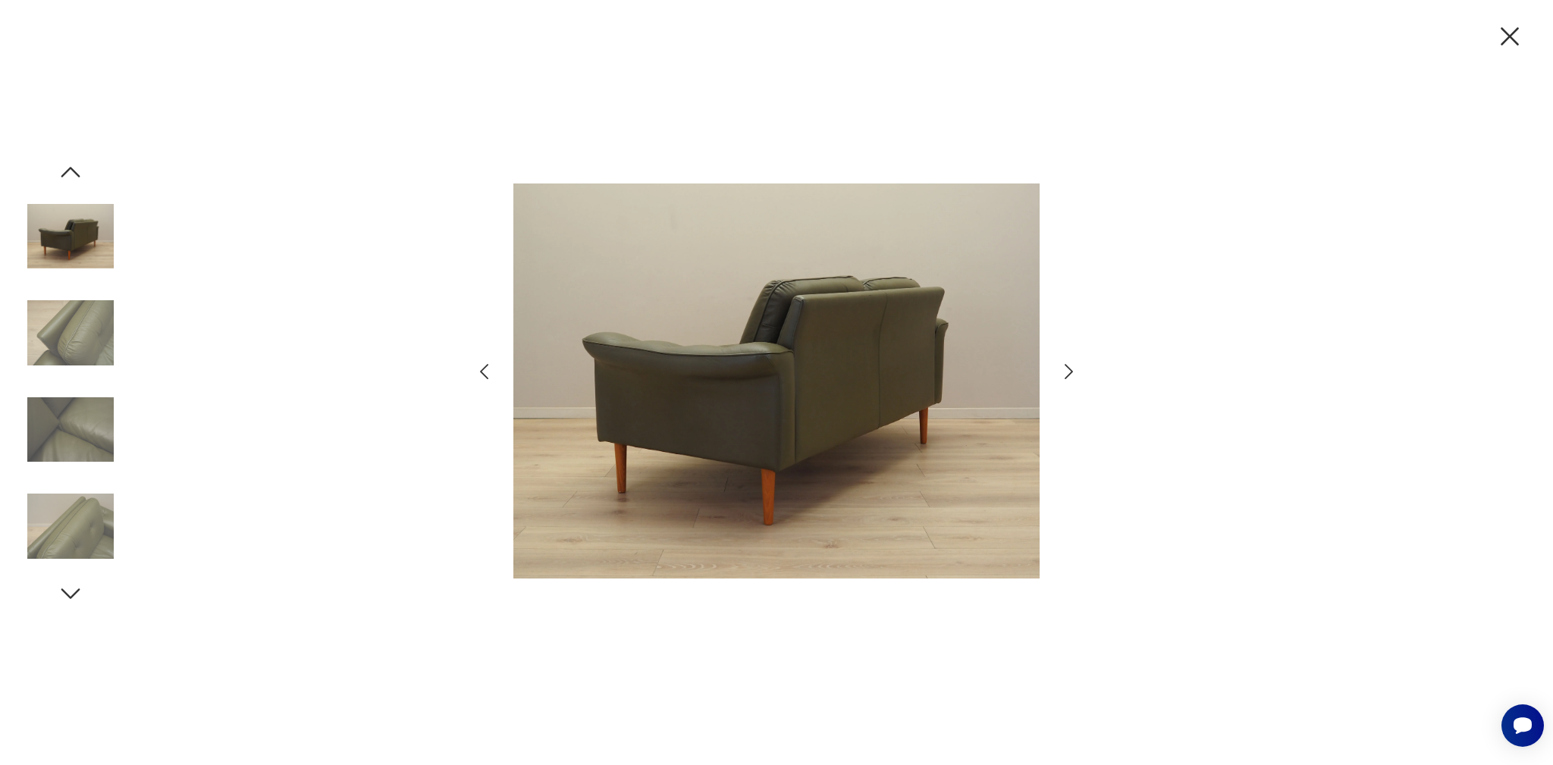
click at [1510, 34] on icon "button" at bounding box center [1510, 36] width 32 height 32
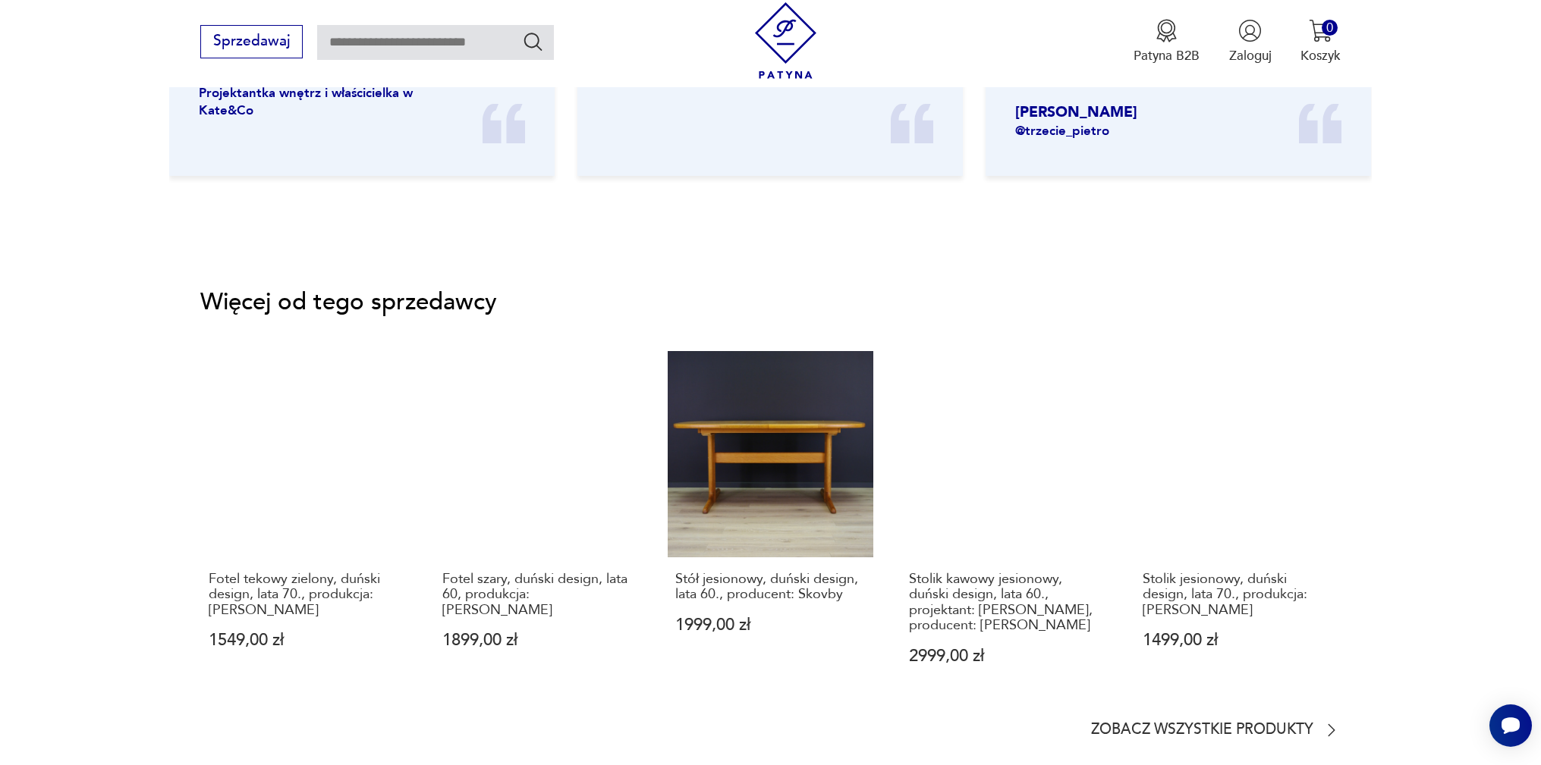
scroll to position [2200, 0]
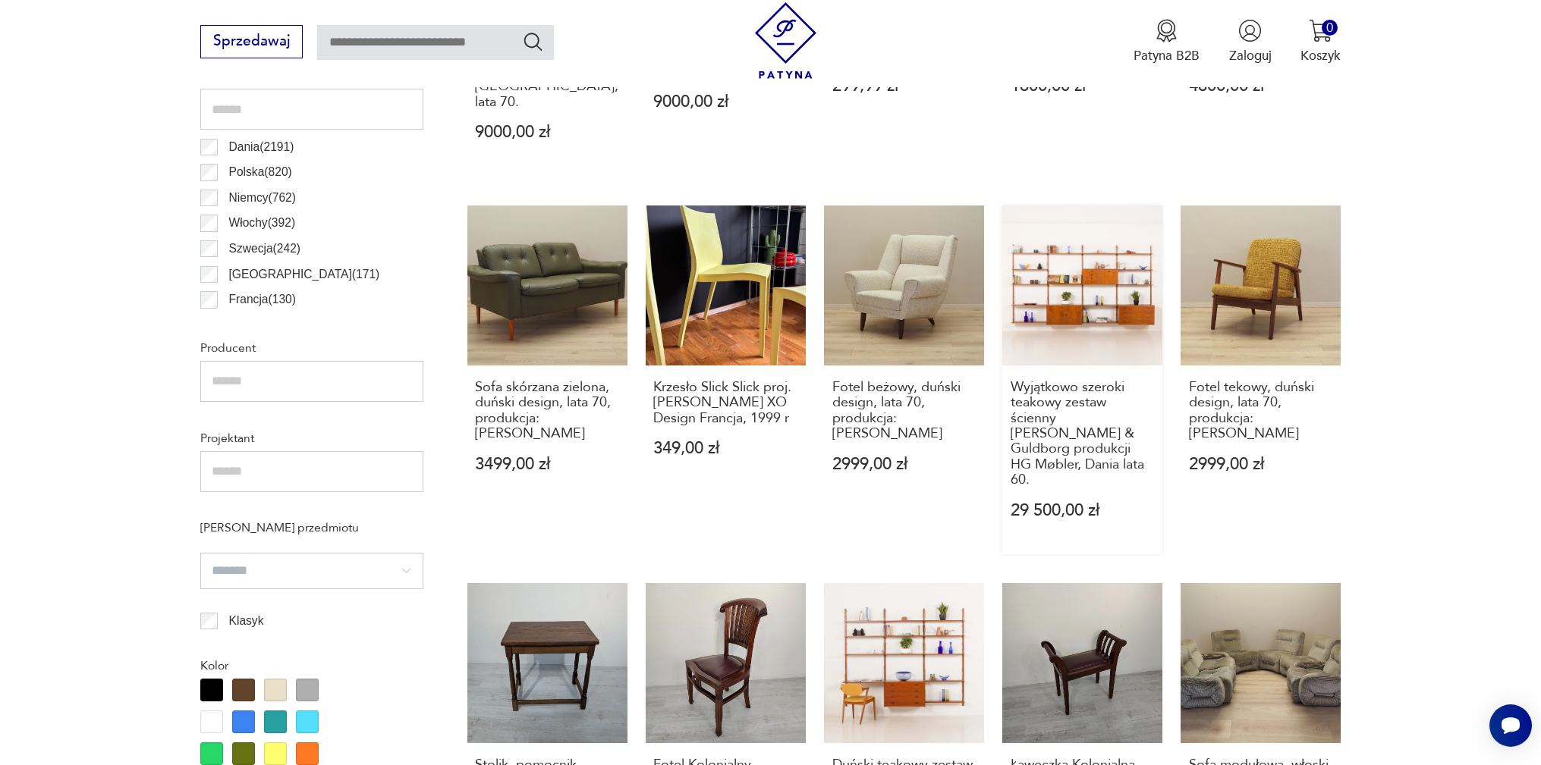
scroll to position [961, 0]
click at [933, 584] on link "Duński teakowy zestaw ścienny w stylu projektów [PERSON_NAME], lata 60. 12 500,…" at bounding box center [904, 743] width 160 height 318
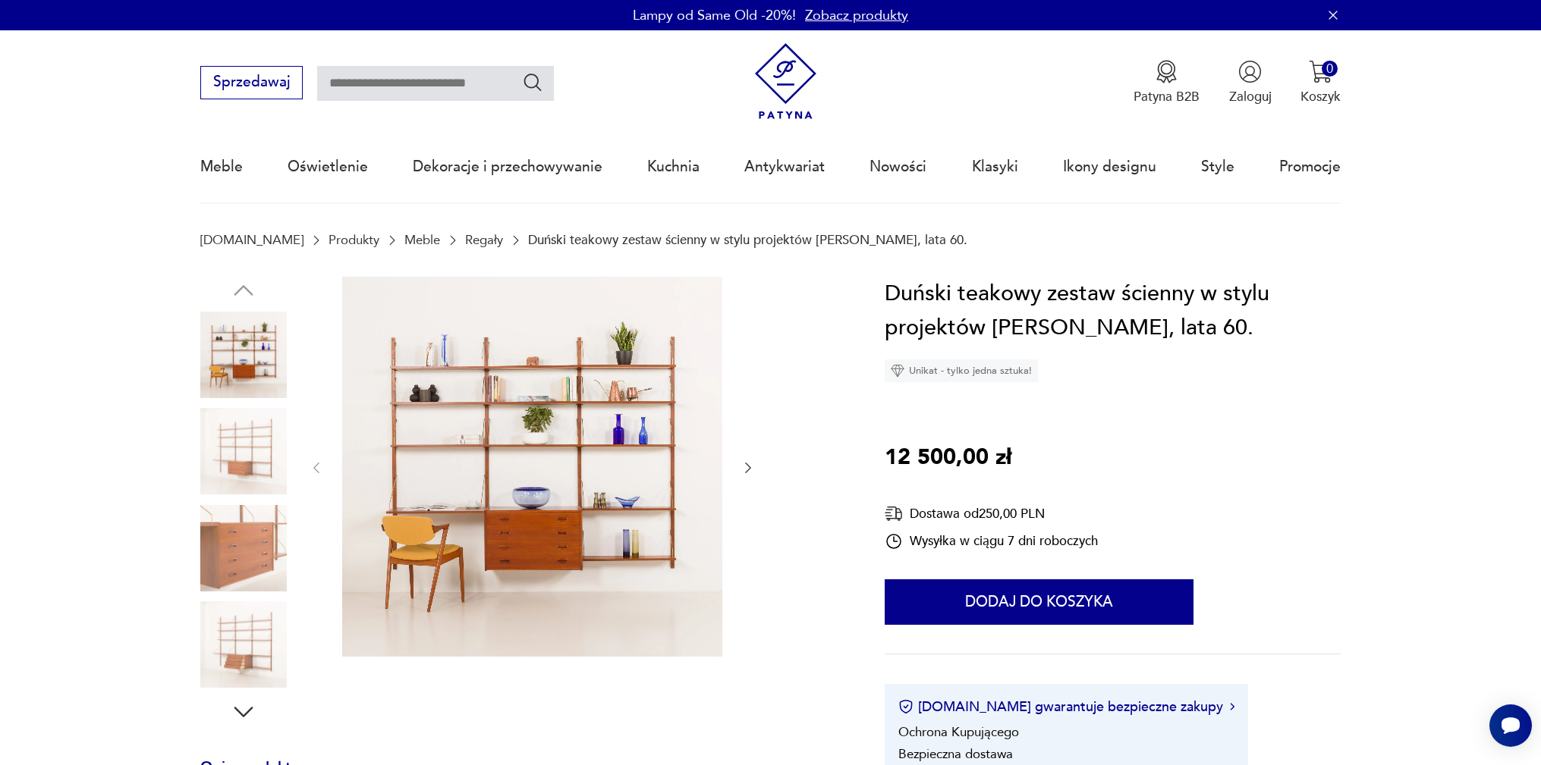
click at [592, 423] on img at bounding box center [532, 467] width 380 height 380
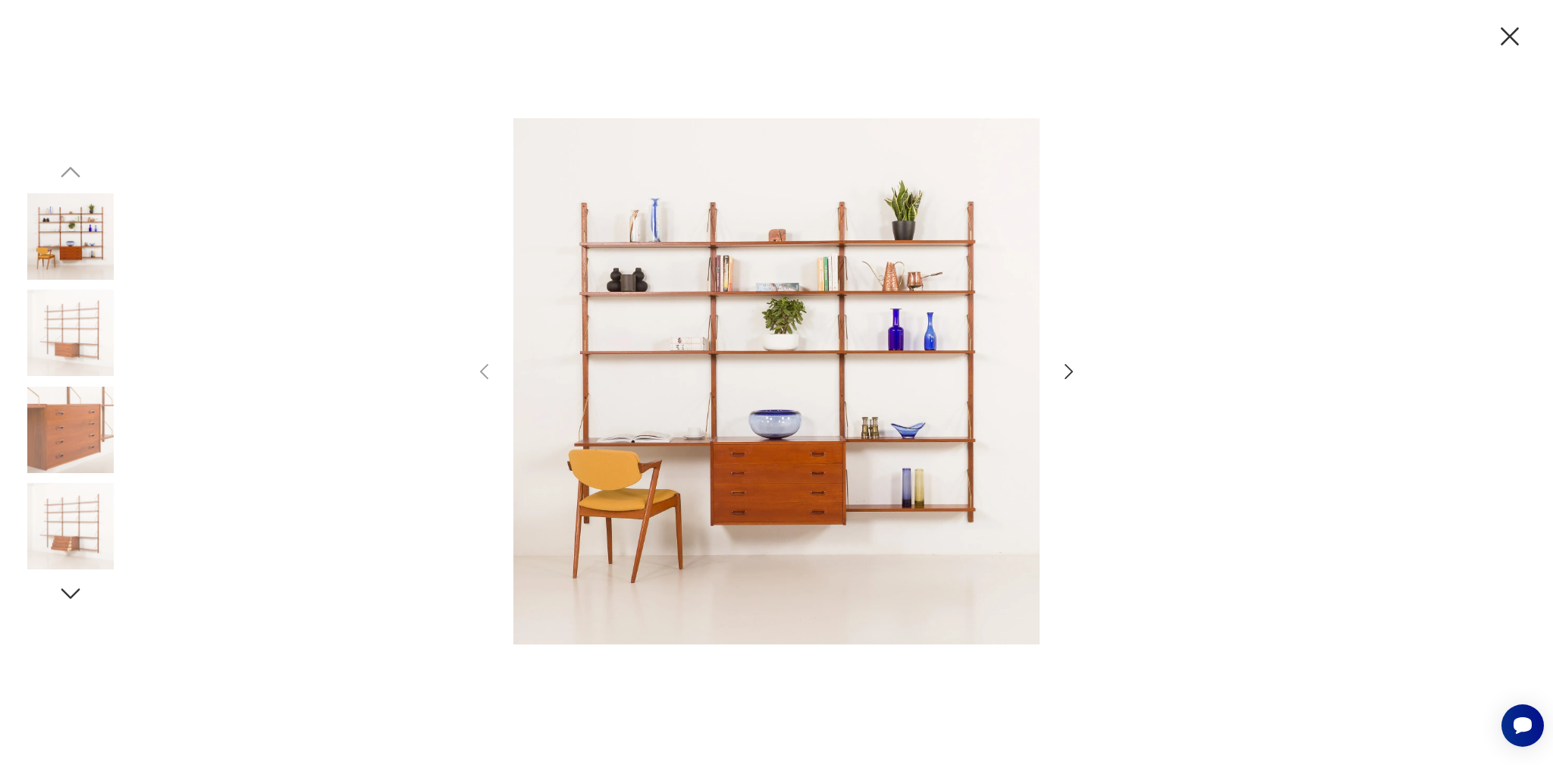
click at [1066, 367] on icon "button" at bounding box center [1069, 372] width 22 height 22
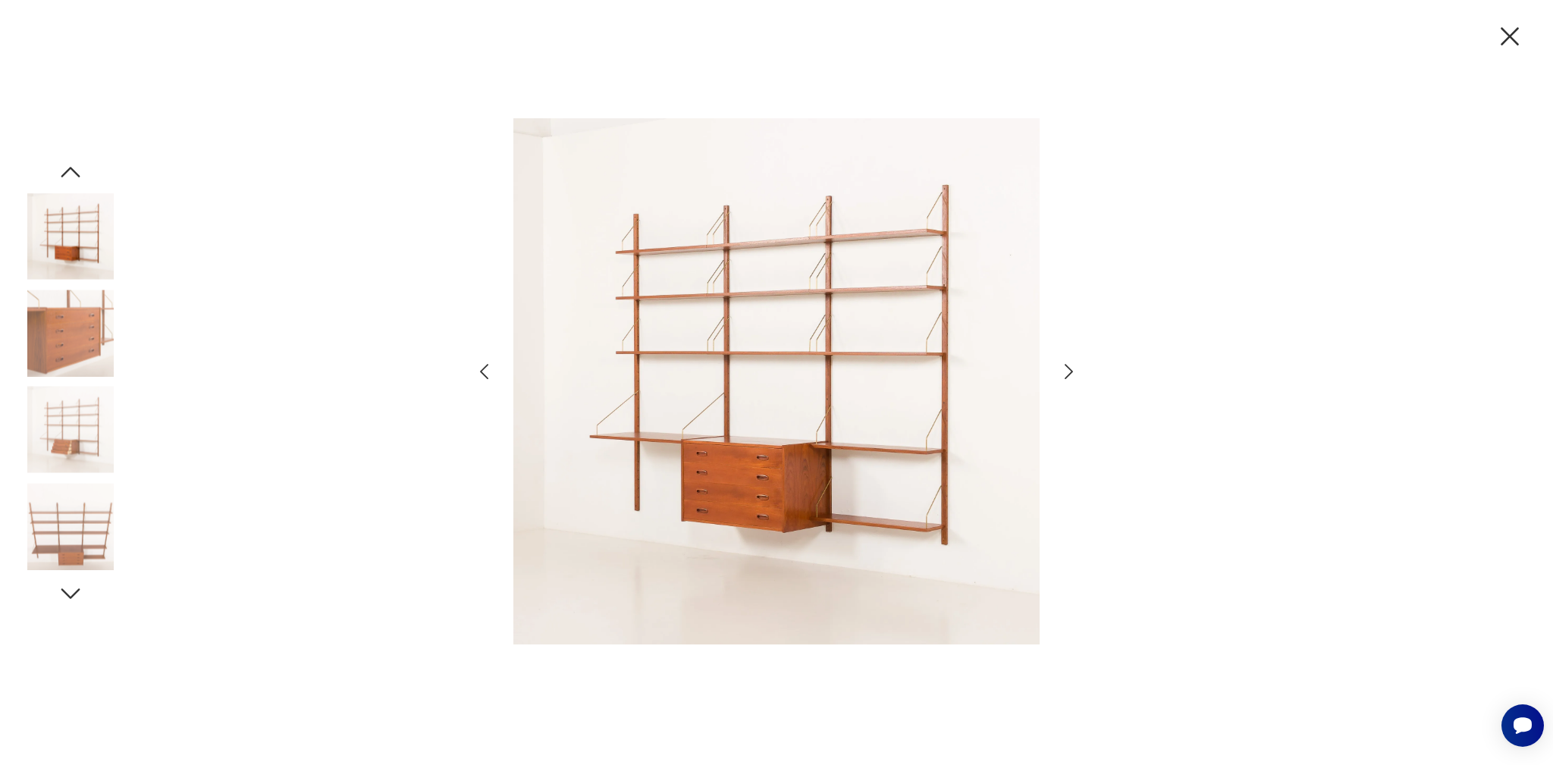
click at [1066, 367] on icon "button" at bounding box center [1069, 372] width 22 height 22
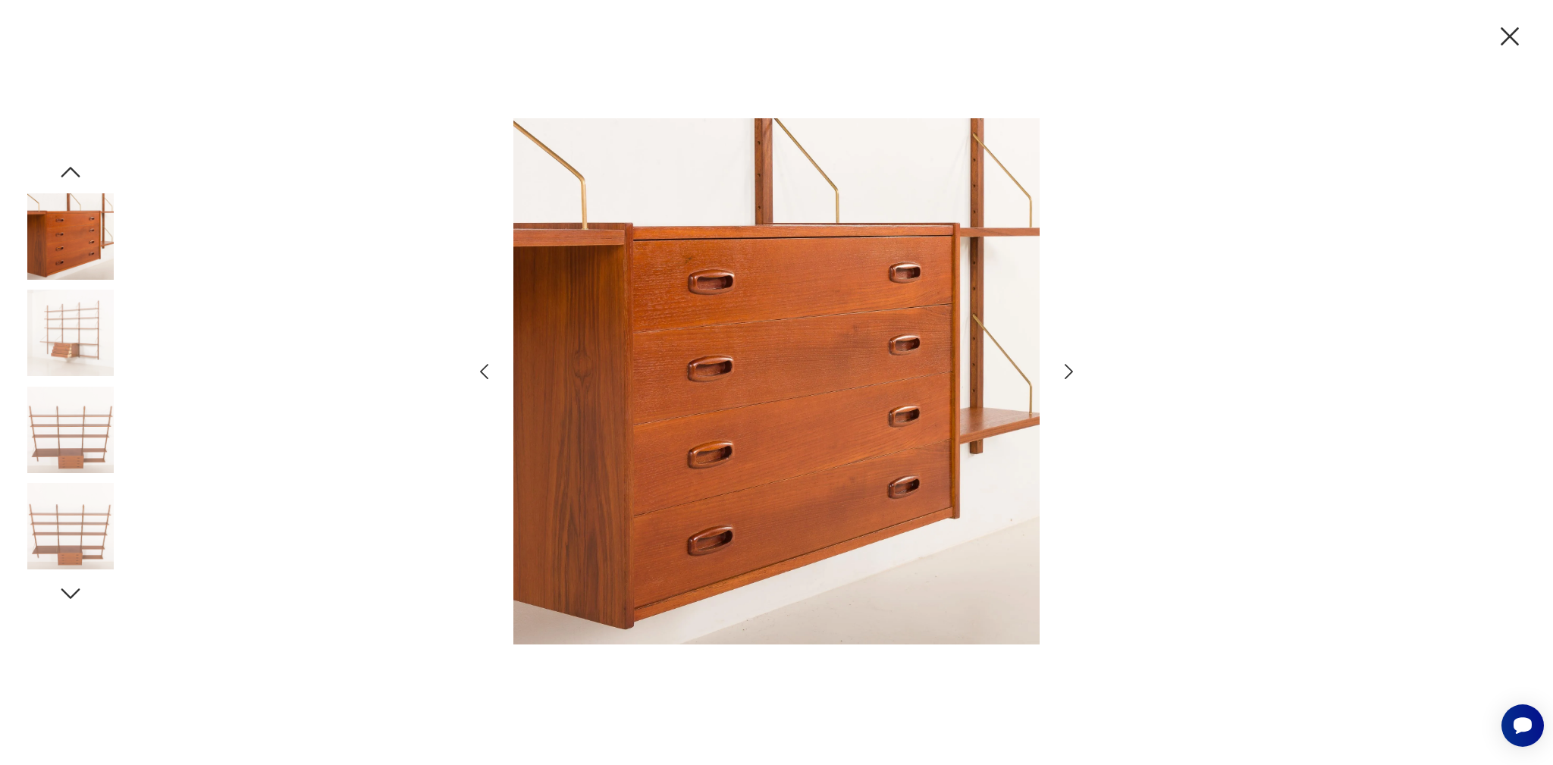
click at [1503, 40] on icon "button" at bounding box center [1510, 36] width 32 height 32
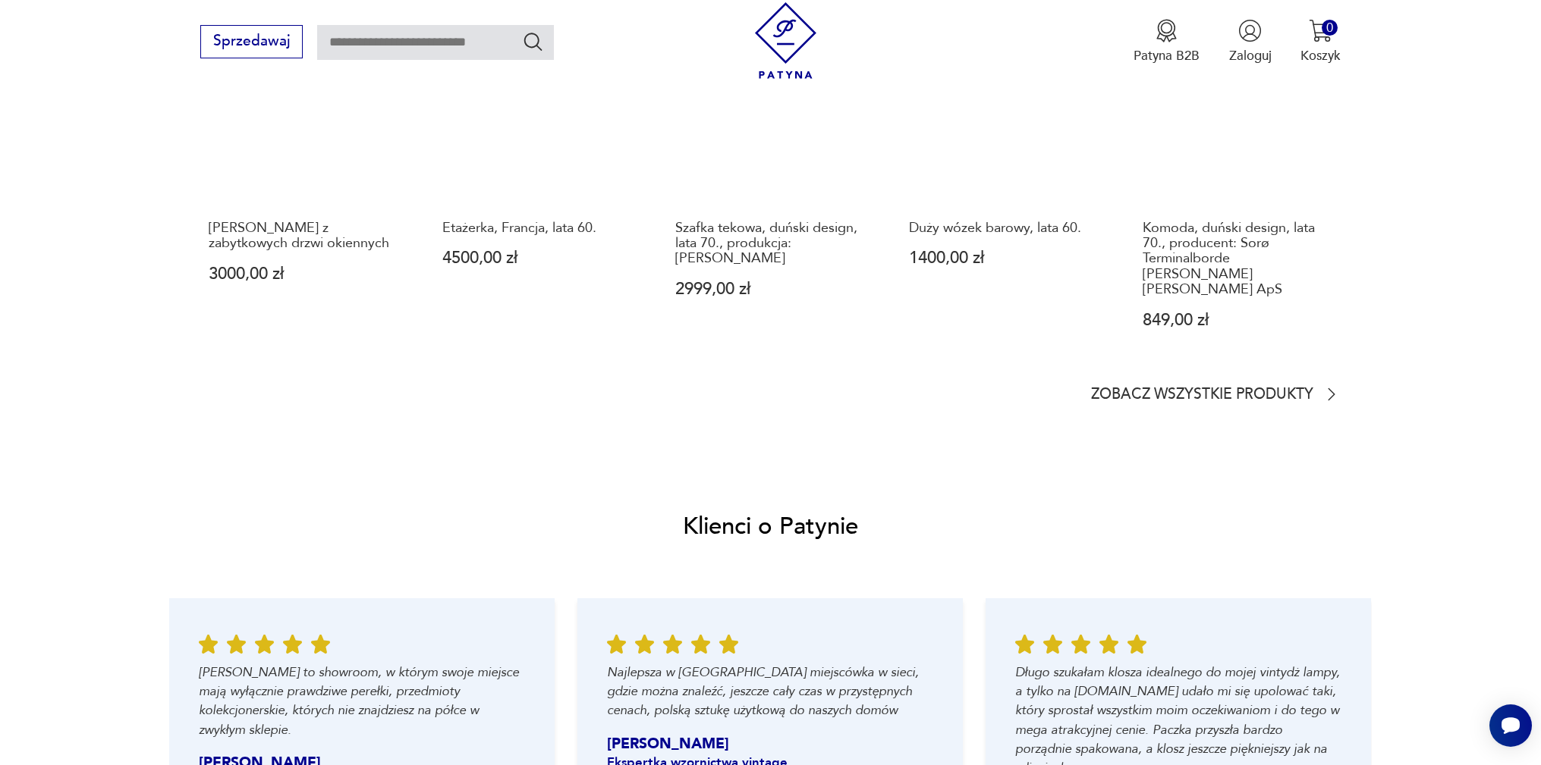
scroll to position [1441, 0]
